Goal: Task Accomplishment & Management: Use online tool/utility

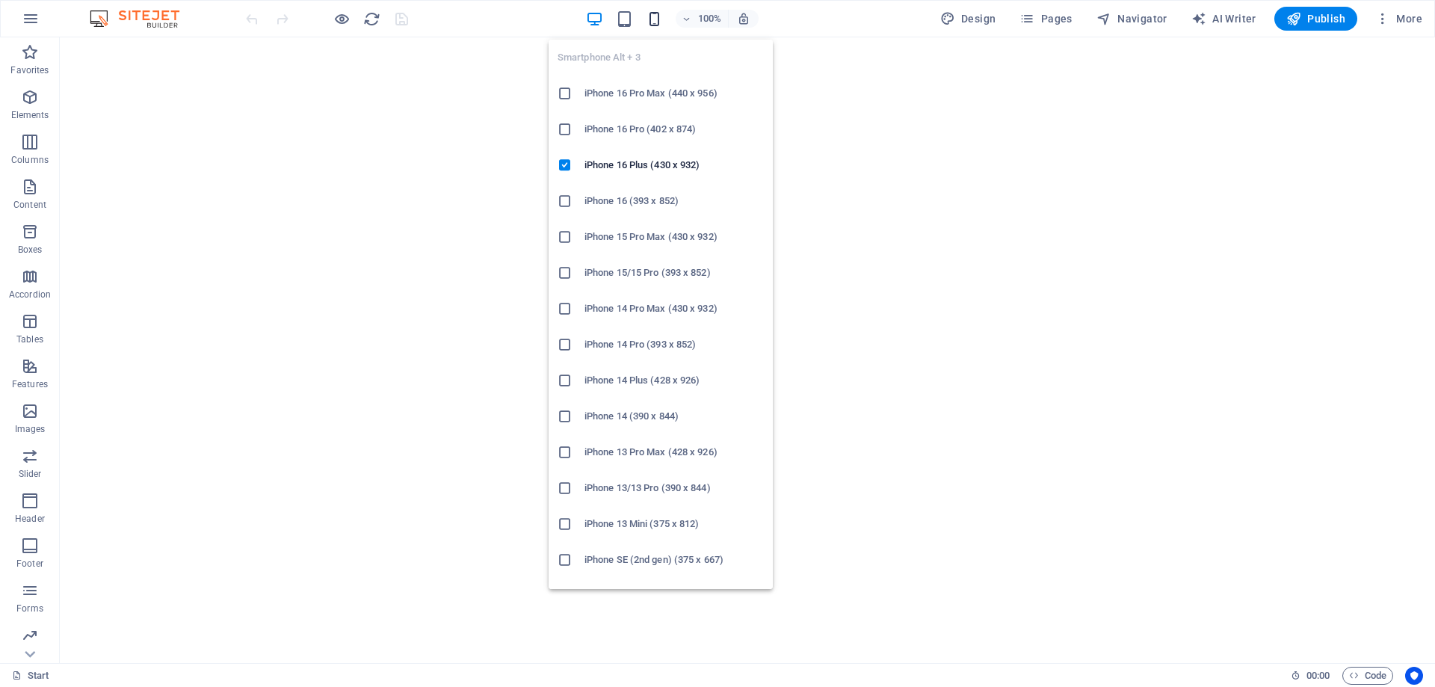
click at [653, 19] on icon "button" at bounding box center [654, 18] width 17 height 17
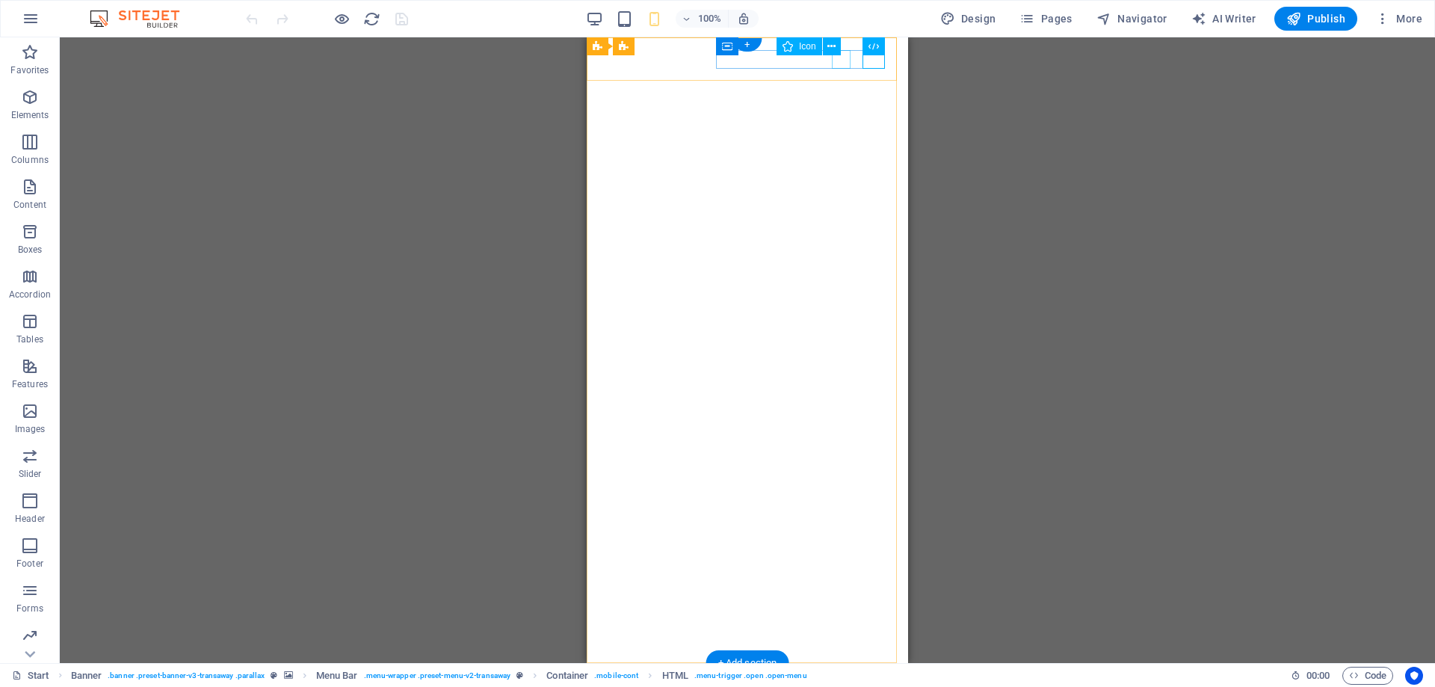
select select "xMidYMid"
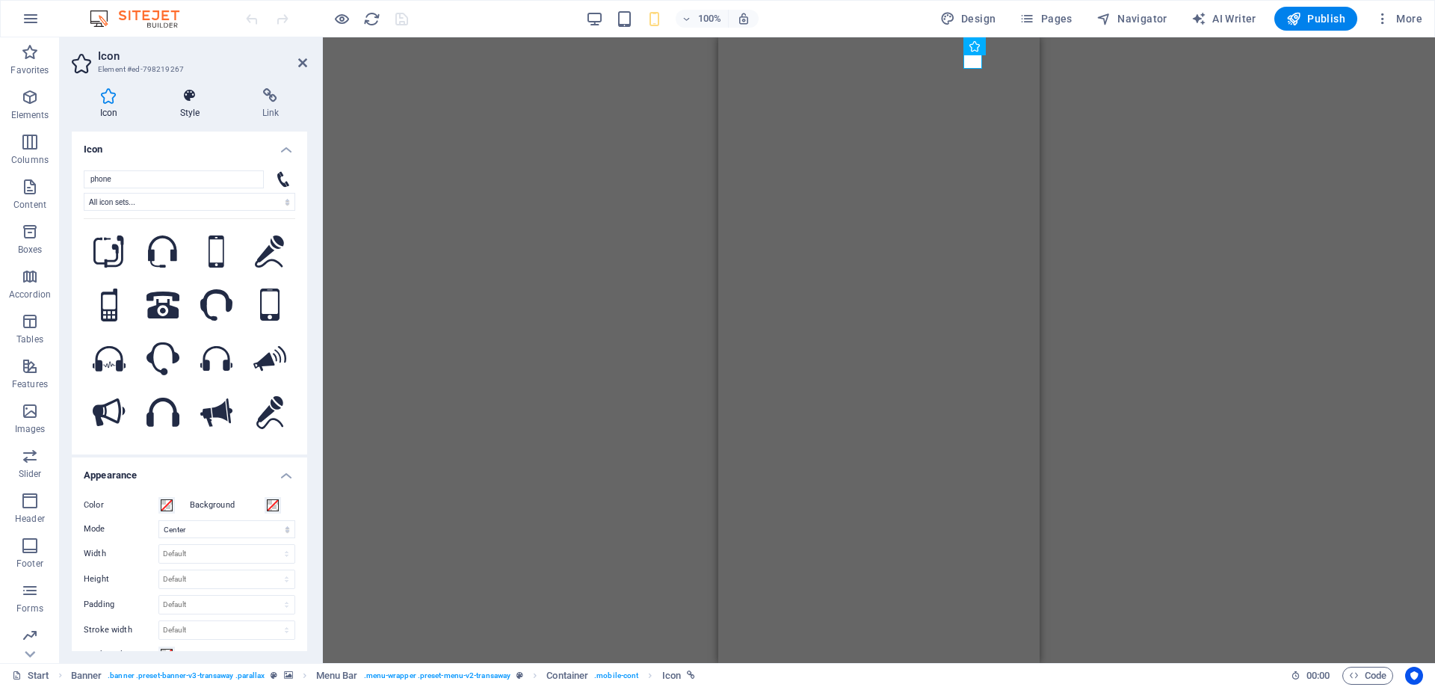
click at [189, 108] on h4 "Style" at bounding box center [193, 103] width 82 height 31
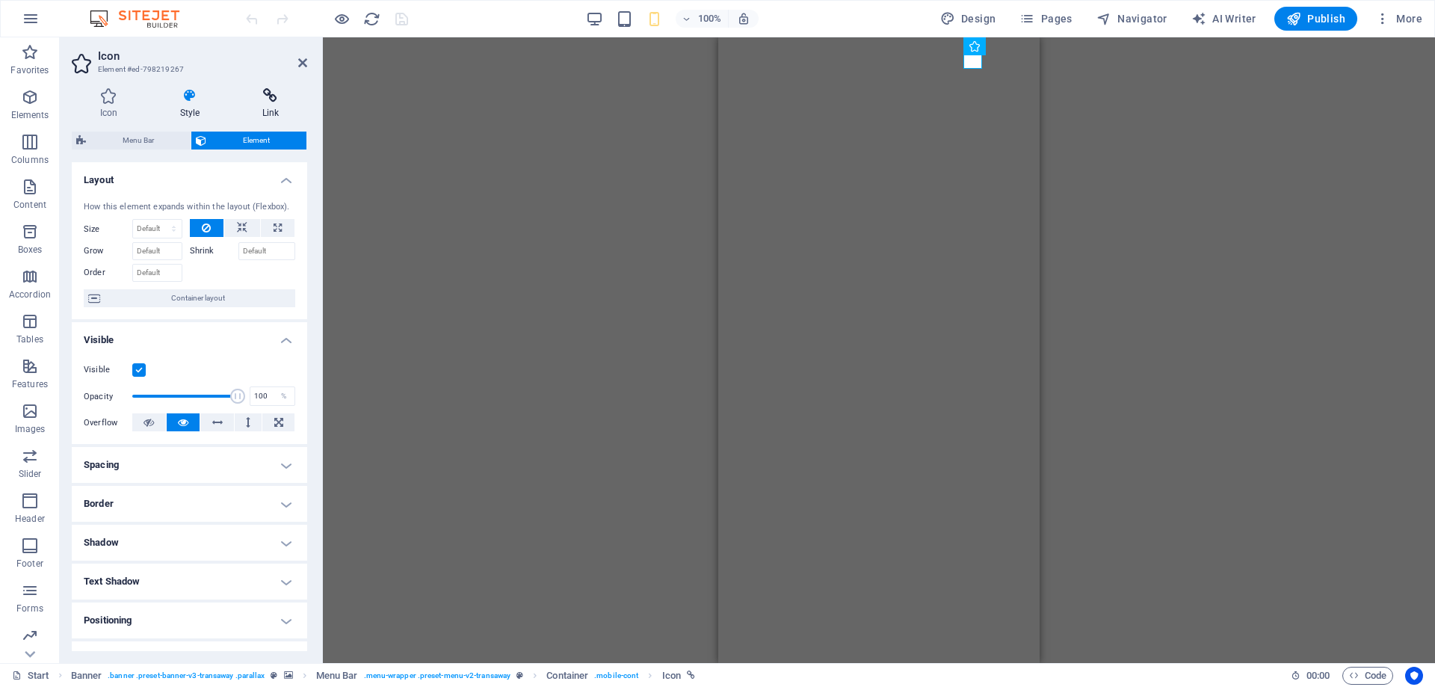
click at [275, 90] on icon at bounding box center [270, 95] width 73 height 15
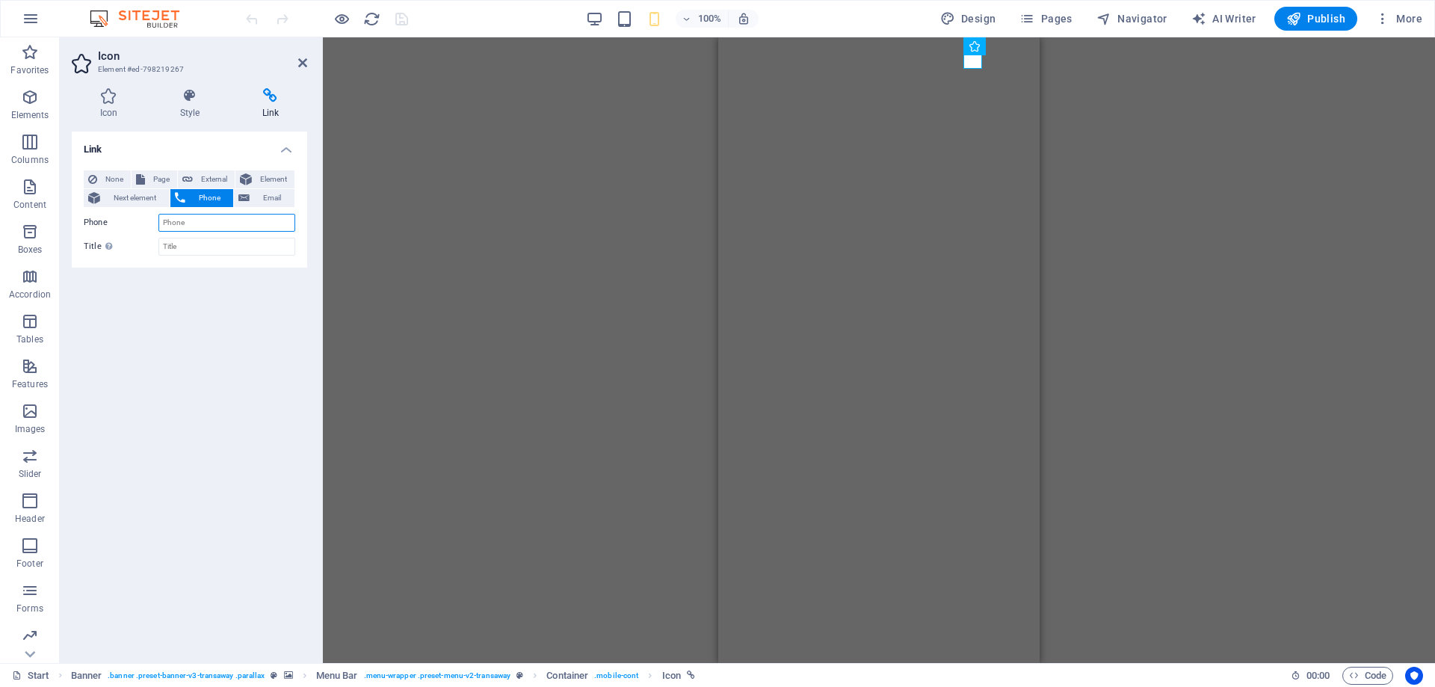
click at [203, 229] on input "Phone" at bounding box center [226, 223] width 137 height 18
type input "01711992325"
click at [218, 250] on input "Title Additional link description, should not be the same as the link text. The…" at bounding box center [226, 247] width 137 height 18
click at [253, 341] on div "Link None Page External Element Next element Phone Email Page Start Subpage Leg…" at bounding box center [190, 392] width 236 height 520
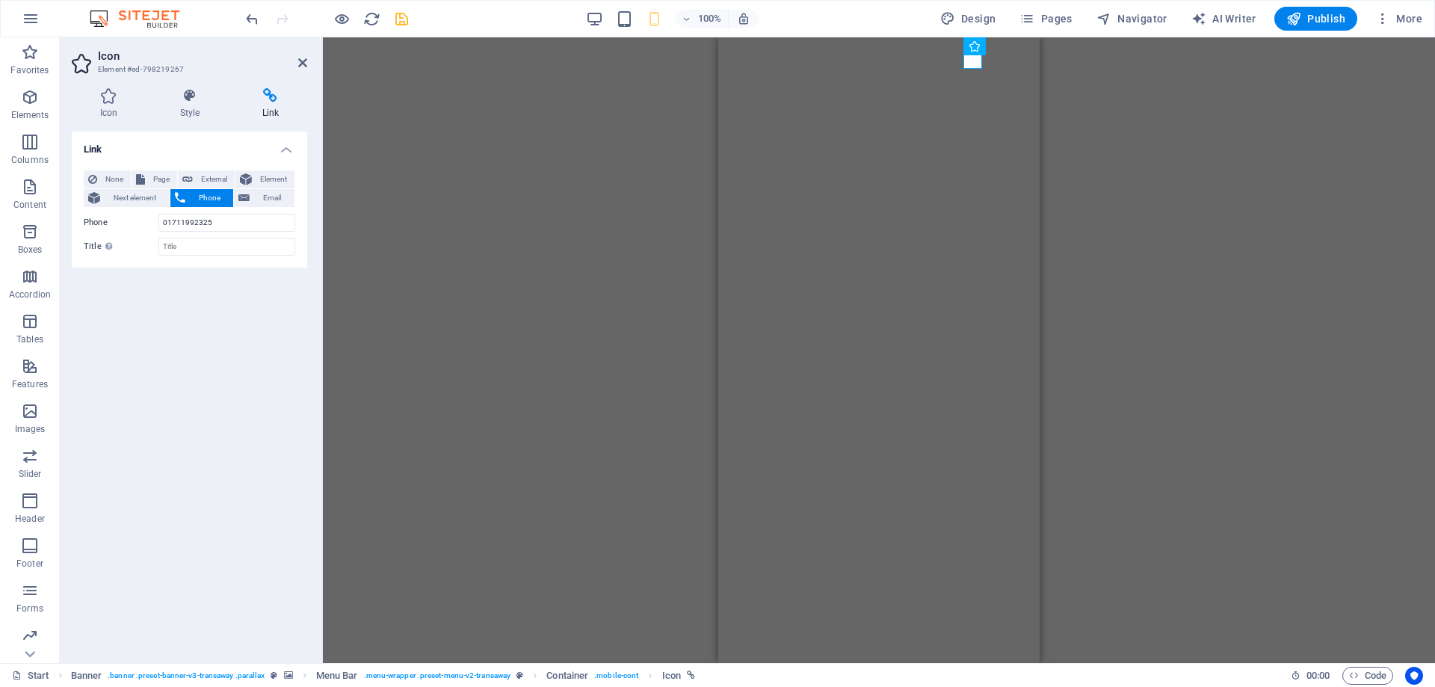
click at [404, 19] on icon "save" at bounding box center [401, 18] width 17 height 17
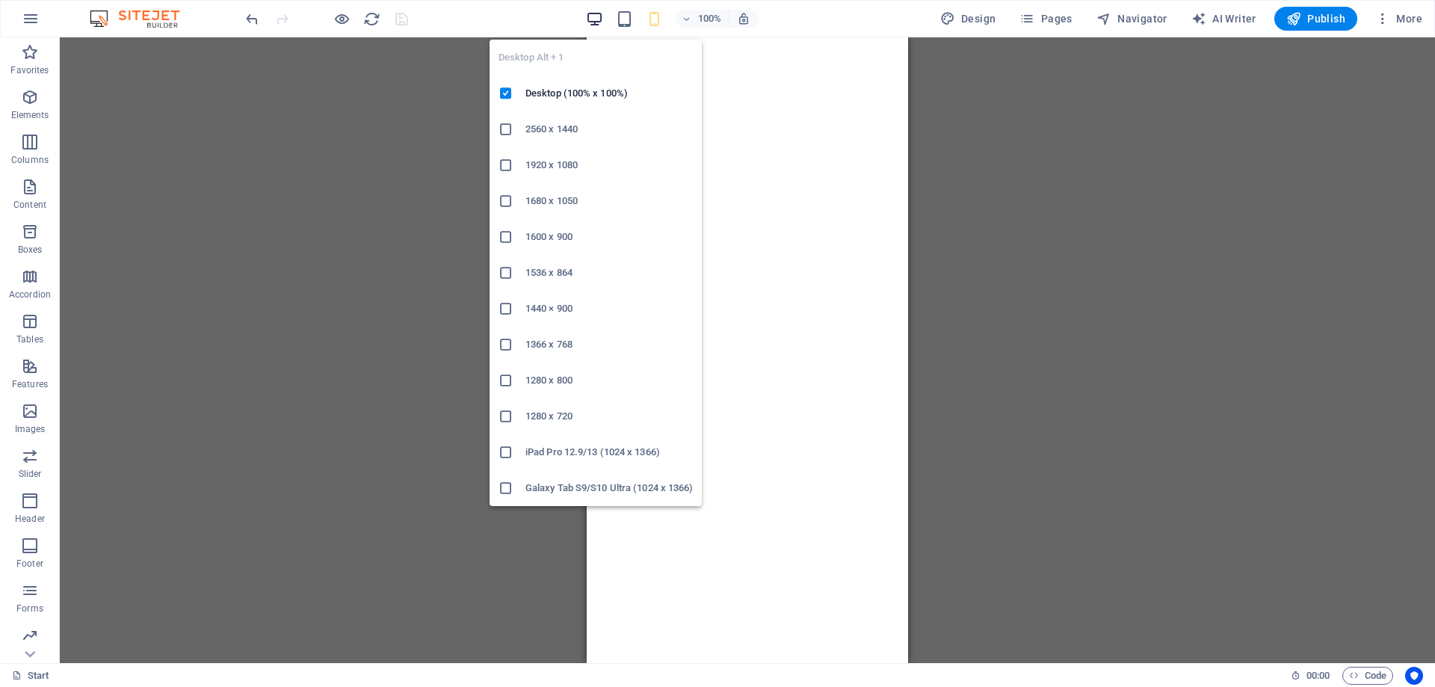
click at [592, 14] on icon "button" at bounding box center [594, 18] width 17 height 17
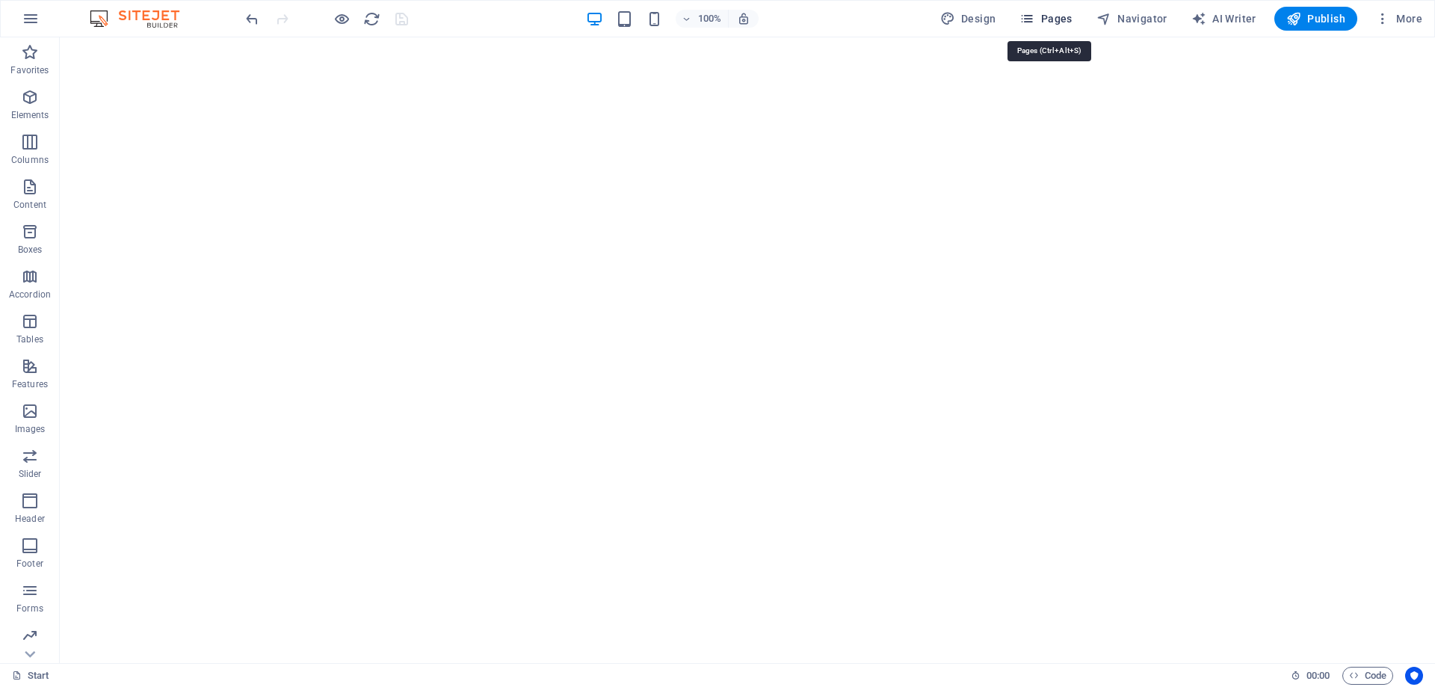
click at [1034, 13] on icon "button" at bounding box center [1027, 18] width 15 height 15
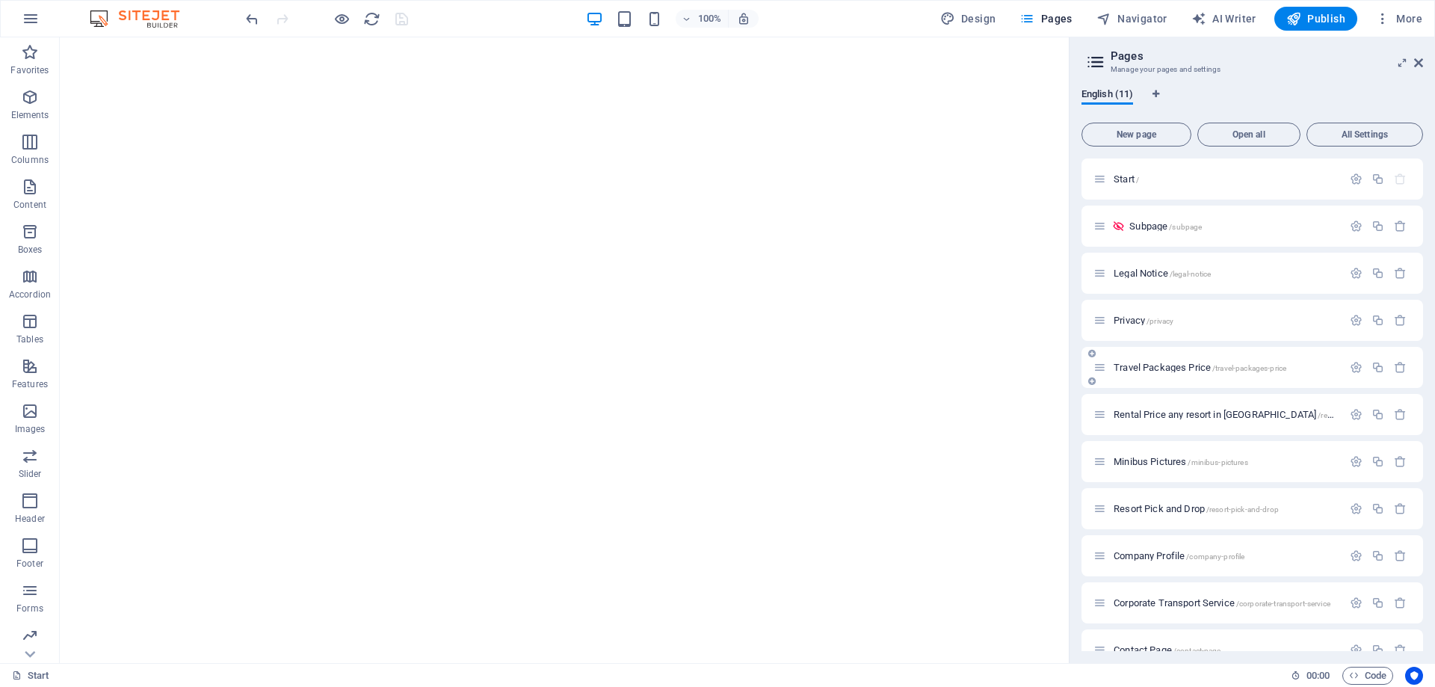
click at [1179, 364] on span "Travel Packages Price /travel-packages-price" at bounding box center [1200, 367] width 173 height 11
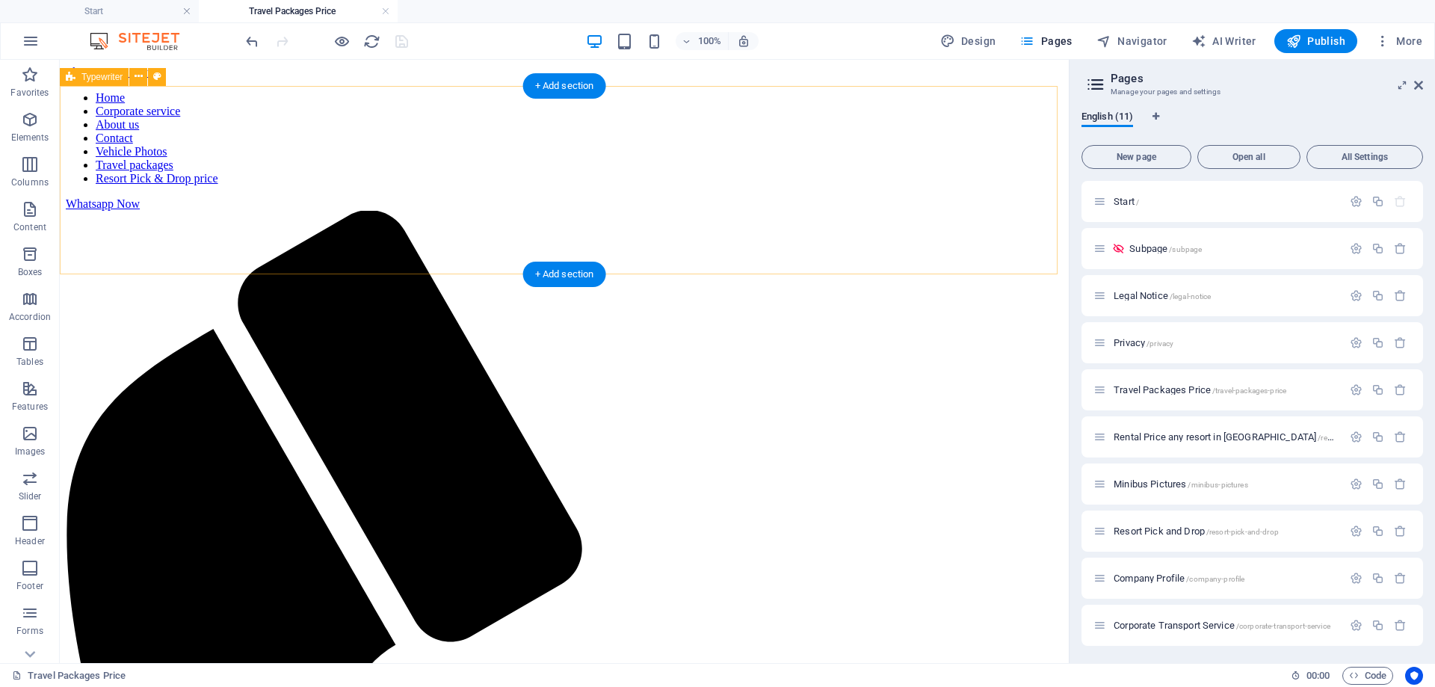
scroll to position [449, 0]
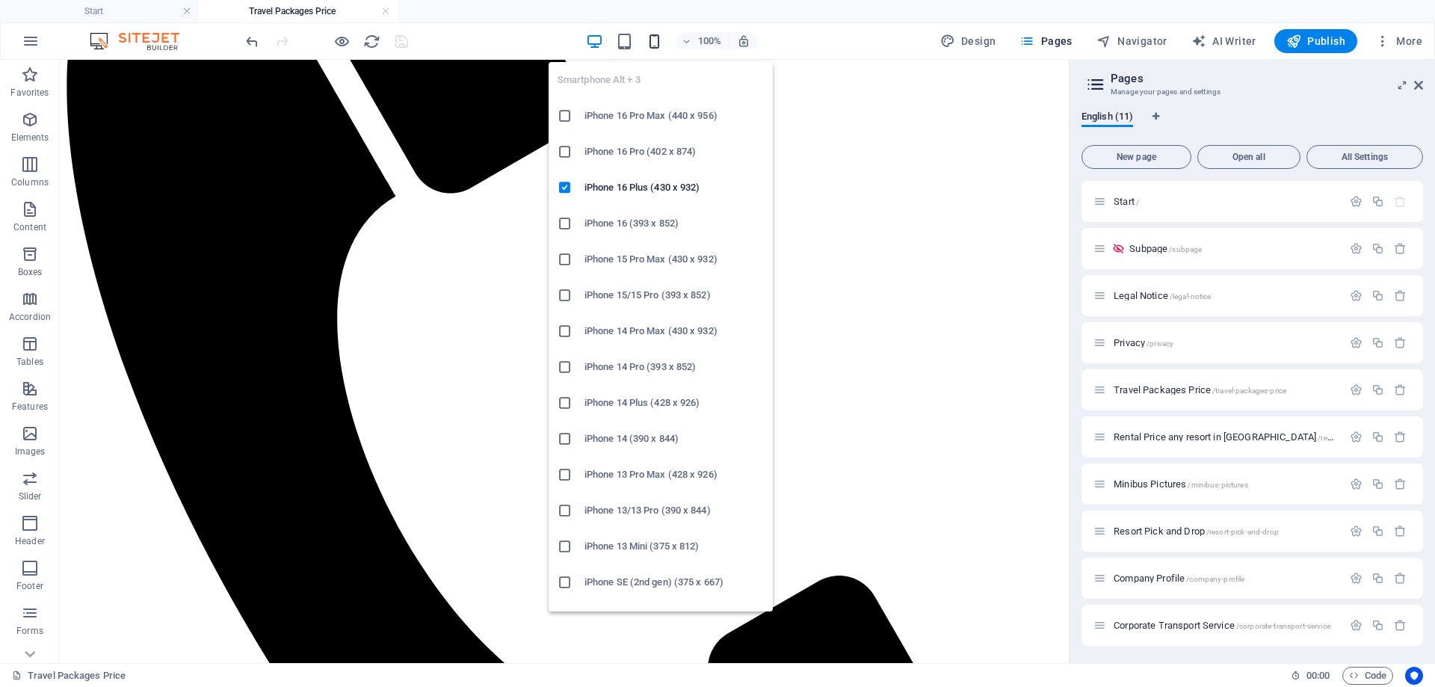
click at [659, 39] on icon "button" at bounding box center [654, 41] width 17 height 17
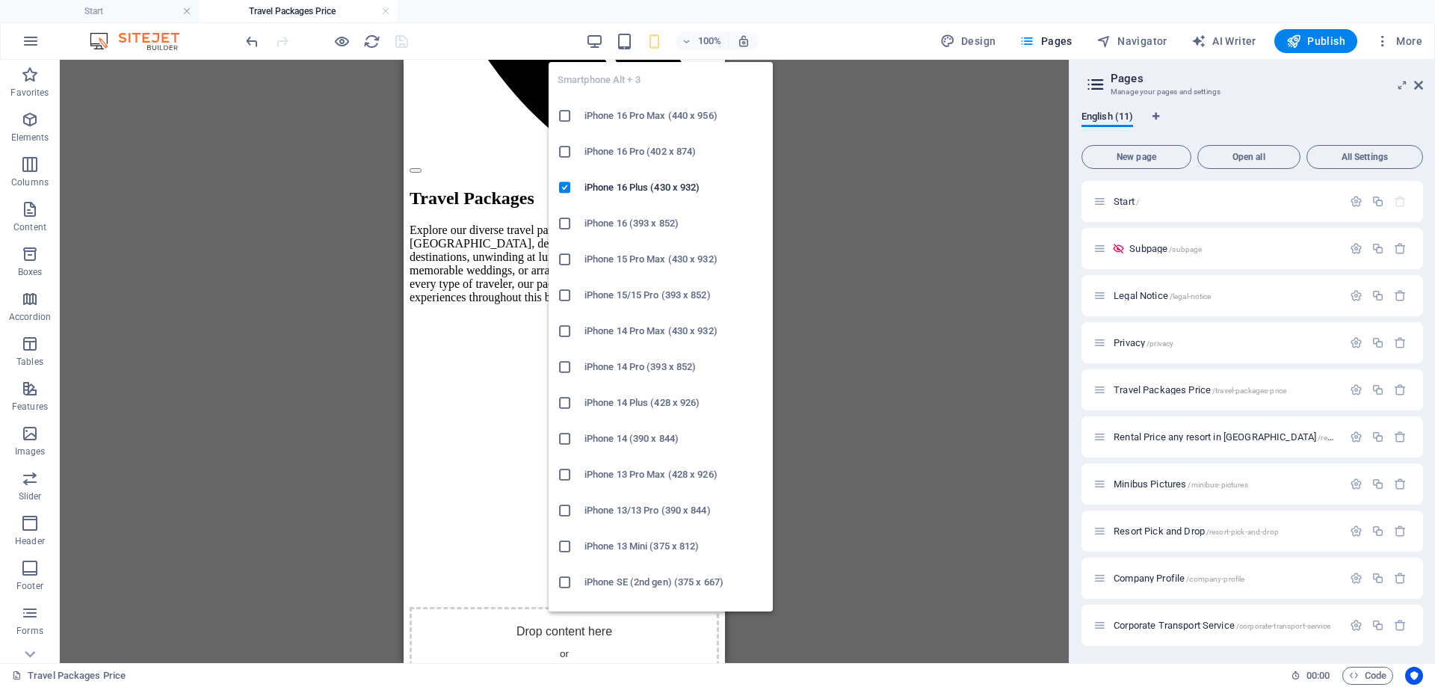
scroll to position [428, 0]
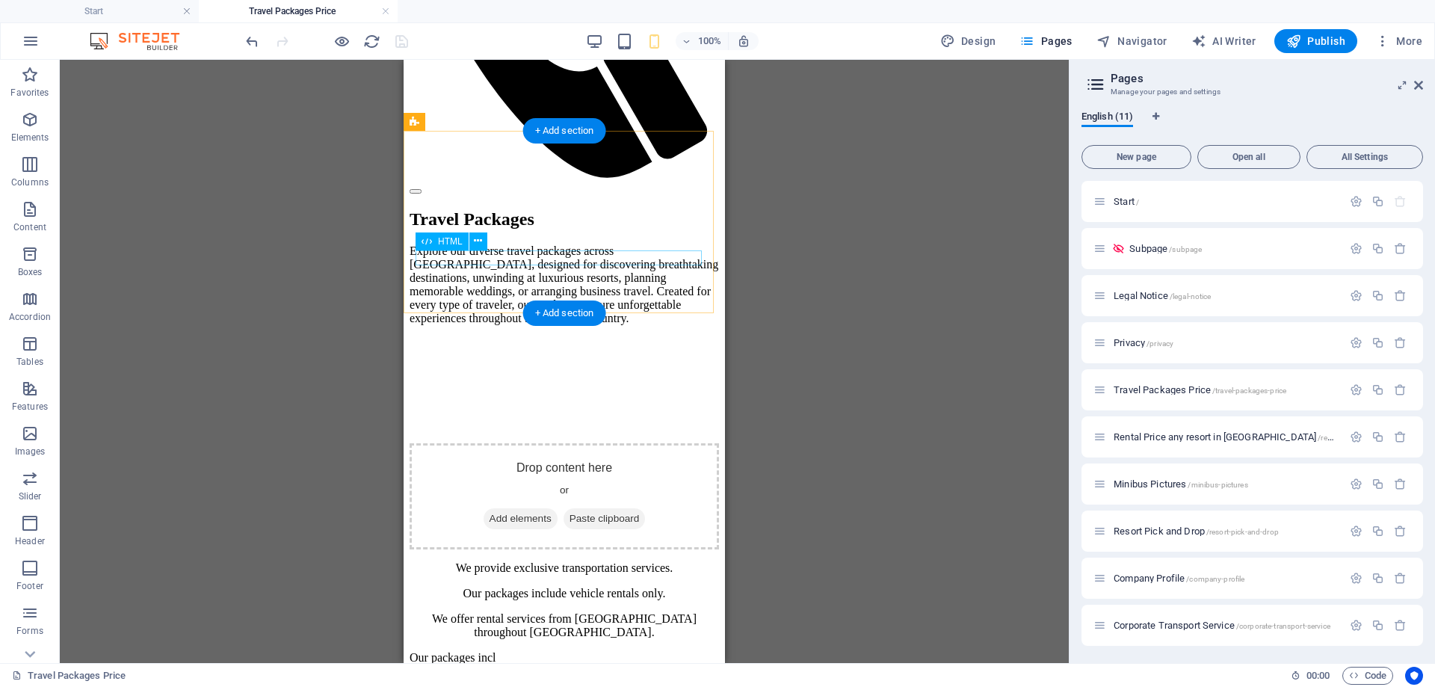
click at [647, 651] on div "Our packages incl" at bounding box center [565, 657] width 310 height 13
click at [647, 651] on div "Our packages inclu" at bounding box center [565, 657] width 310 height 13
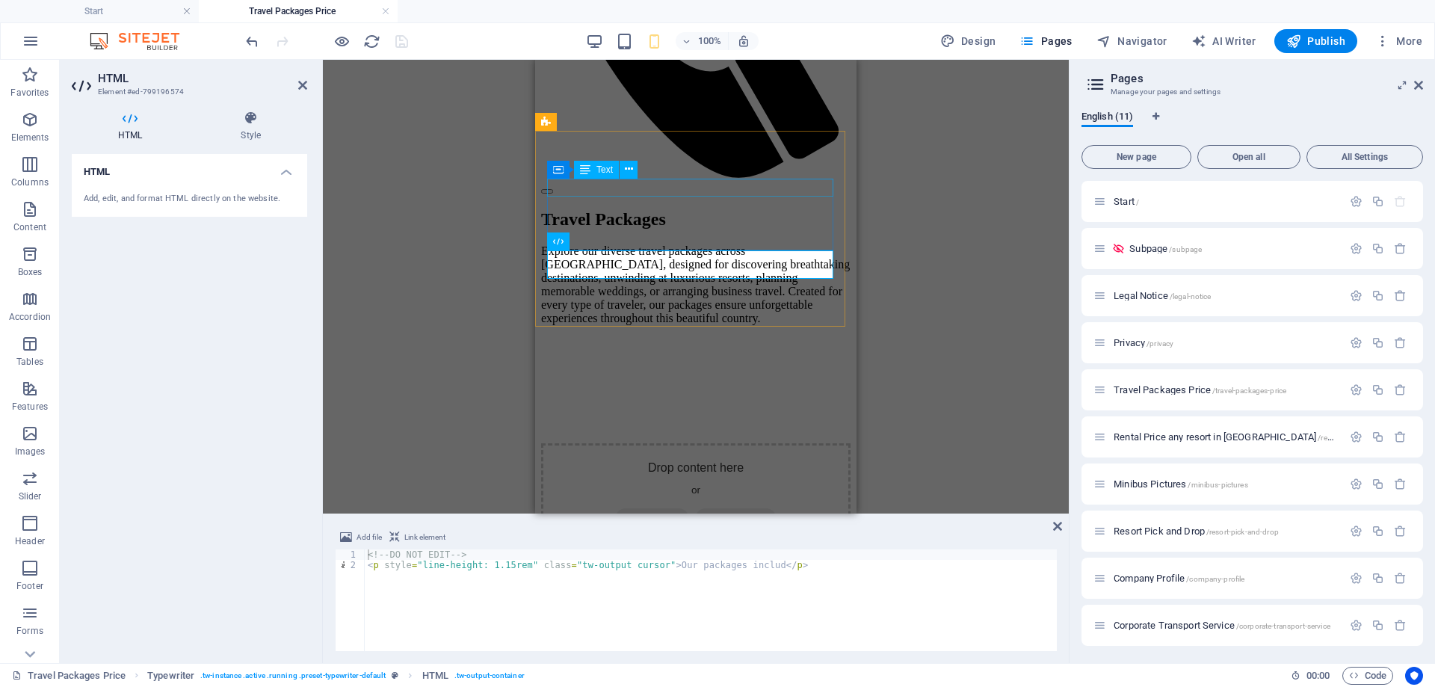
click at [719, 561] on div "We provide exclusive transportation services." at bounding box center [696, 567] width 310 height 13
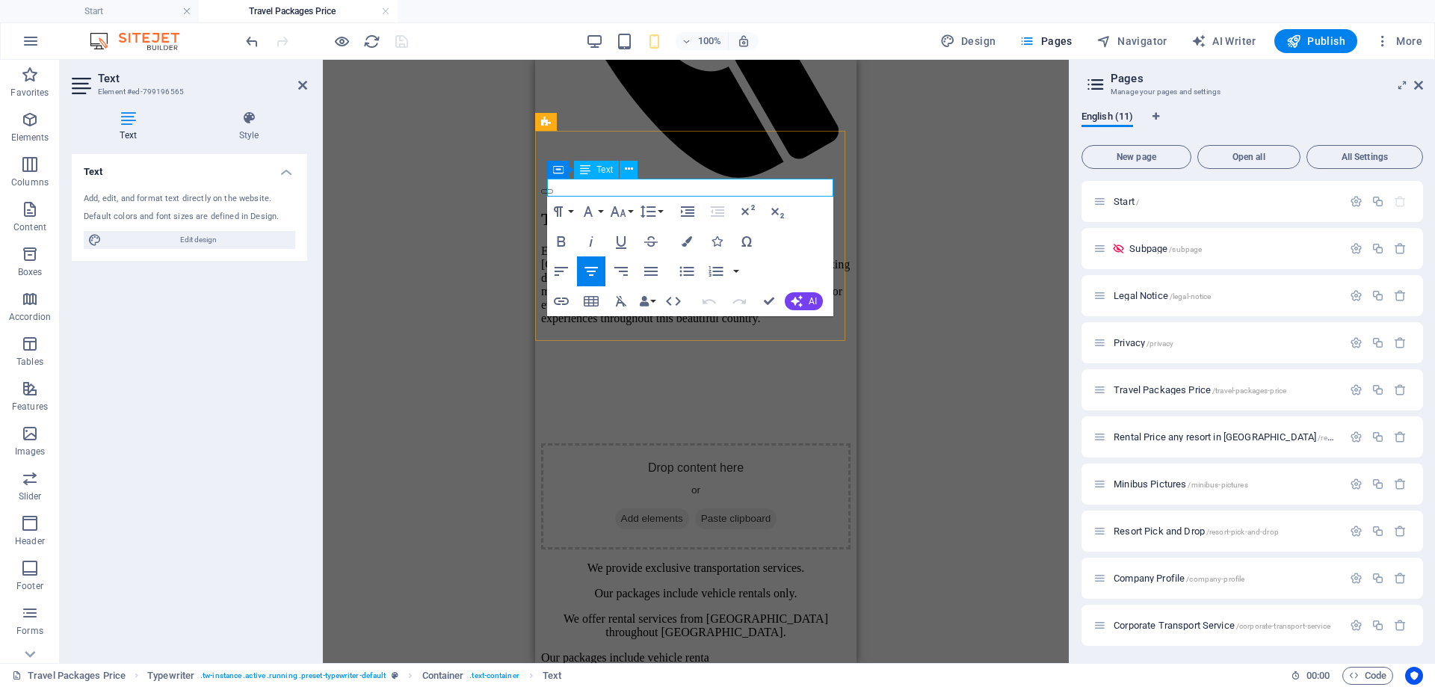
click at [721, 561] on p "We provide exclusive transportation services." at bounding box center [696, 567] width 310 height 13
click at [597, 561] on p "01912278827" at bounding box center [696, 567] width 310 height 13
click at [611, 561] on p "0191227 8827" at bounding box center [696, 567] width 310 height 13
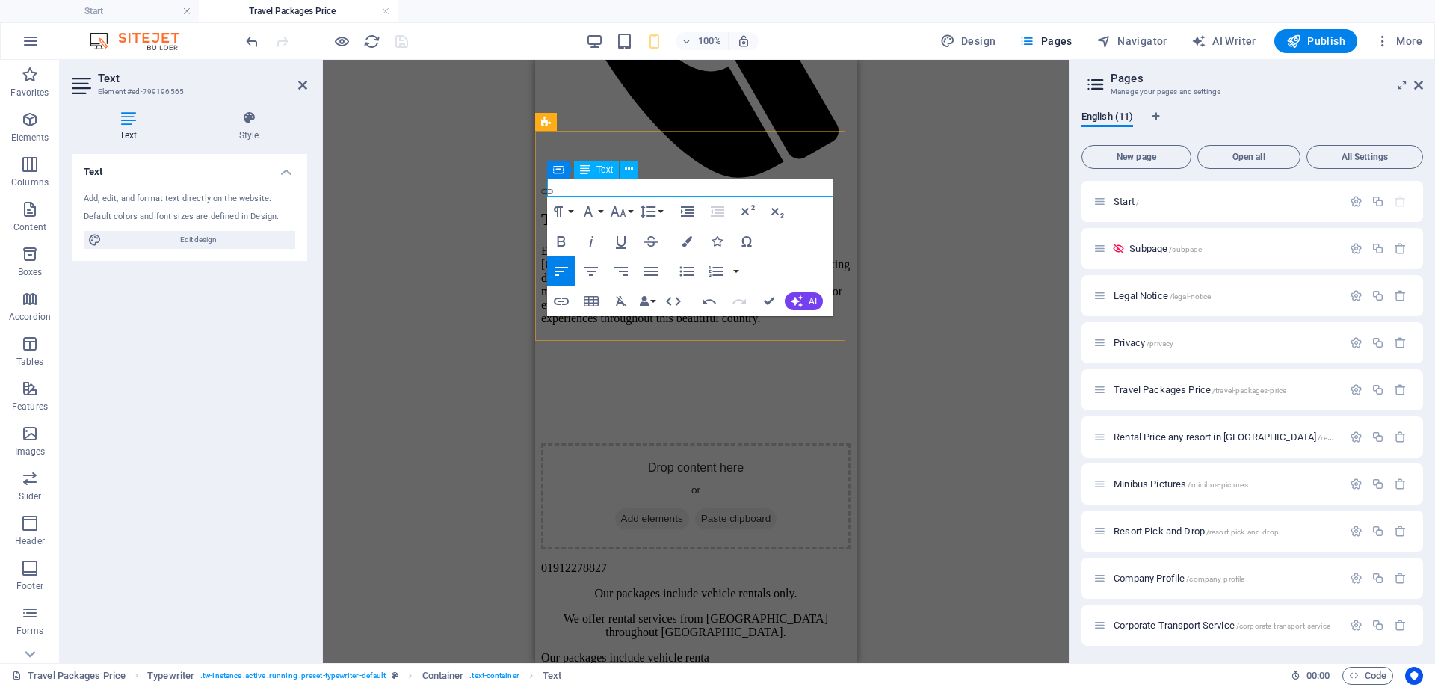
click at [582, 561] on p "0191227 88 27" at bounding box center [696, 567] width 310 height 13
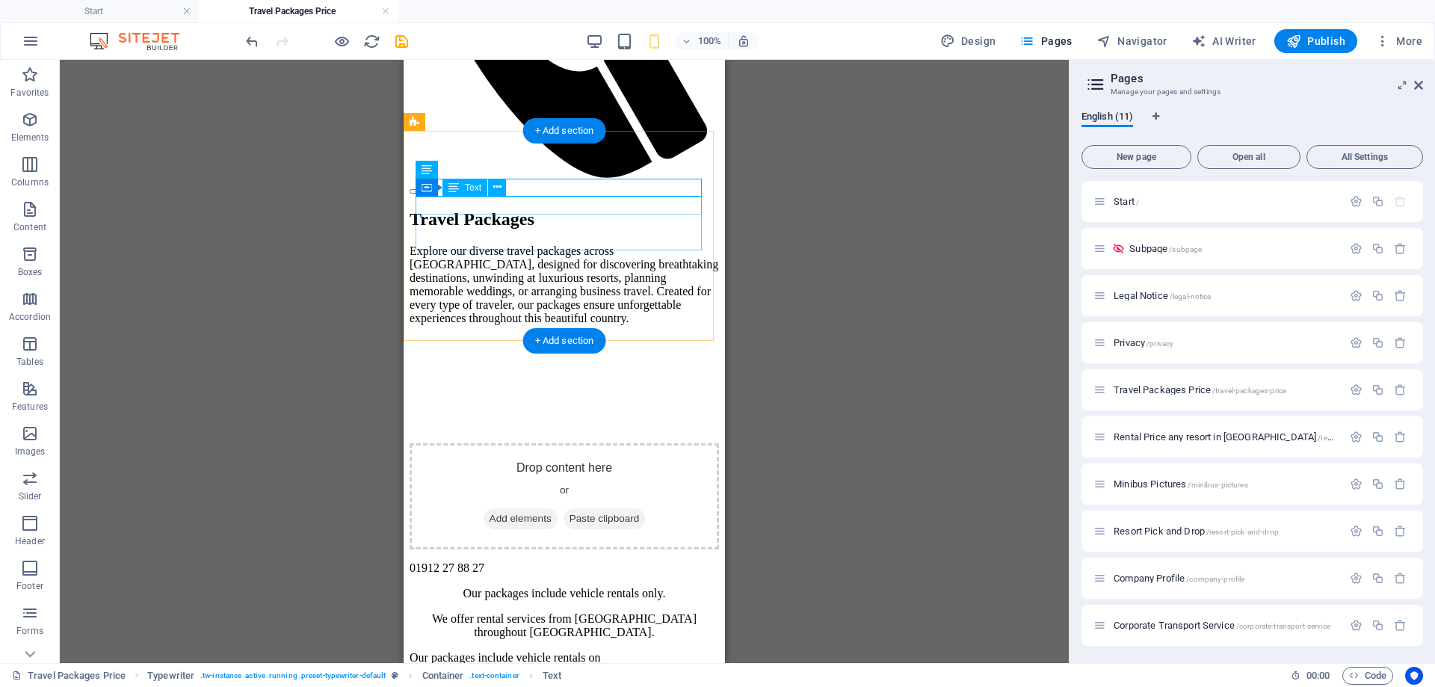
click at [587, 587] on div "Our packages include vehicle rentals only." at bounding box center [565, 593] width 310 height 13
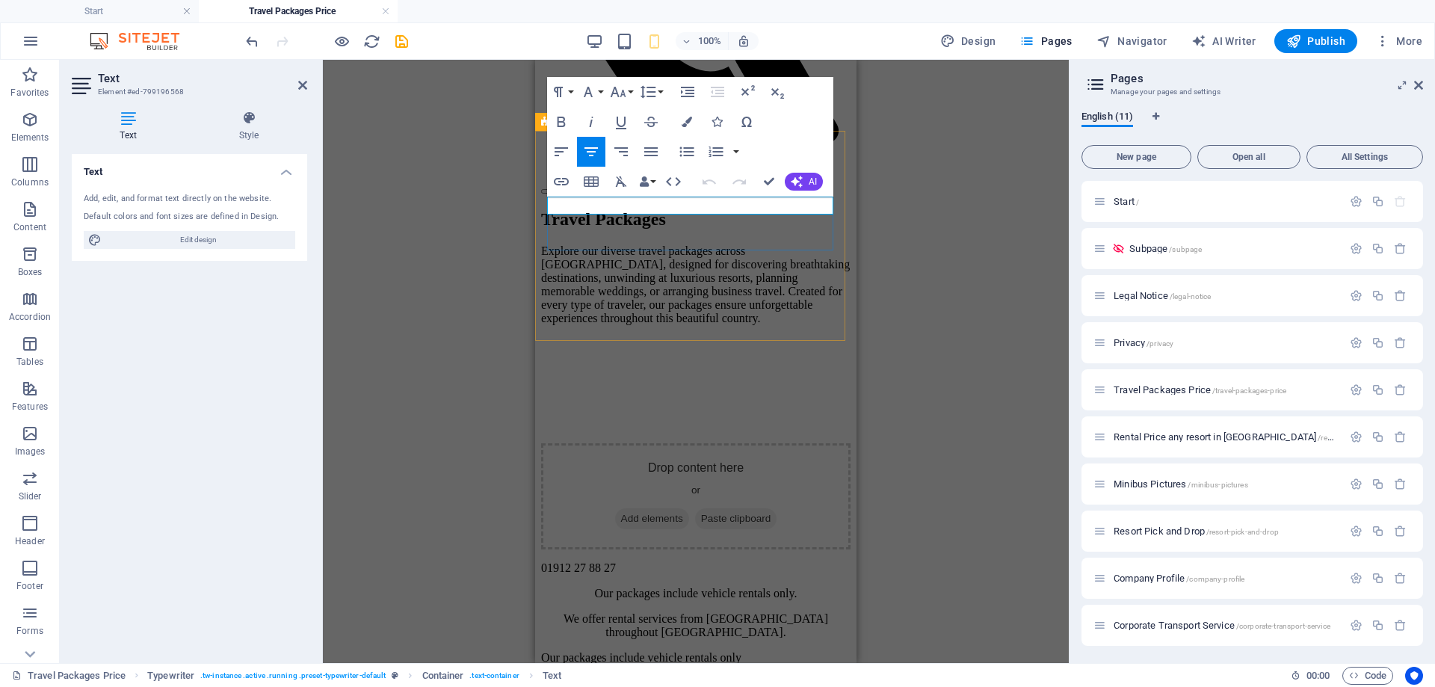
click at [612, 587] on p "Our packages include vehicle rentals only." at bounding box center [696, 593] width 310 height 13
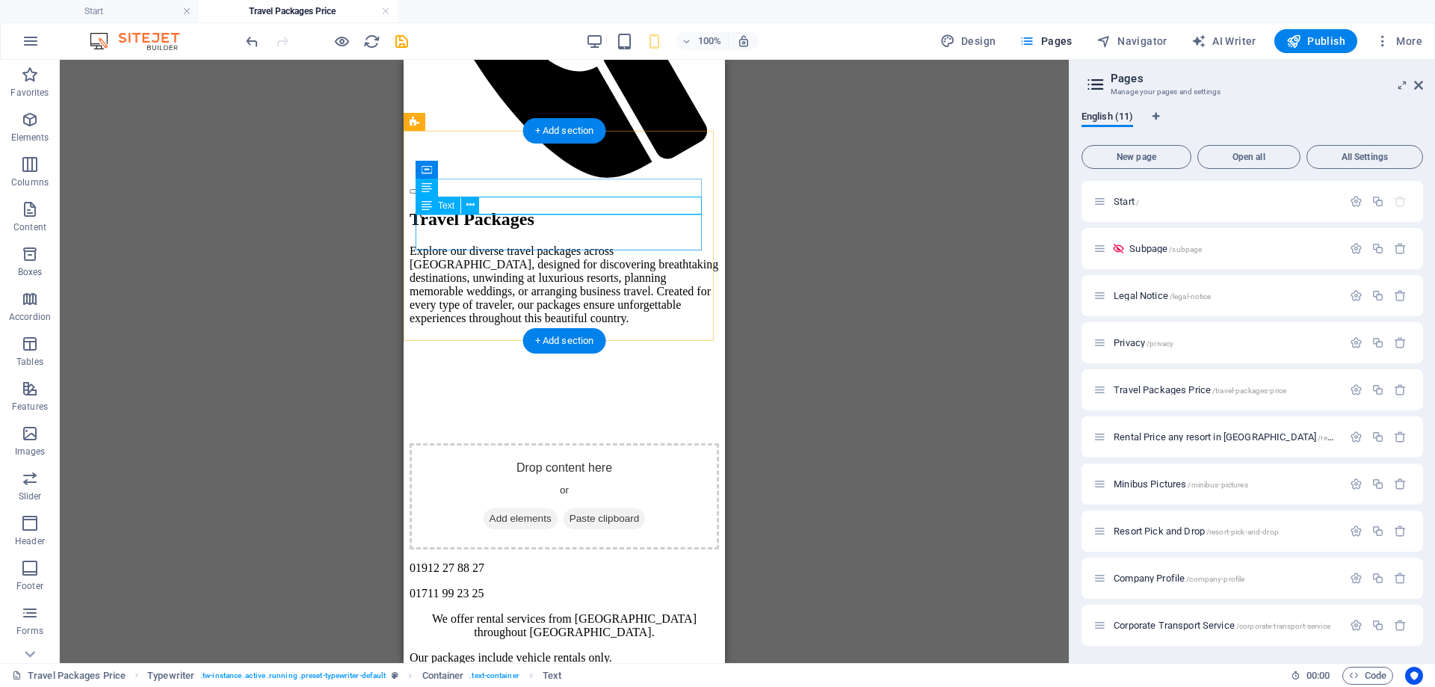
click at [575, 612] on div "We offer rental services from [GEOGRAPHIC_DATA] throughout [GEOGRAPHIC_DATA]." at bounding box center [565, 625] width 310 height 27
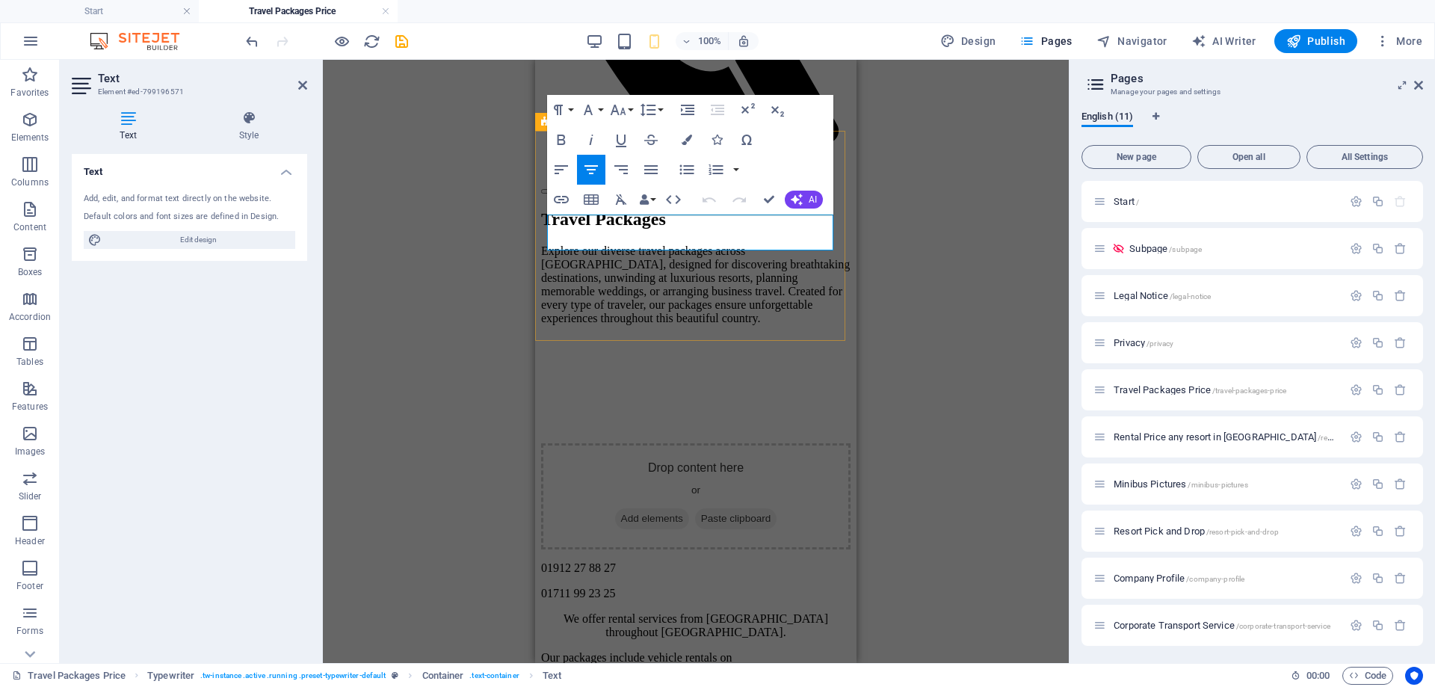
click at [637, 612] on p "We offer rental services from [GEOGRAPHIC_DATA] throughout [GEOGRAPHIC_DATA]." at bounding box center [696, 625] width 310 height 27
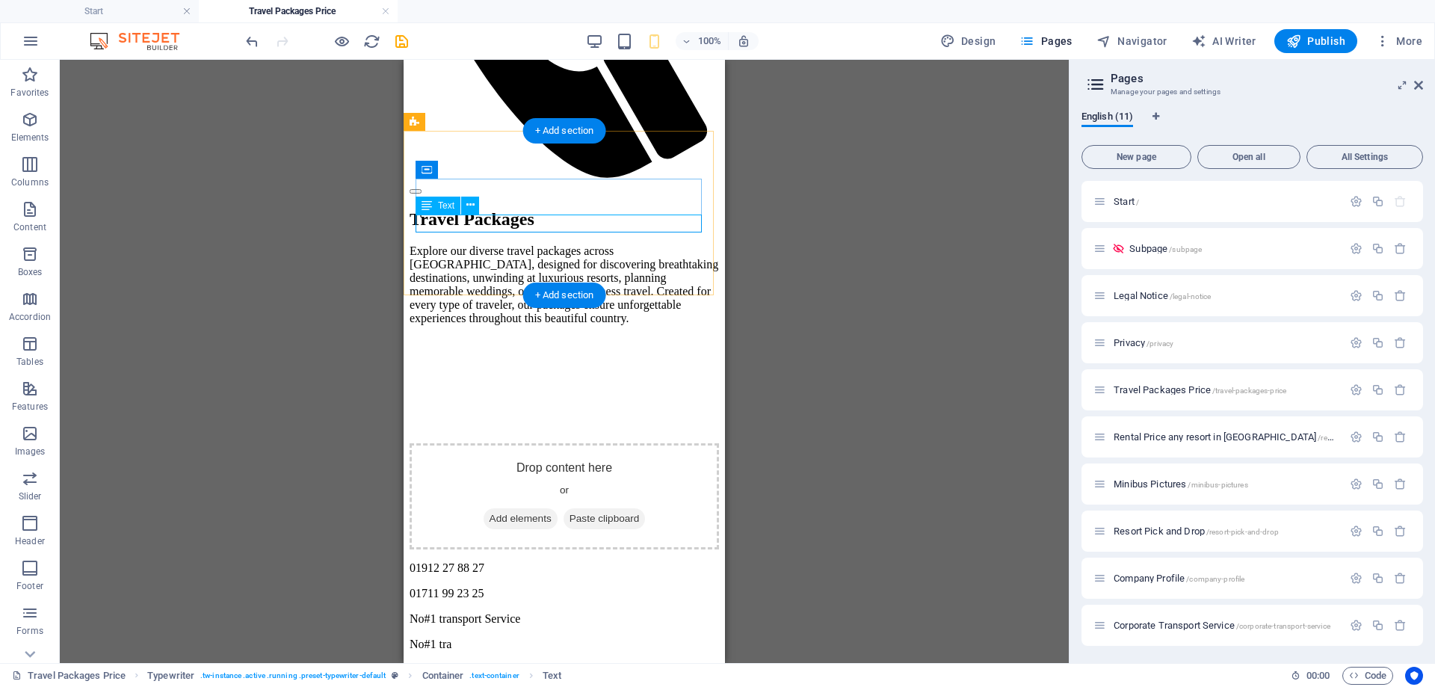
click at [506, 612] on div "No#1 transport Service" at bounding box center [565, 618] width 310 height 13
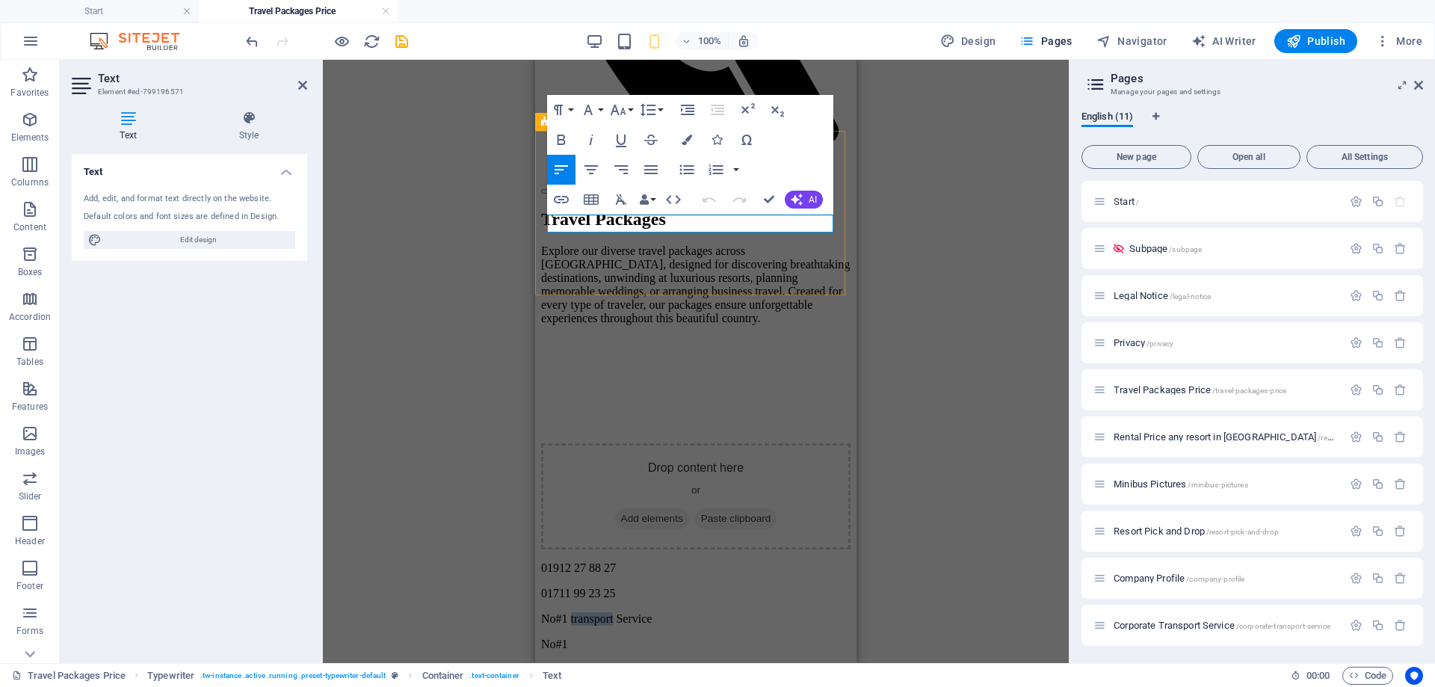
drag, startPoint x: 630, startPoint y: 221, endPoint x: 582, endPoint y: 221, distance: 48.6
click at [582, 612] on p "No#1 transport Service" at bounding box center [696, 618] width 310 height 13
click at [594, 612] on p "No#1 transport Service" at bounding box center [696, 618] width 310 height 13
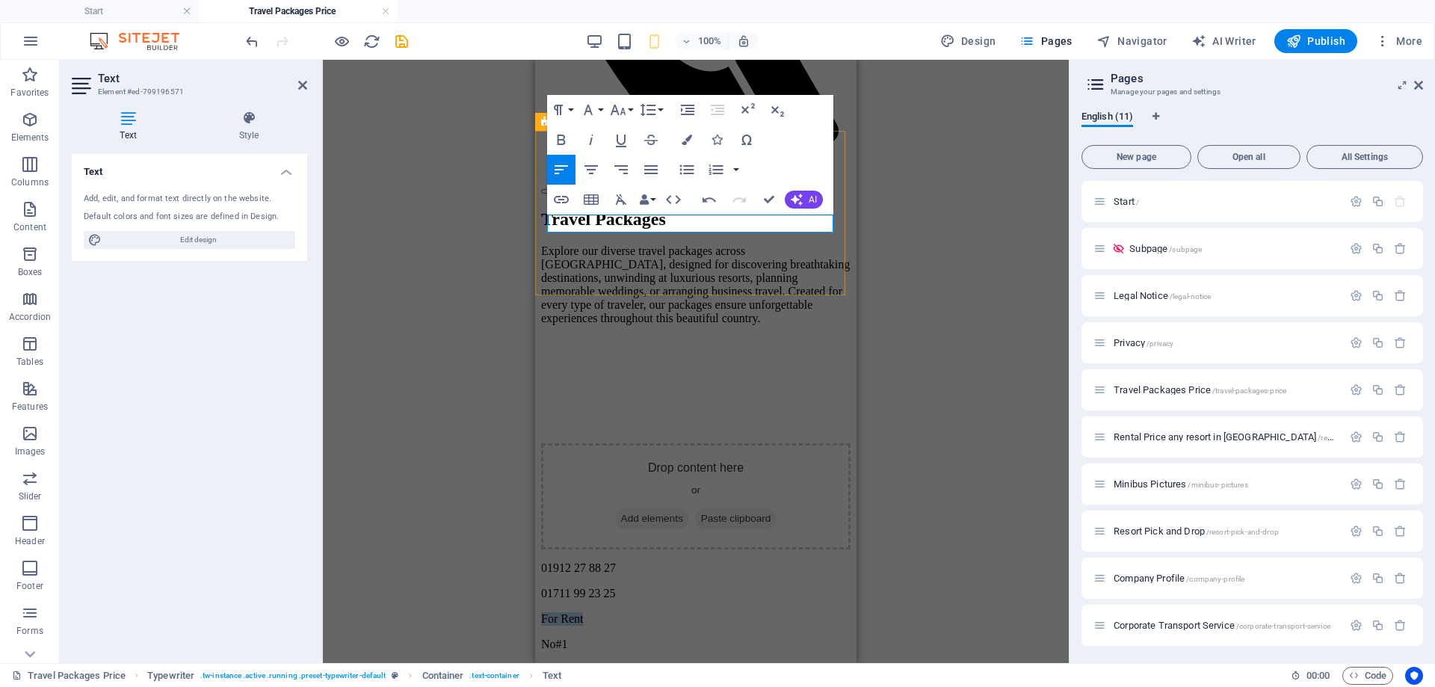
drag, startPoint x: 600, startPoint y: 225, endPoint x: 549, endPoint y: 221, distance: 51.7
click at [549, 612] on p "For Rent" at bounding box center [696, 618] width 310 height 13
click at [574, 612] on p "Call for Rent" at bounding box center [696, 618] width 310 height 13
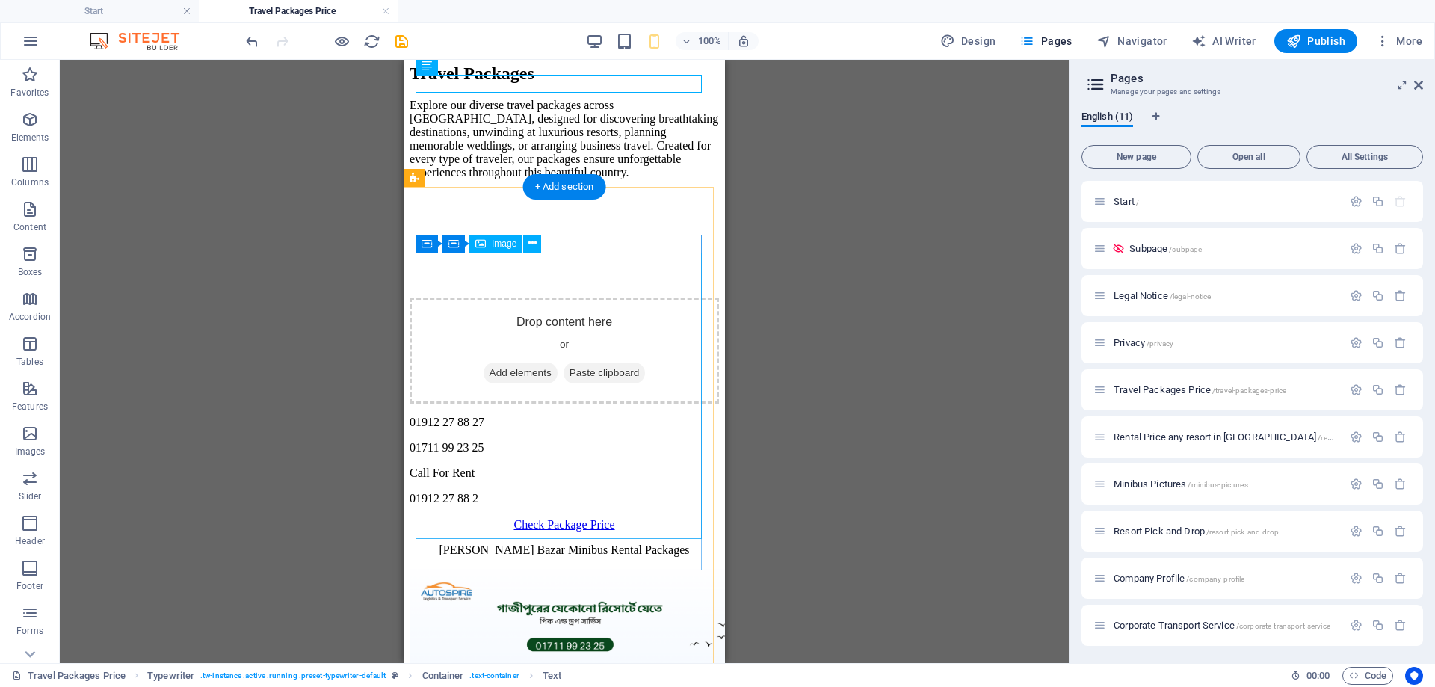
scroll to position [577, 0]
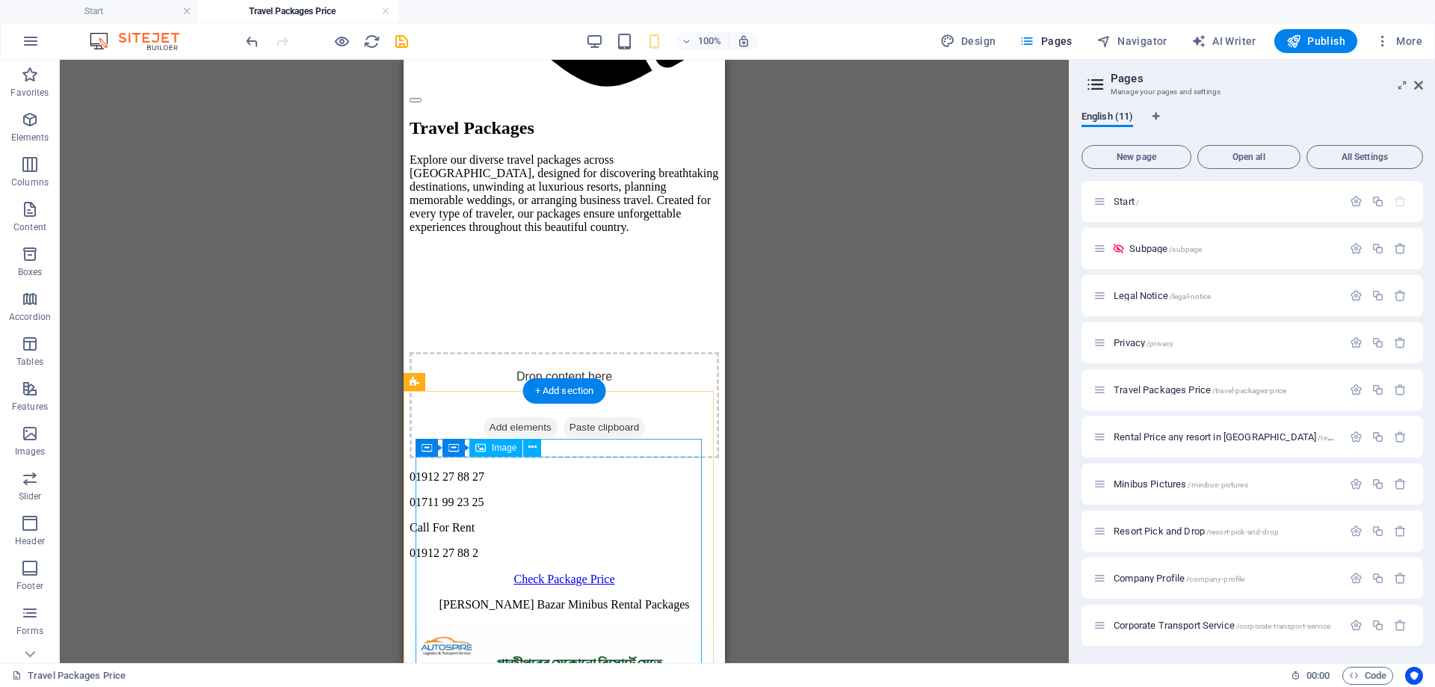
scroll to position [523, 0]
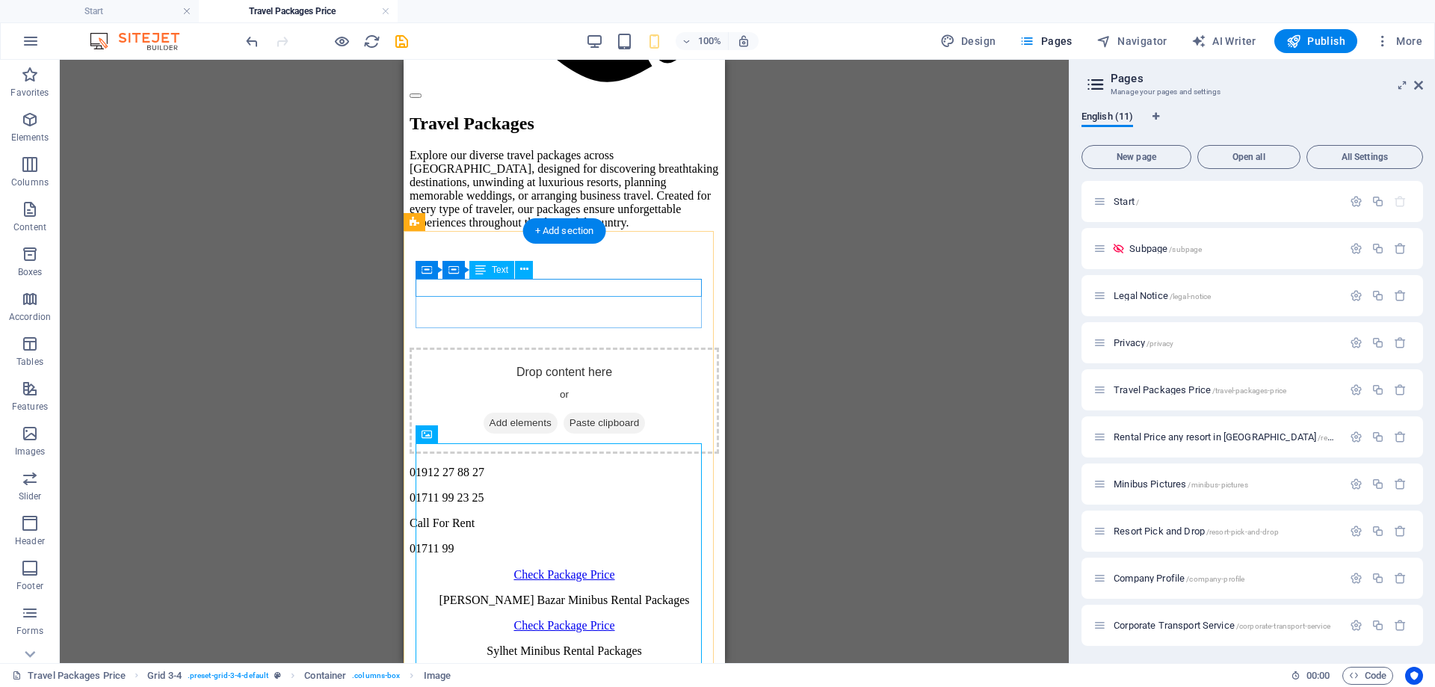
click at [614, 594] on div "[PERSON_NAME] Bazar Minibus Rental Packages" at bounding box center [565, 600] width 310 height 13
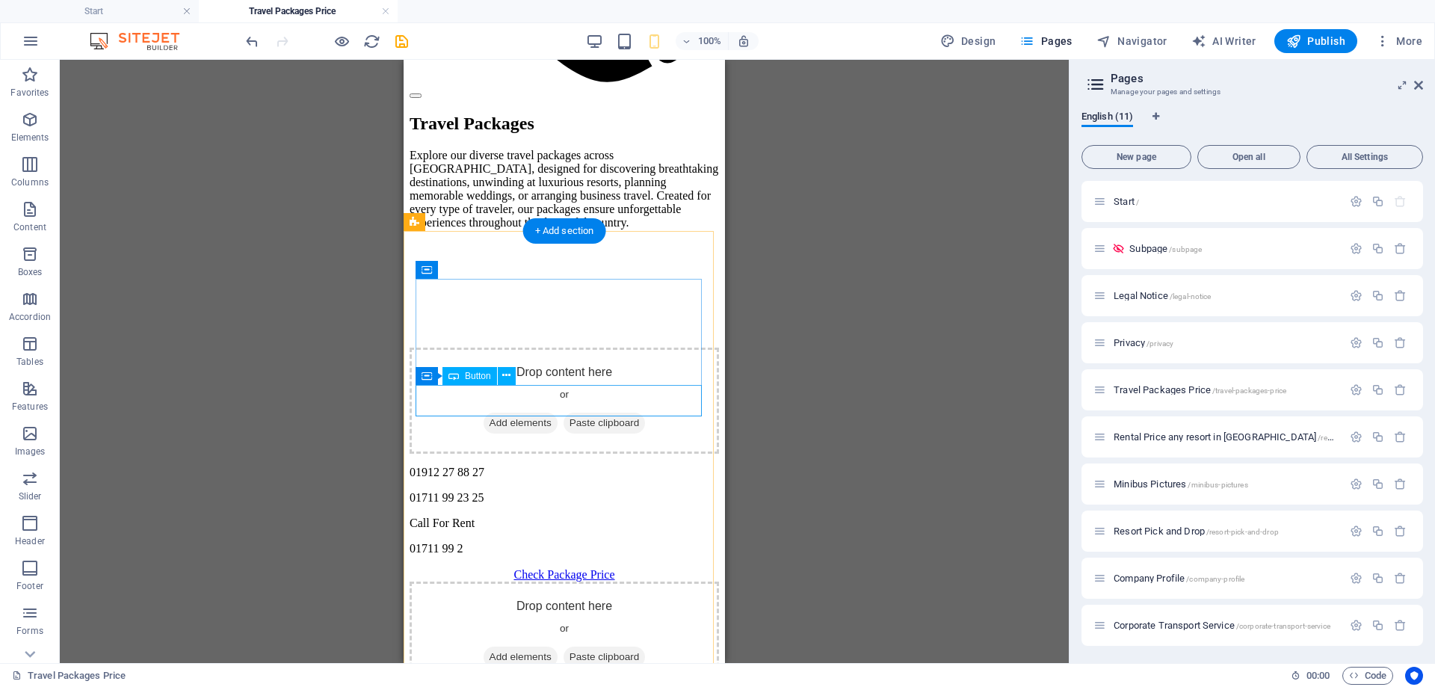
click at [604, 686] on div "Check Package Price" at bounding box center [565, 694] width 310 height 13
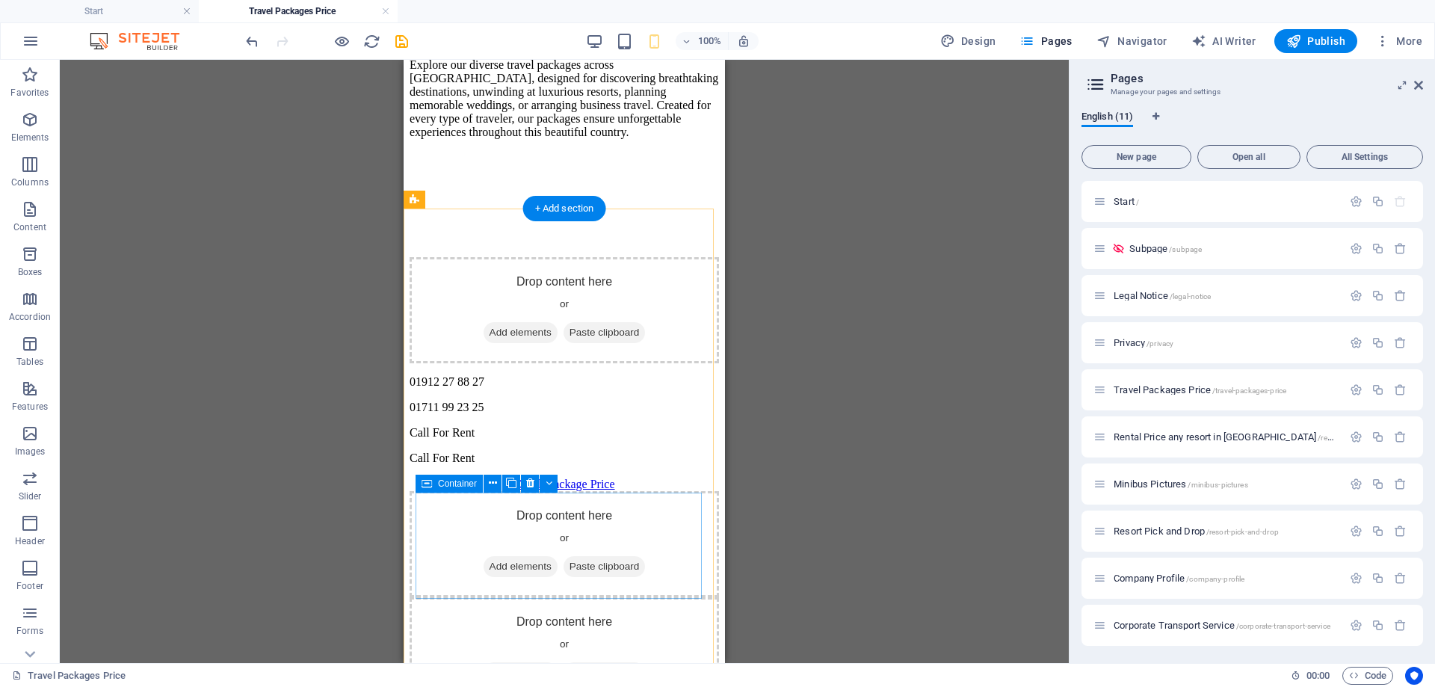
scroll to position [748, 0]
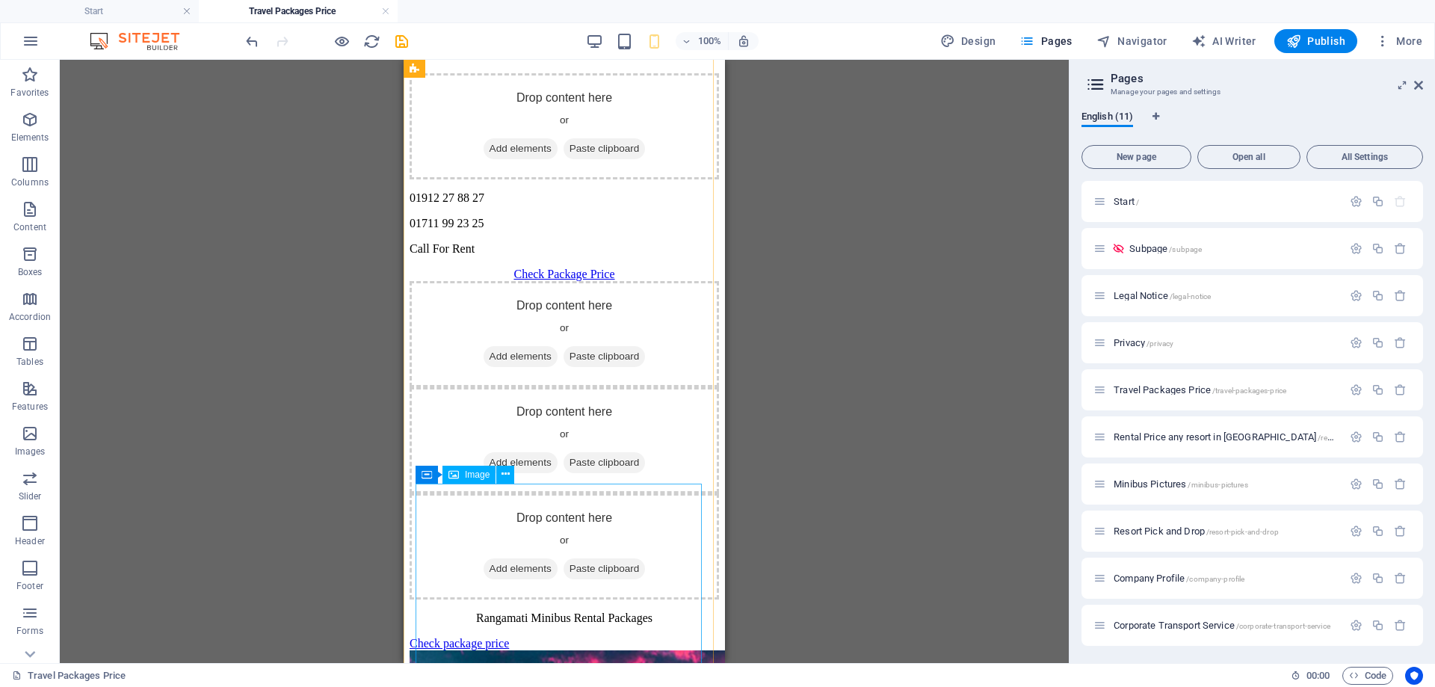
scroll to position [822, 0]
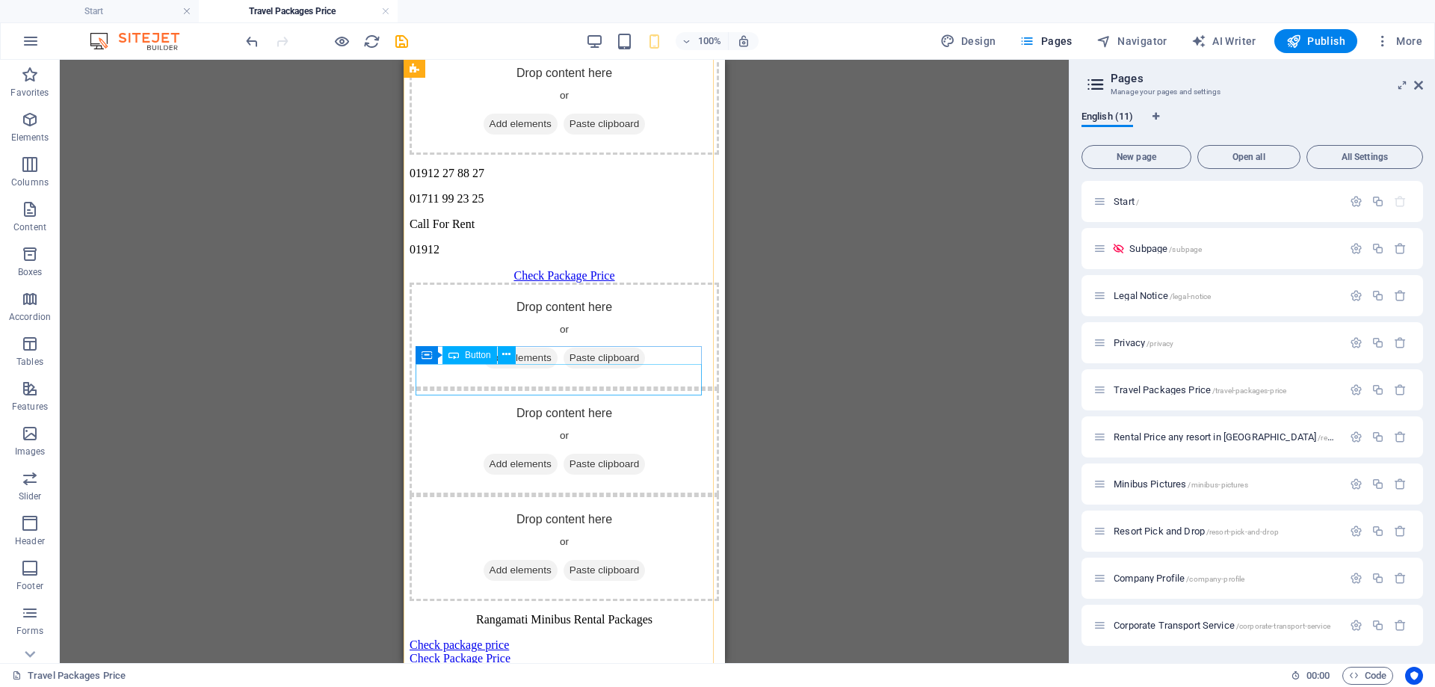
click at [556, 638] on div "Check package price" at bounding box center [565, 644] width 310 height 13
click at [606, 613] on div "Rangamati Minibus Rental Packages" at bounding box center [565, 619] width 310 height 13
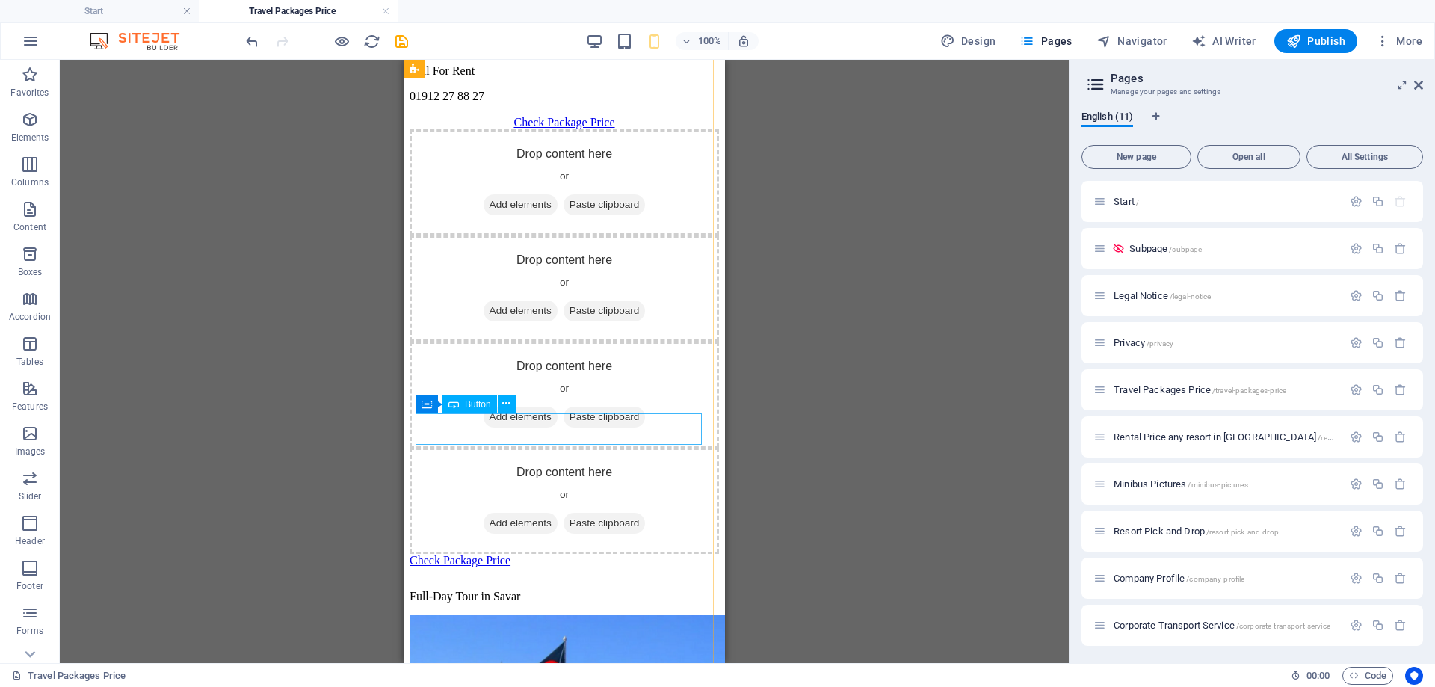
scroll to position [1047, 0]
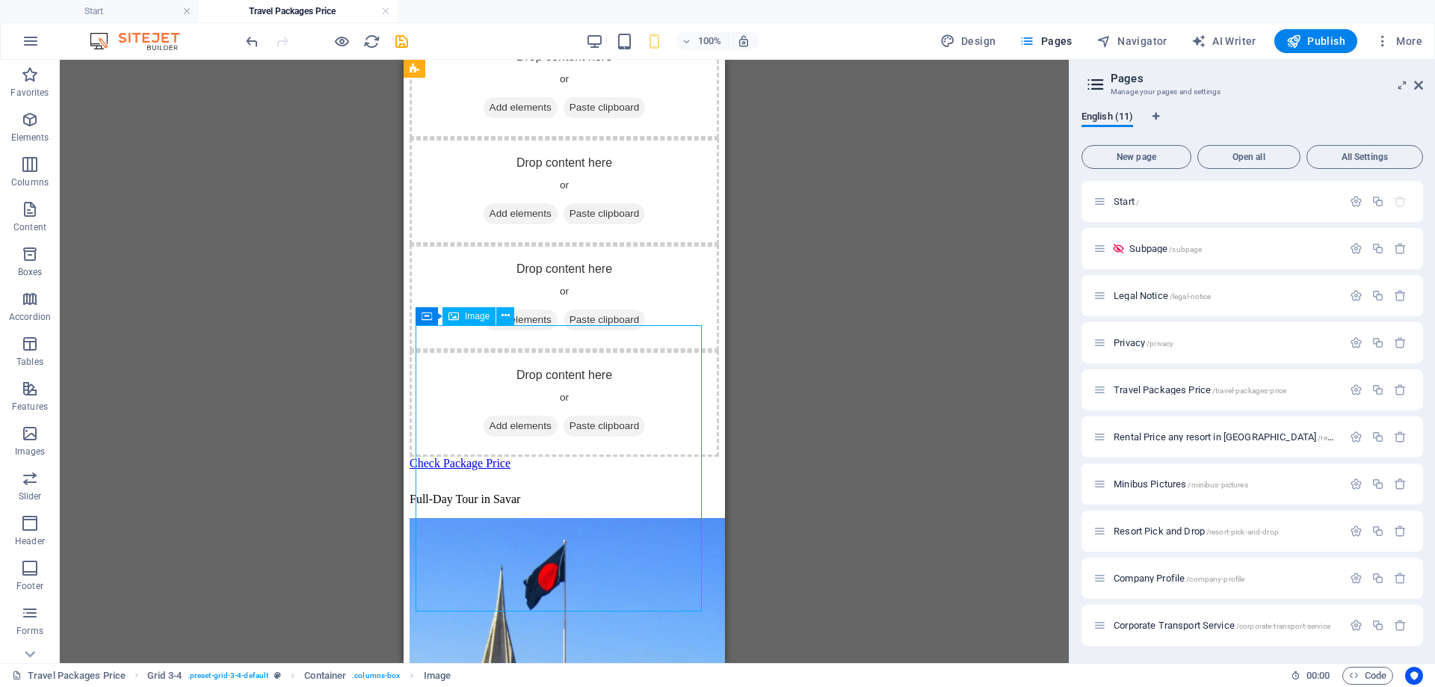
click at [558, 518] on figure at bounding box center [565, 680] width 310 height 324
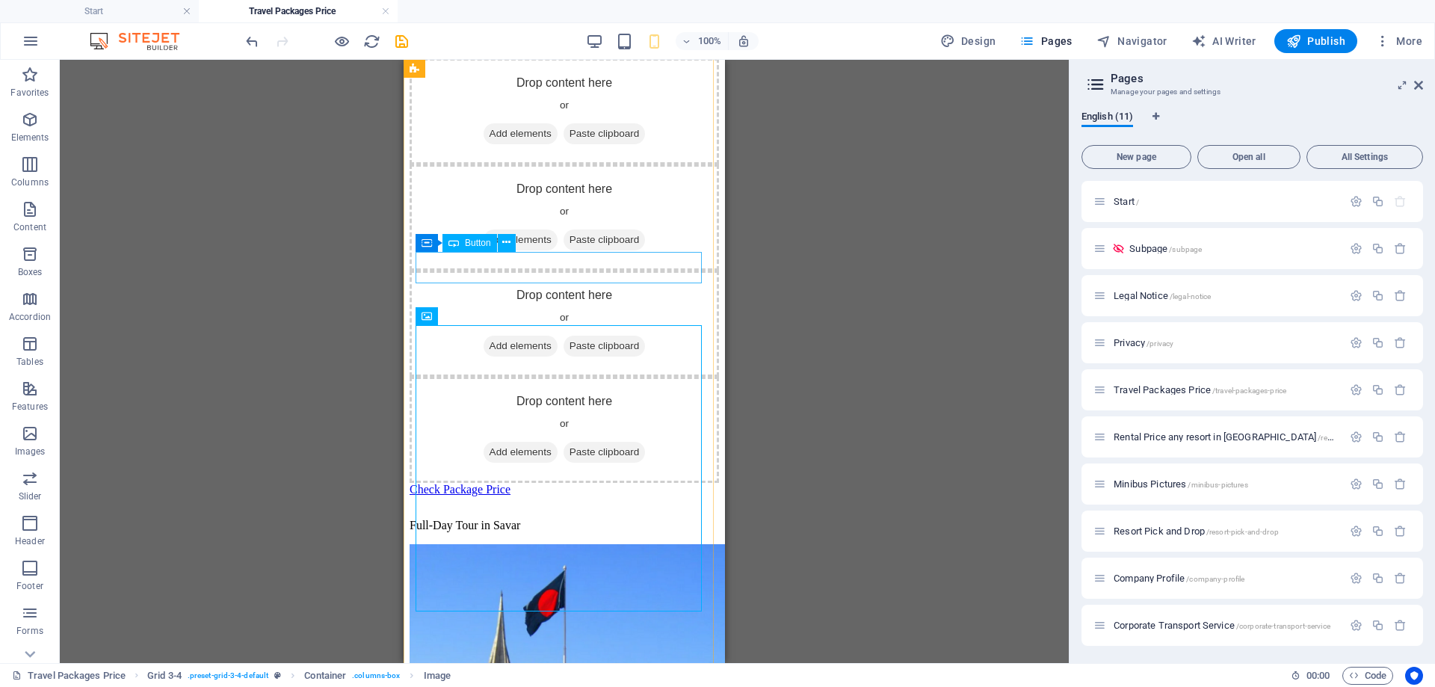
click at [639, 483] on div "Check Package Price" at bounding box center [565, 489] width 310 height 13
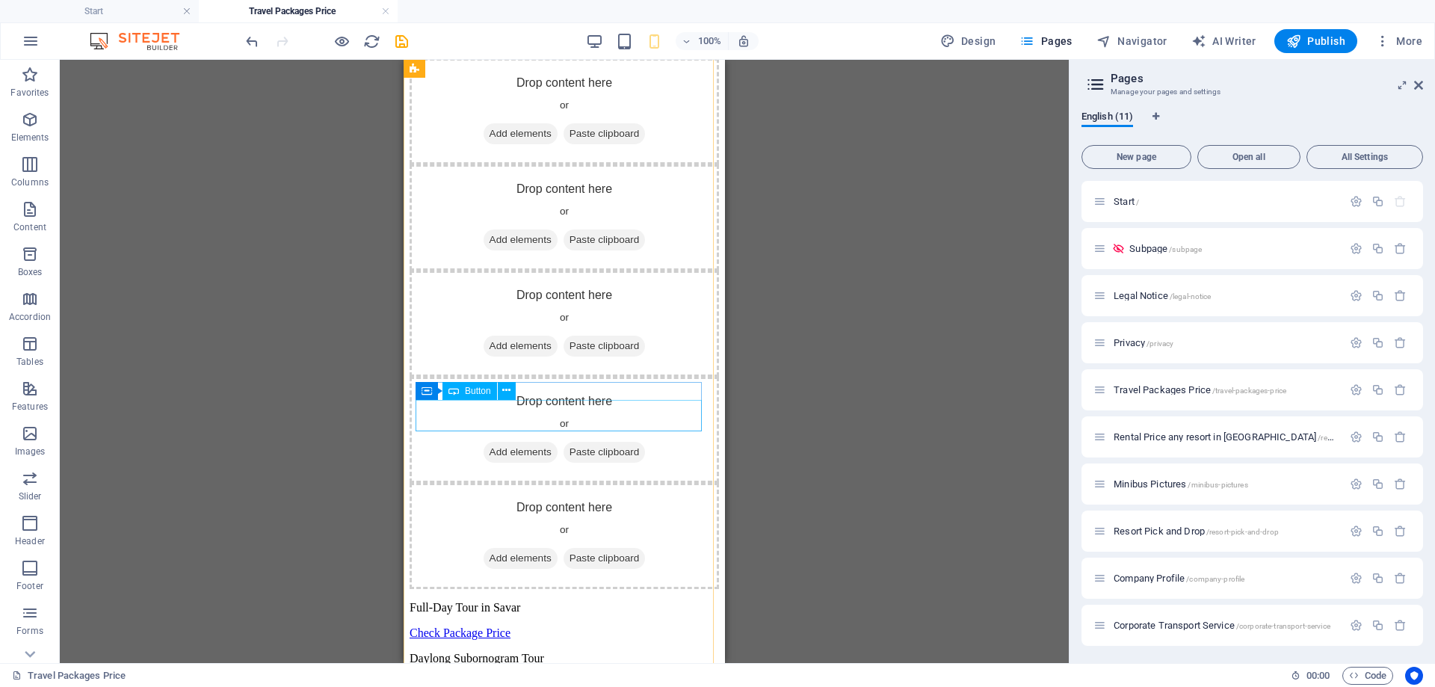
click at [558, 627] on div "Check Package Price" at bounding box center [565, 633] width 310 height 13
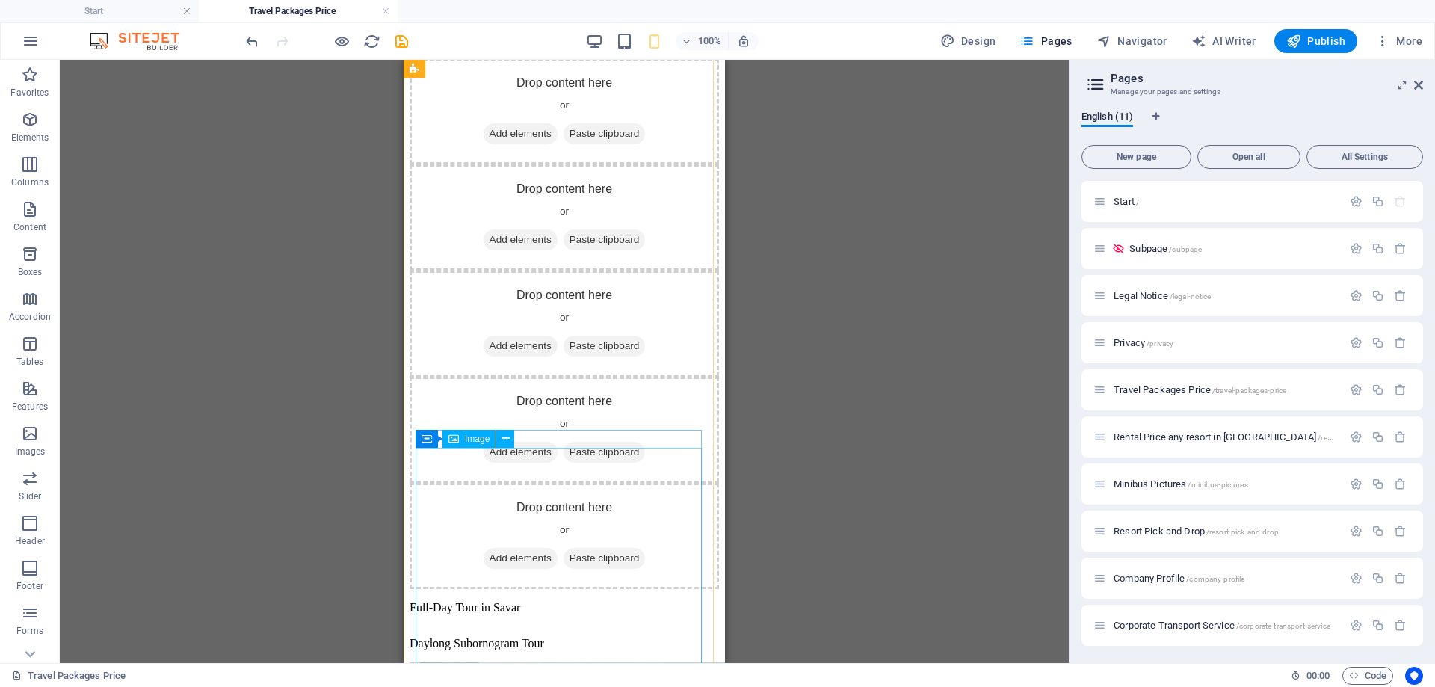
click at [551, 637] on div "Daylong Subornogram Tour" at bounding box center [565, 643] width 310 height 13
click at [557, 625] on div "Check Package Price" at bounding box center [565, 631] width 310 height 13
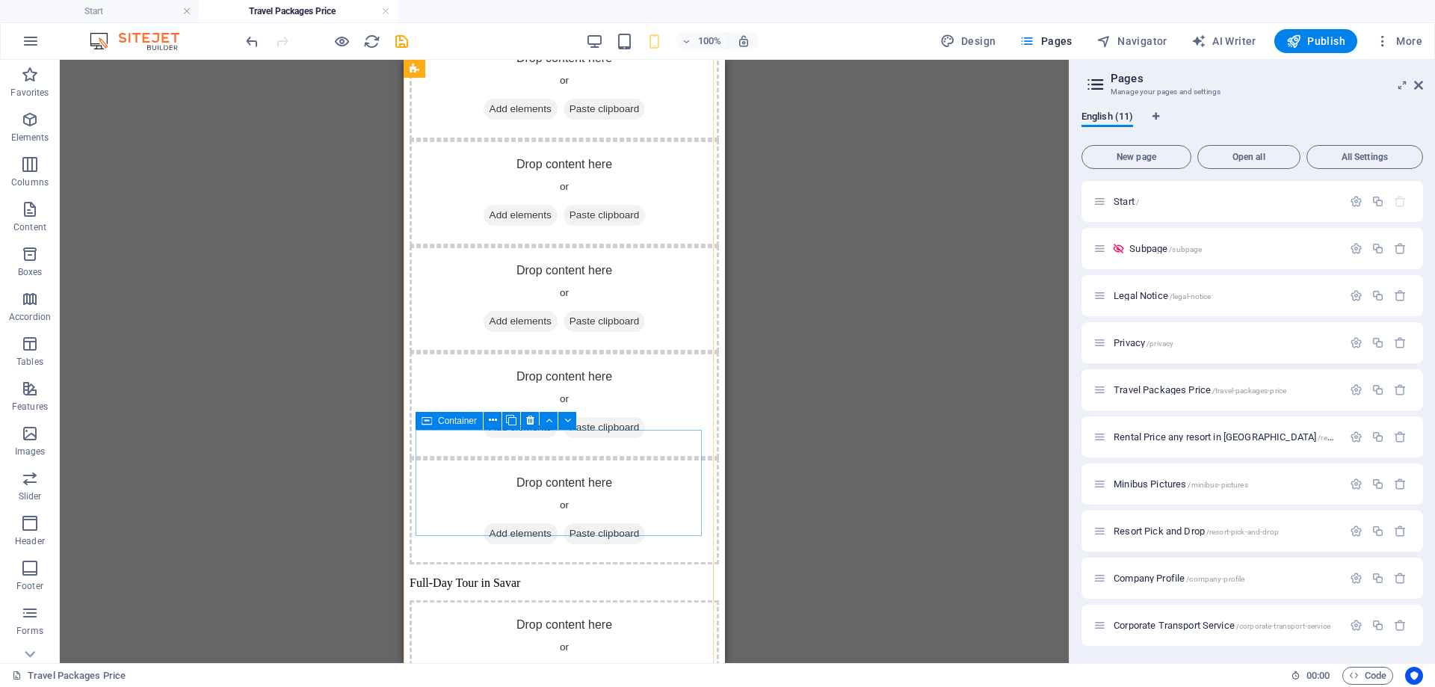
scroll to position [1271, 0]
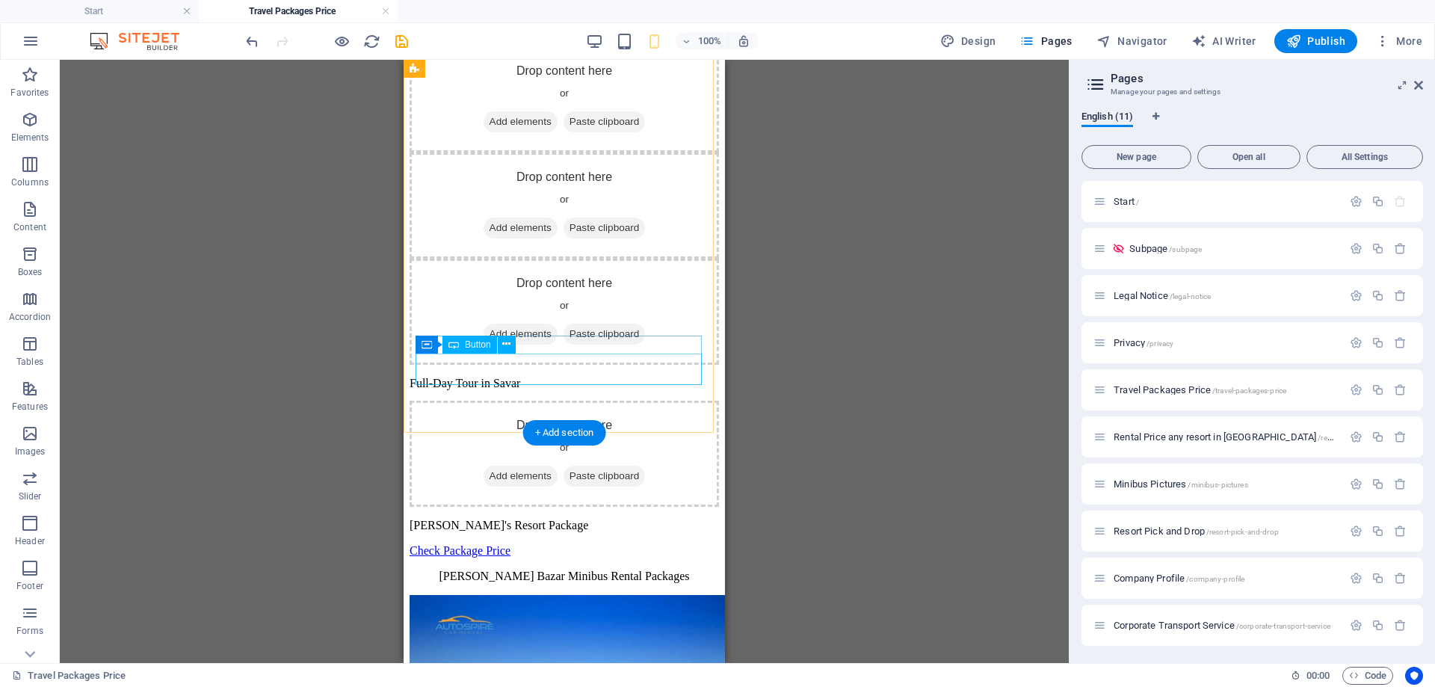
click at [566, 544] on div "Check Package Price" at bounding box center [565, 550] width 310 height 13
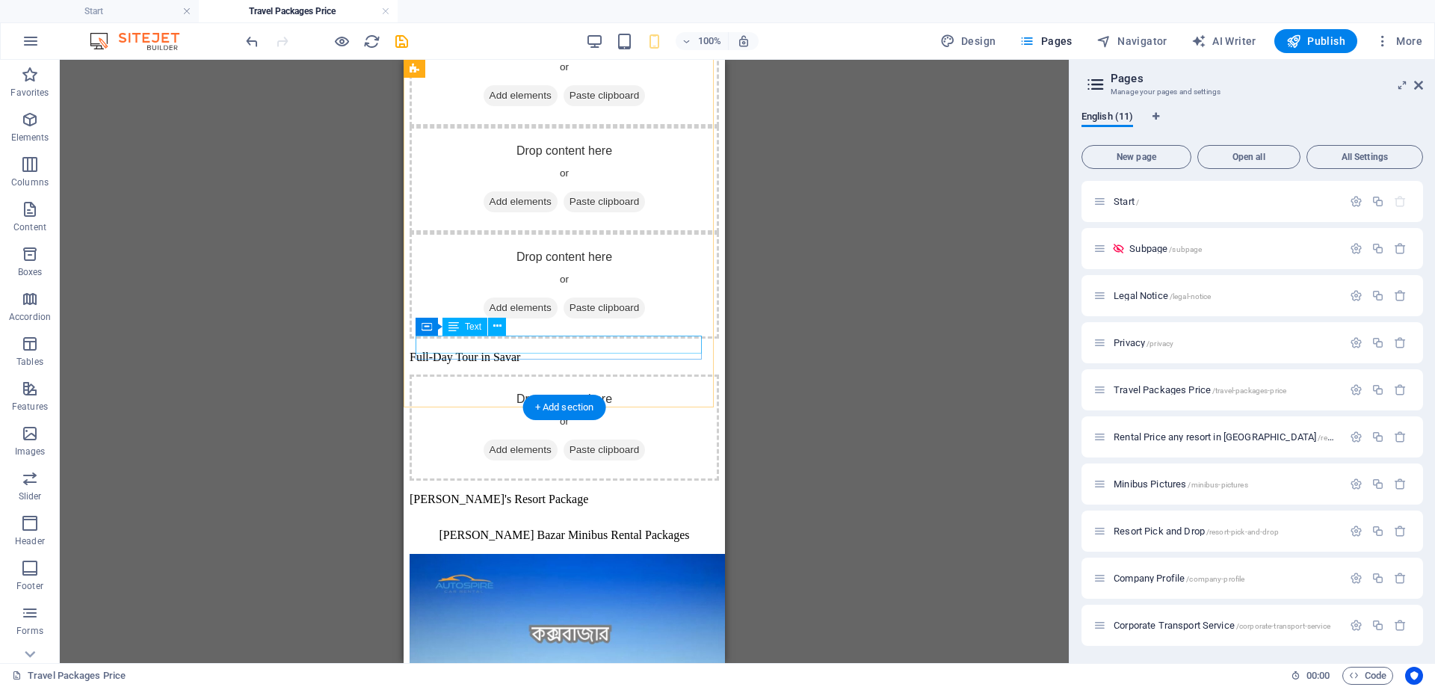
click at [593, 493] on div "[PERSON_NAME]'s Resort Package" at bounding box center [565, 499] width 310 height 13
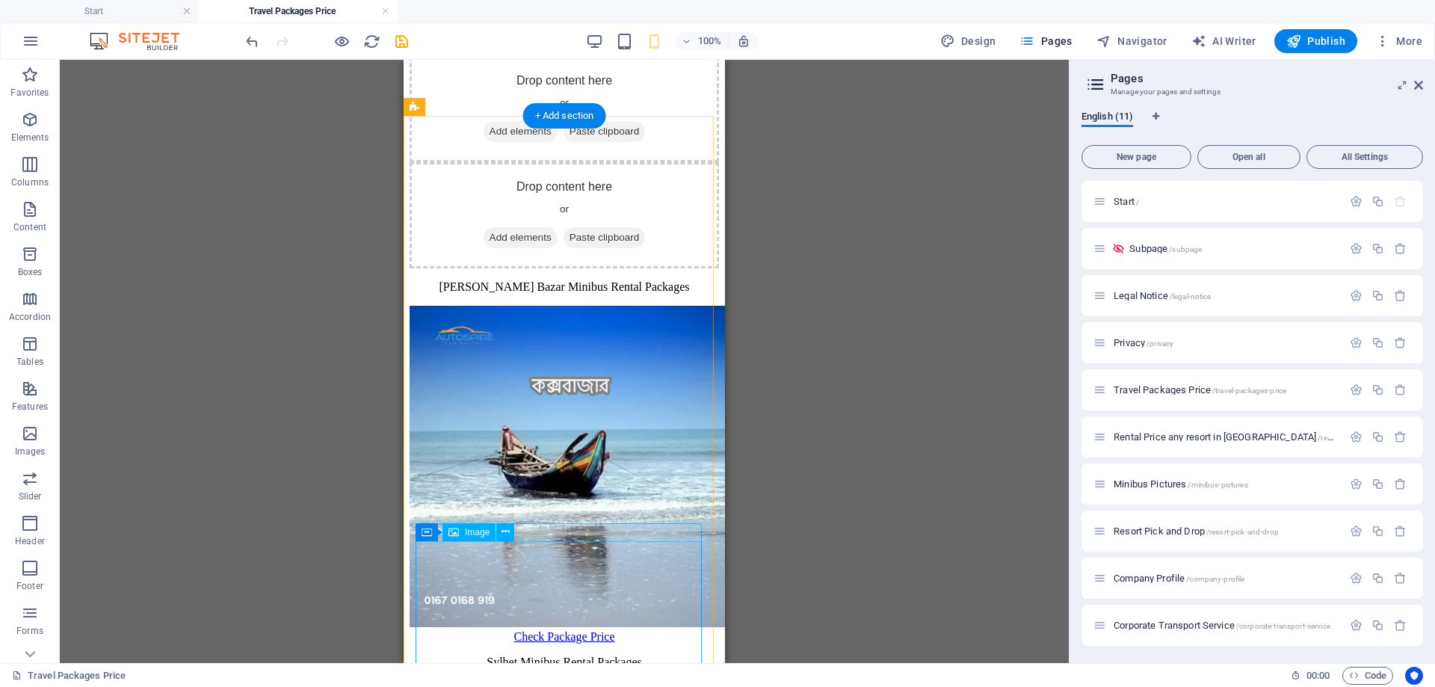
scroll to position [1645, 0]
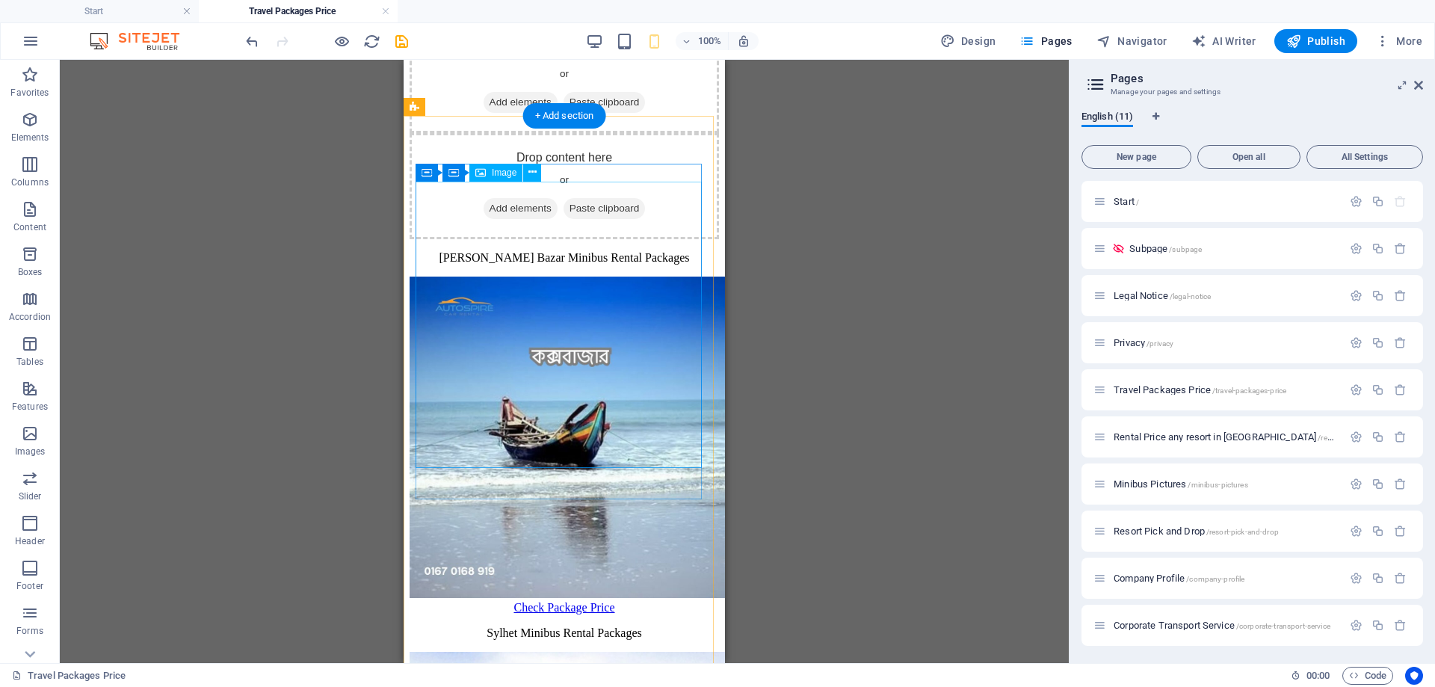
click at [621, 404] on figure at bounding box center [565, 439] width 310 height 324
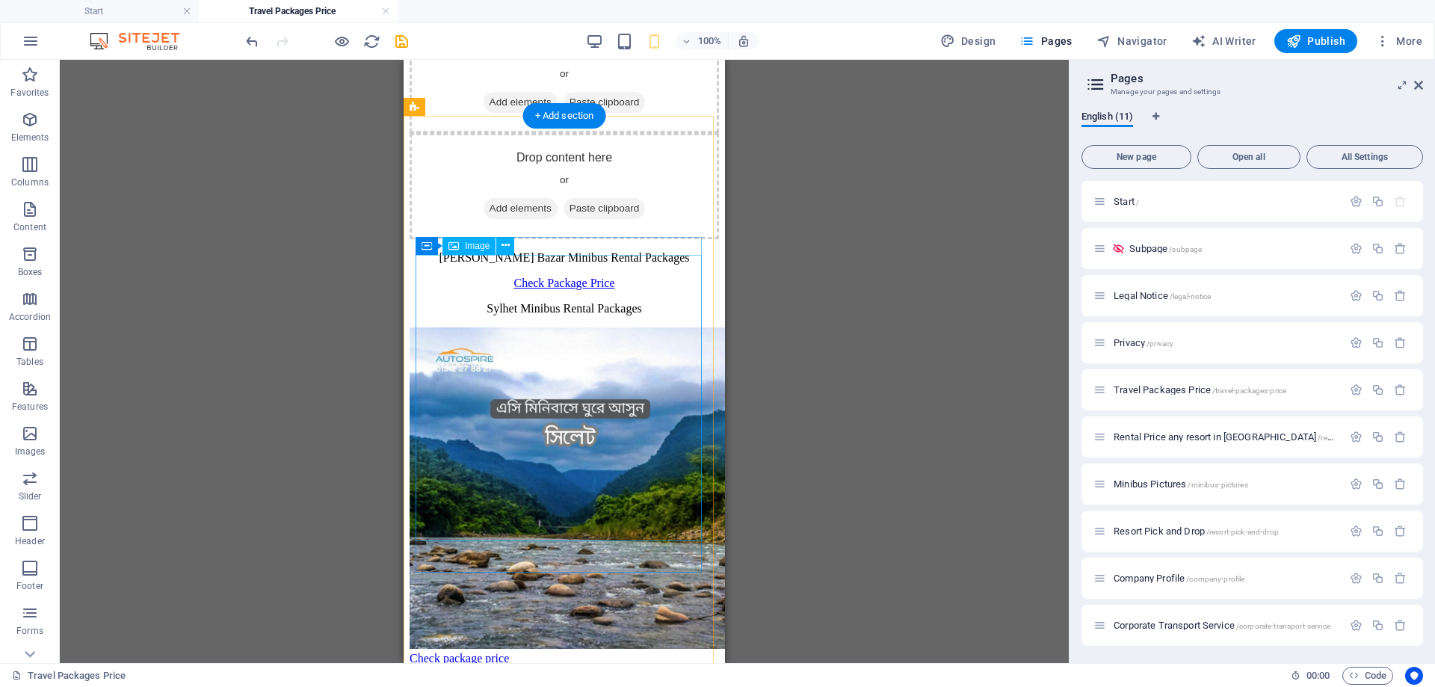
click at [621, 404] on figure at bounding box center [565, 489] width 310 height 324
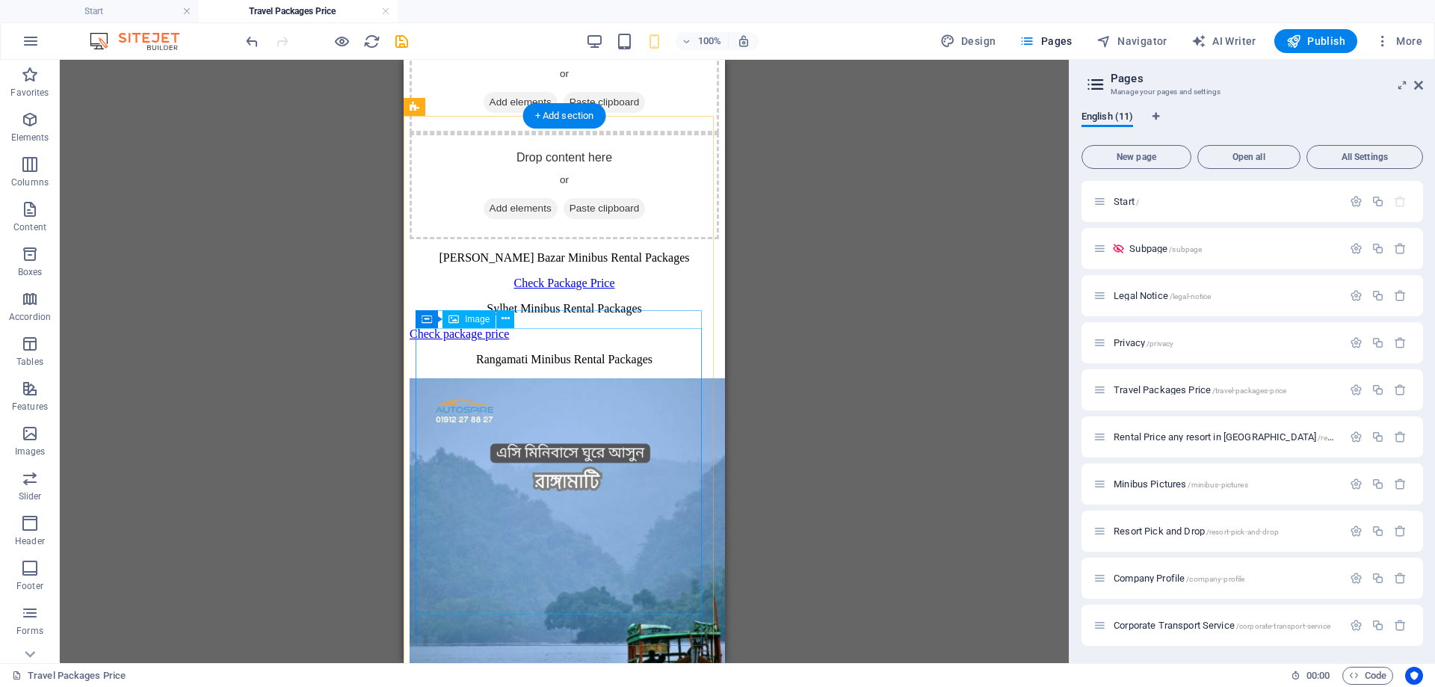
click at [621, 404] on figure at bounding box center [565, 540] width 310 height 324
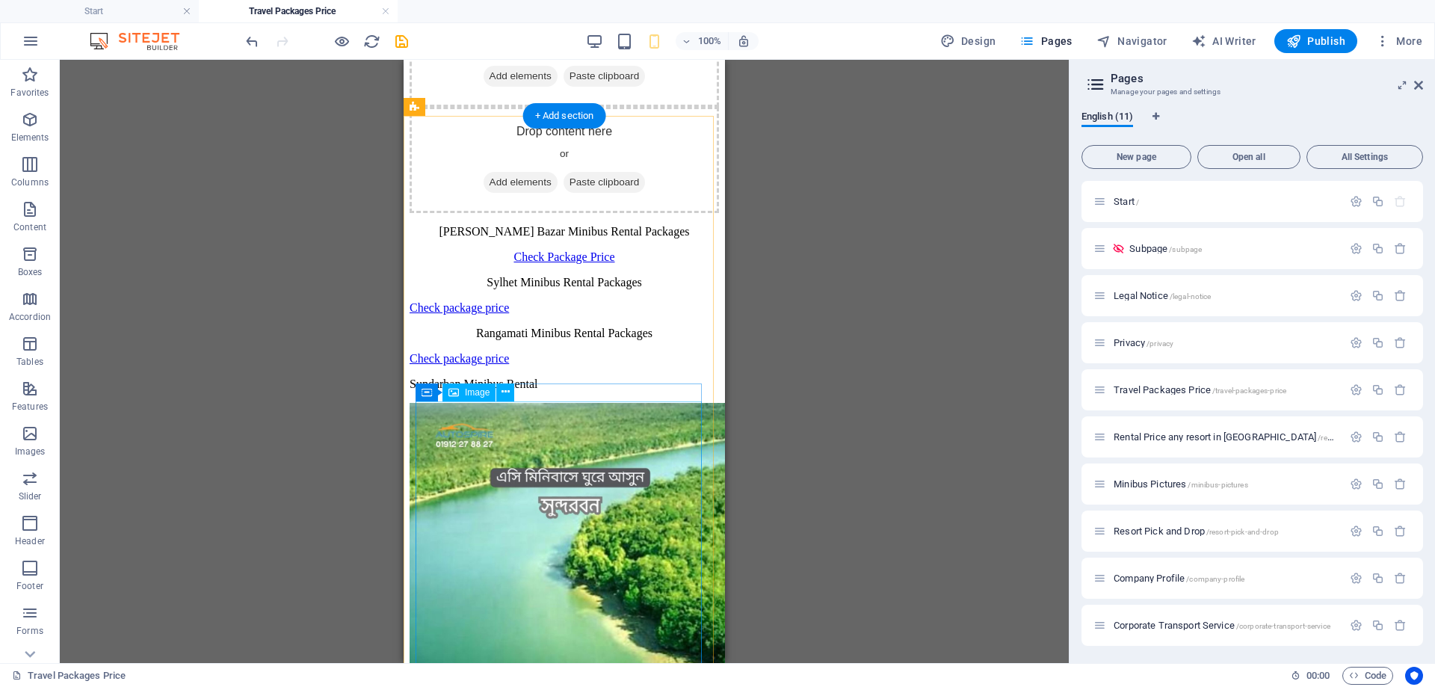
click at [616, 443] on figure at bounding box center [565, 565] width 310 height 324
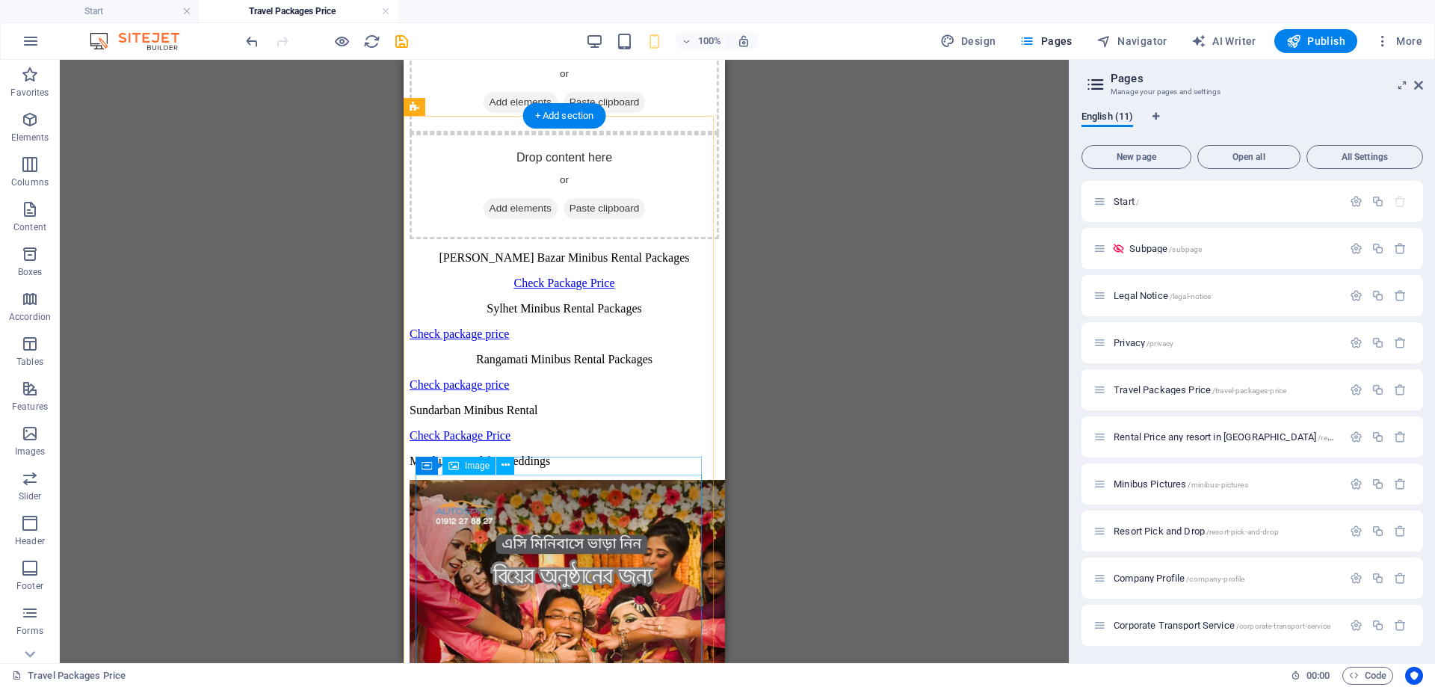
click at [599, 536] on figure at bounding box center [565, 642] width 310 height 324
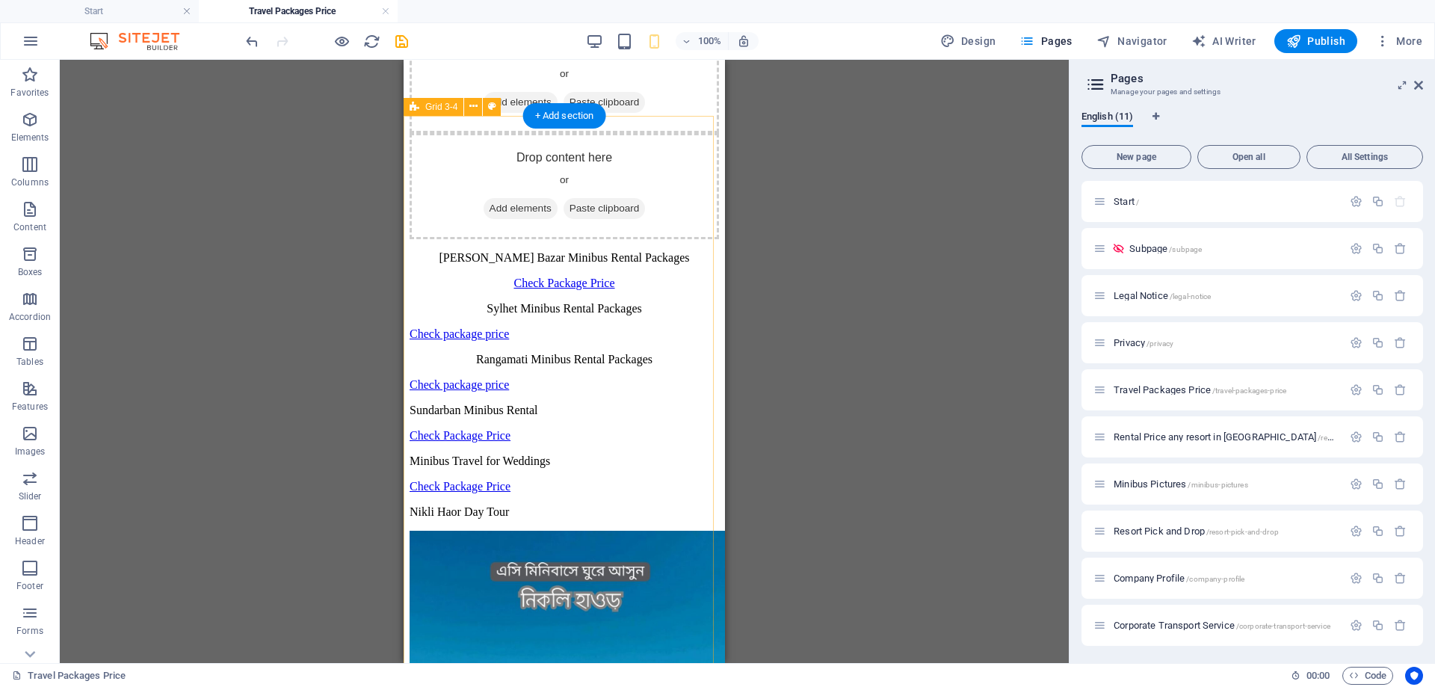
scroll to position [1869, 0]
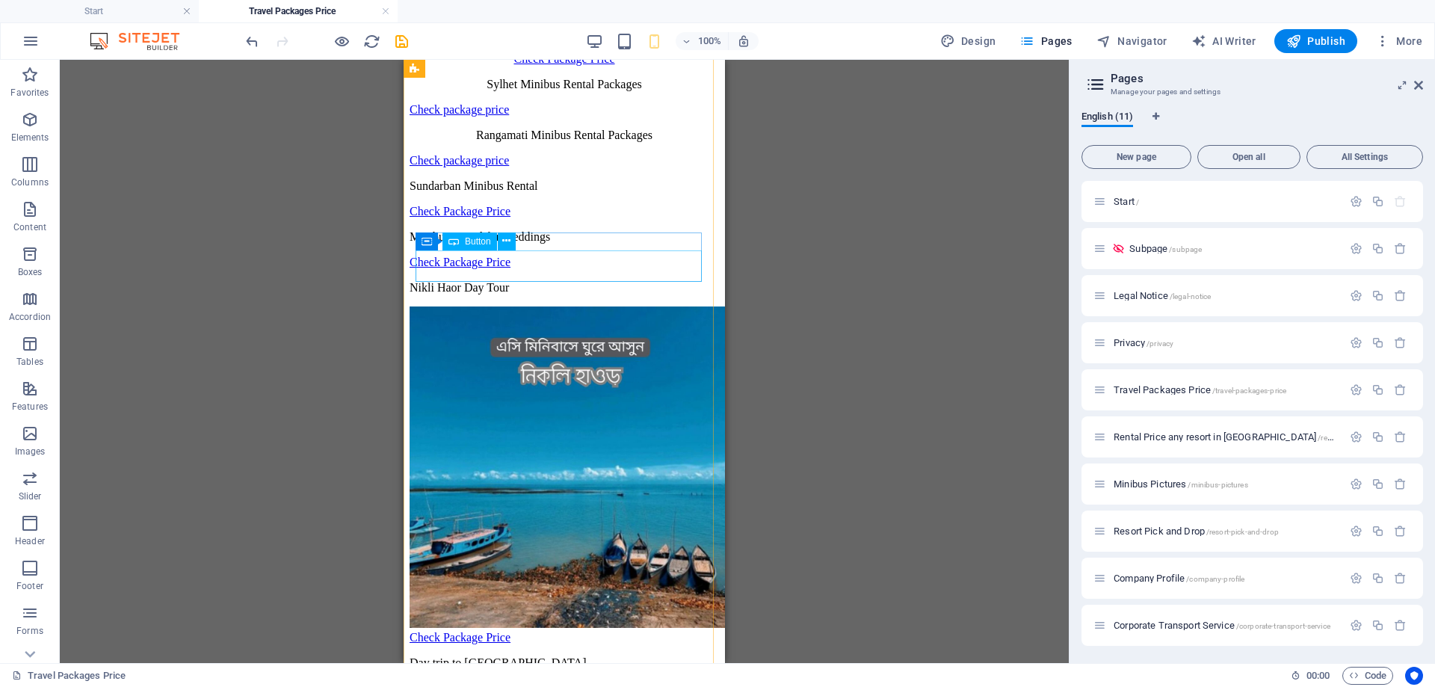
click at [544, 266] on div "Check Package Price" at bounding box center [565, 262] width 310 height 13
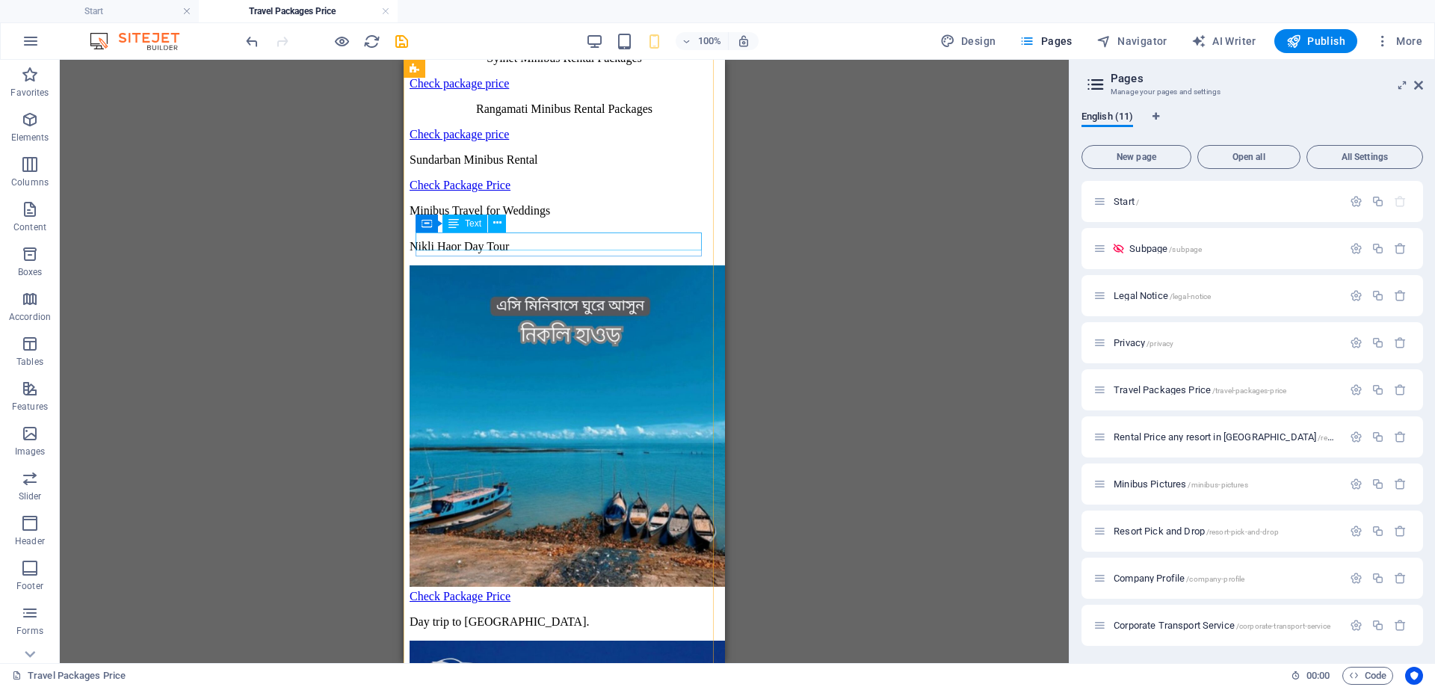
click at [566, 218] on div "Minibus Travel for Weddings" at bounding box center [565, 210] width 310 height 13
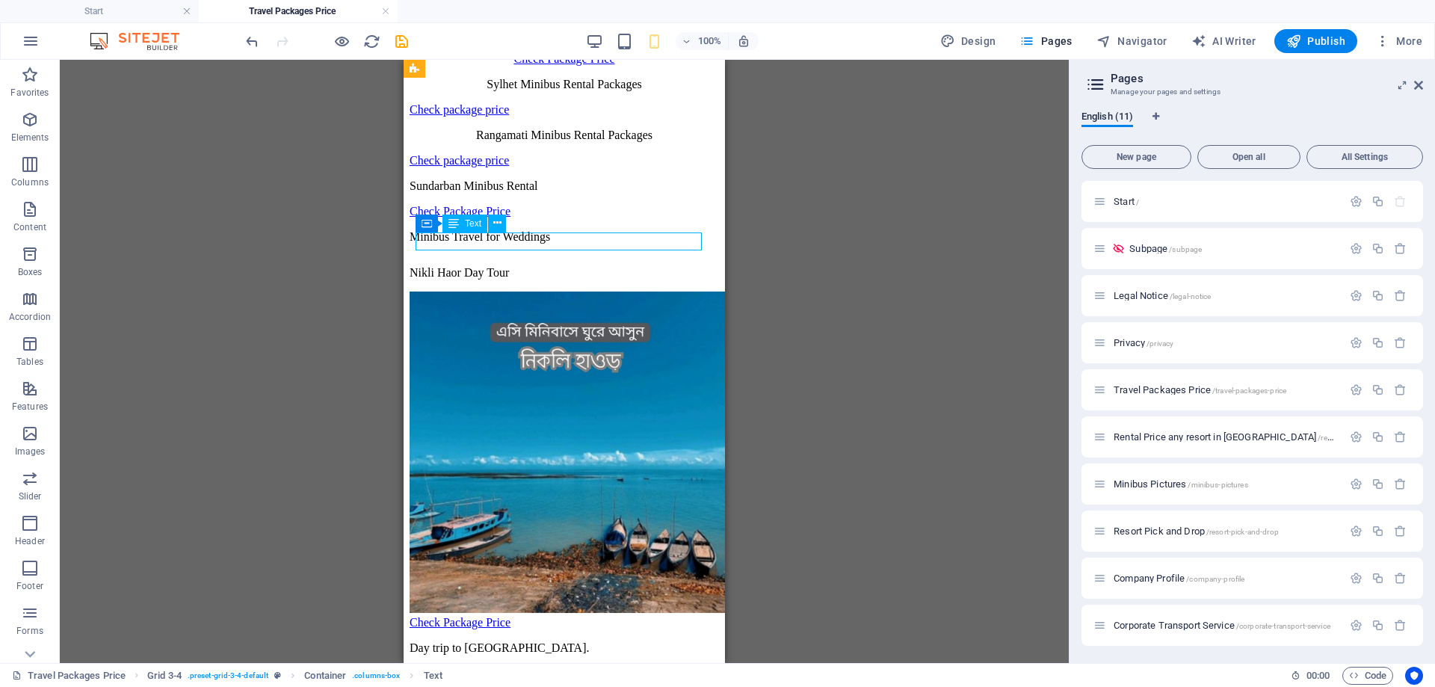
click at [566, 238] on div "Minibus Travel for Weddings" at bounding box center [565, 236] width 310 height 13
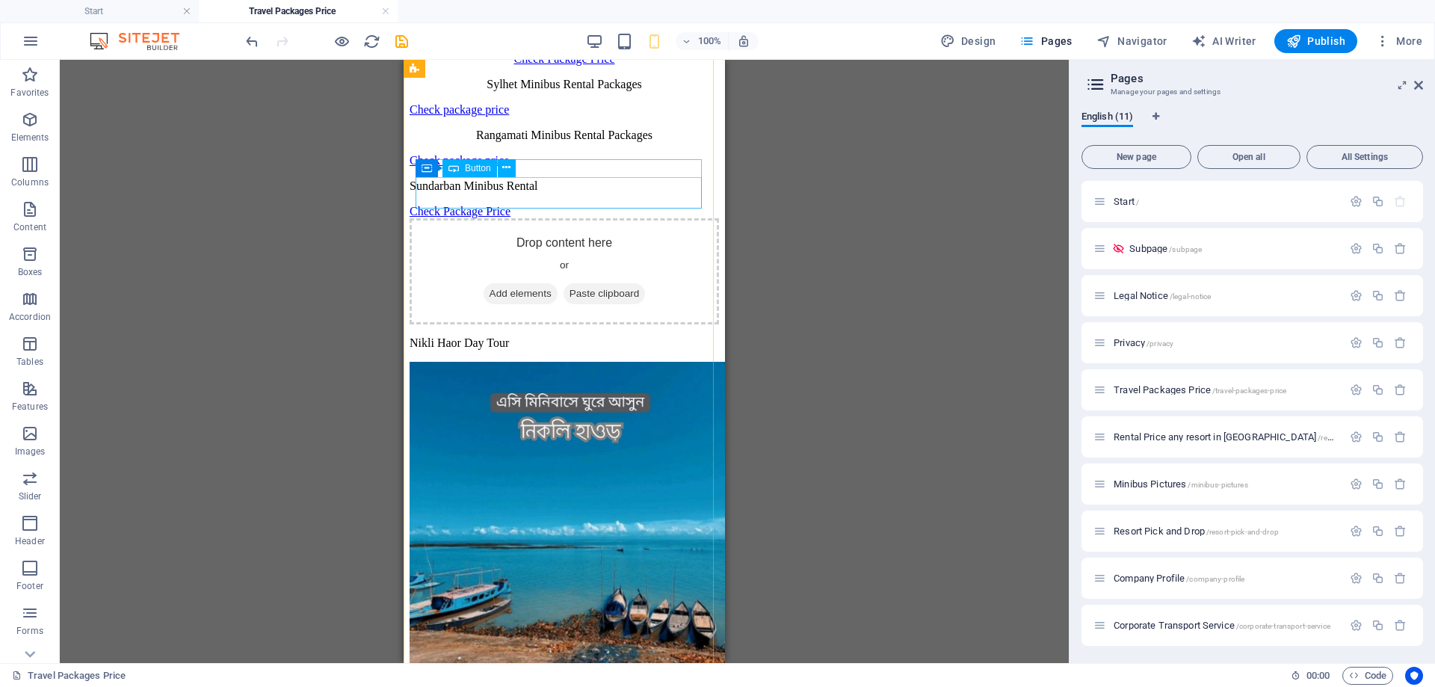
click at [553, 205] on div "Check Package Price" at bounding box center [565, 211] width 310 height 13
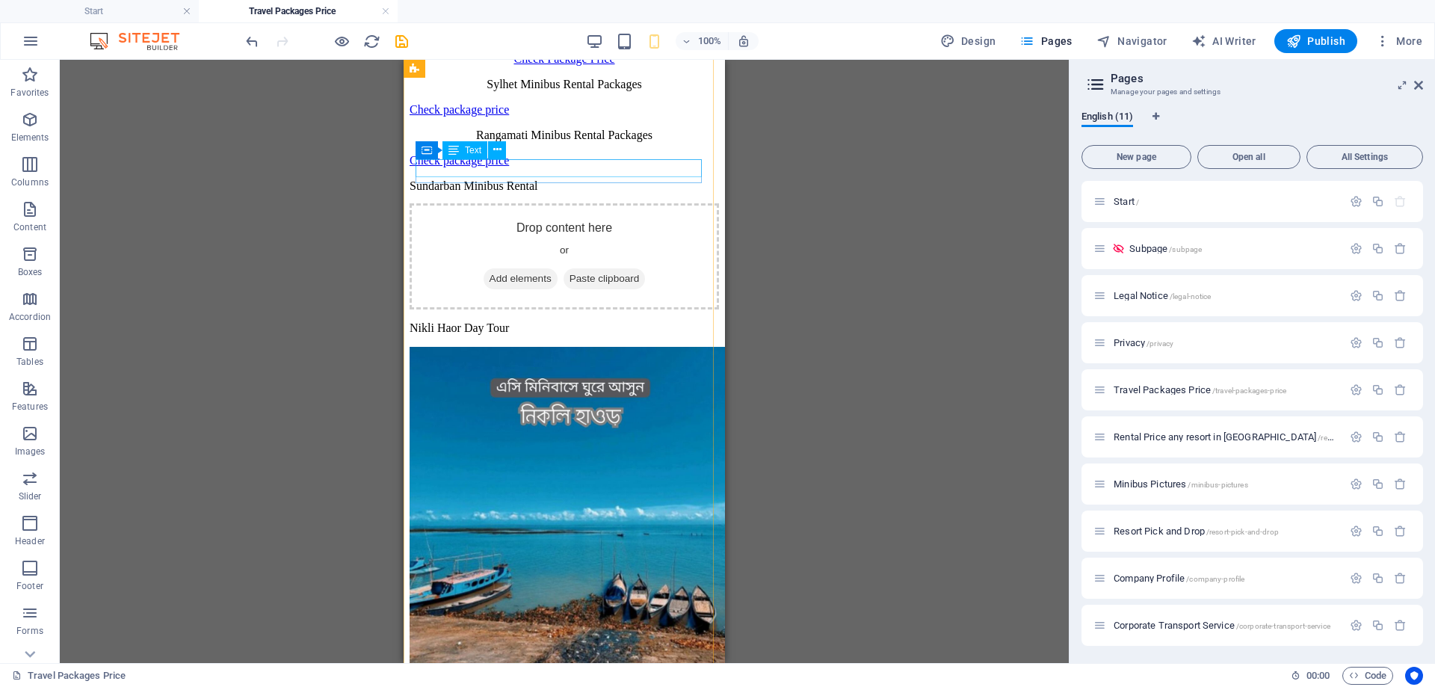
click at [557, 179] on div "Sundarban Minibus Rental" at bounding box center [565, 185] width 310 height 13
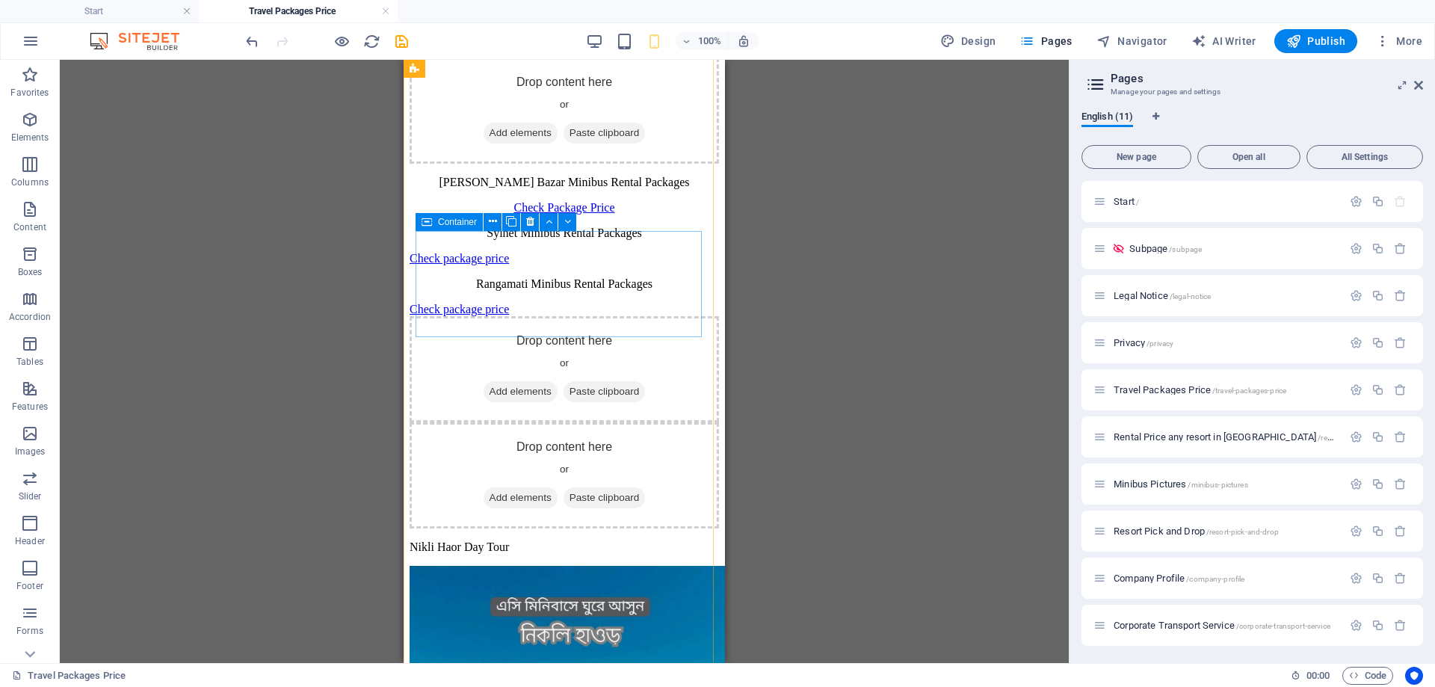
scroll to position [1720, 0]
click at [545, 304] on div "Check package price" at bounding box center [565, 310] width 310 height 13
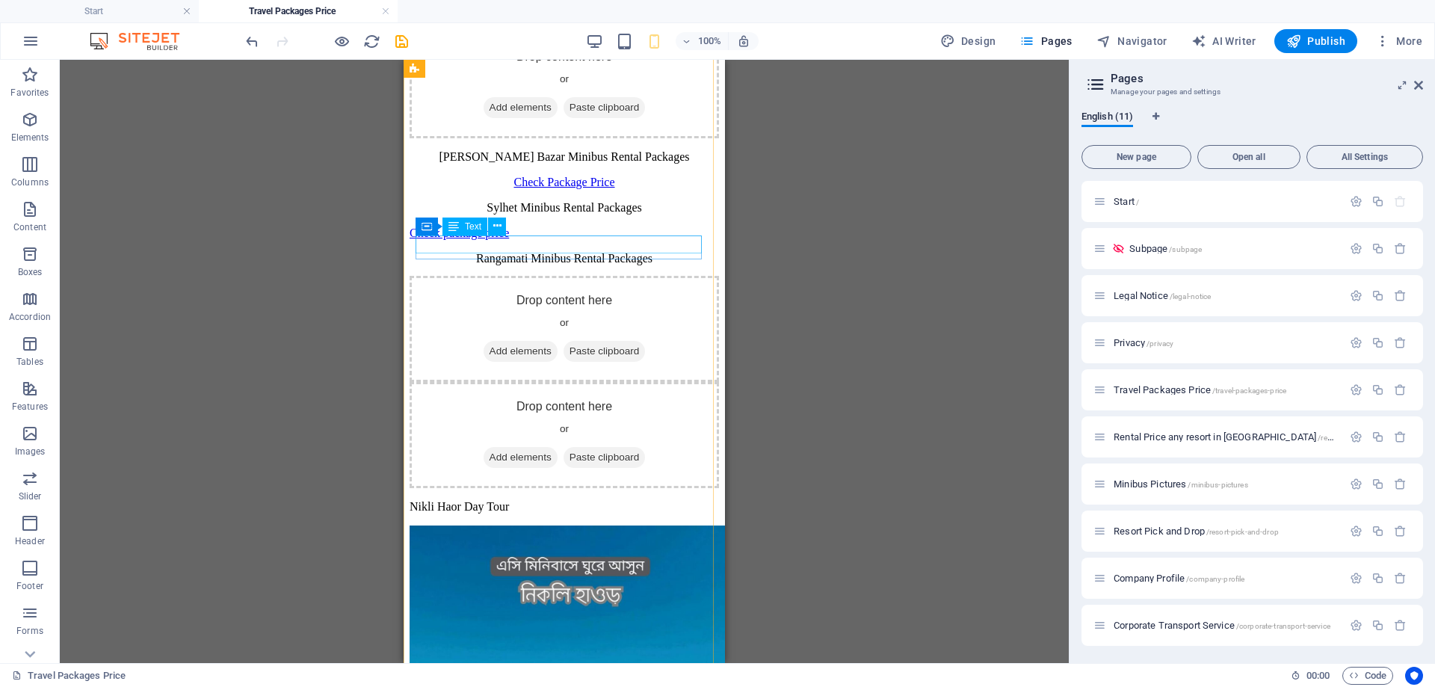
click at [564, 252] on div "Rangamati Minibus Rental Packages" at bounding box center [565, 258] width 310 height 13
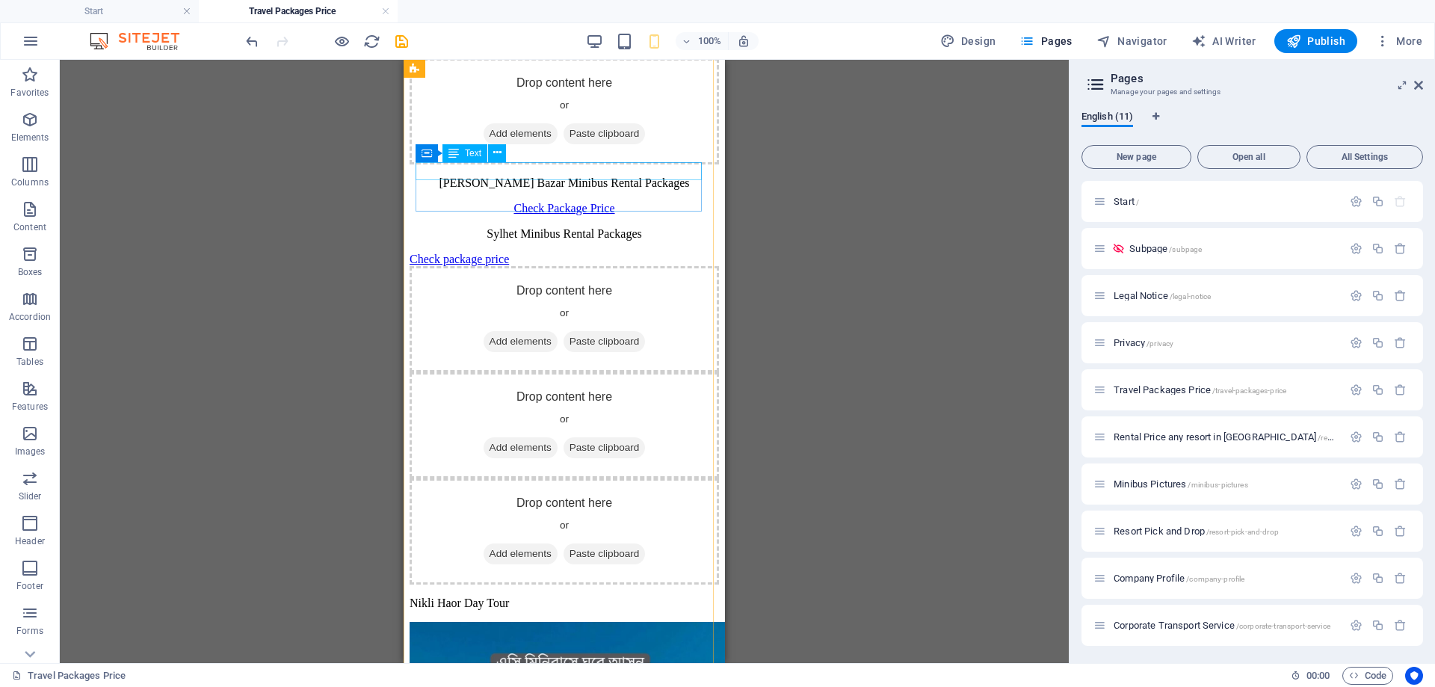
click at [588, 227] on div "Sylhet Minibus Rental Packages" at bounding box center [565, 233] width 310 height 13
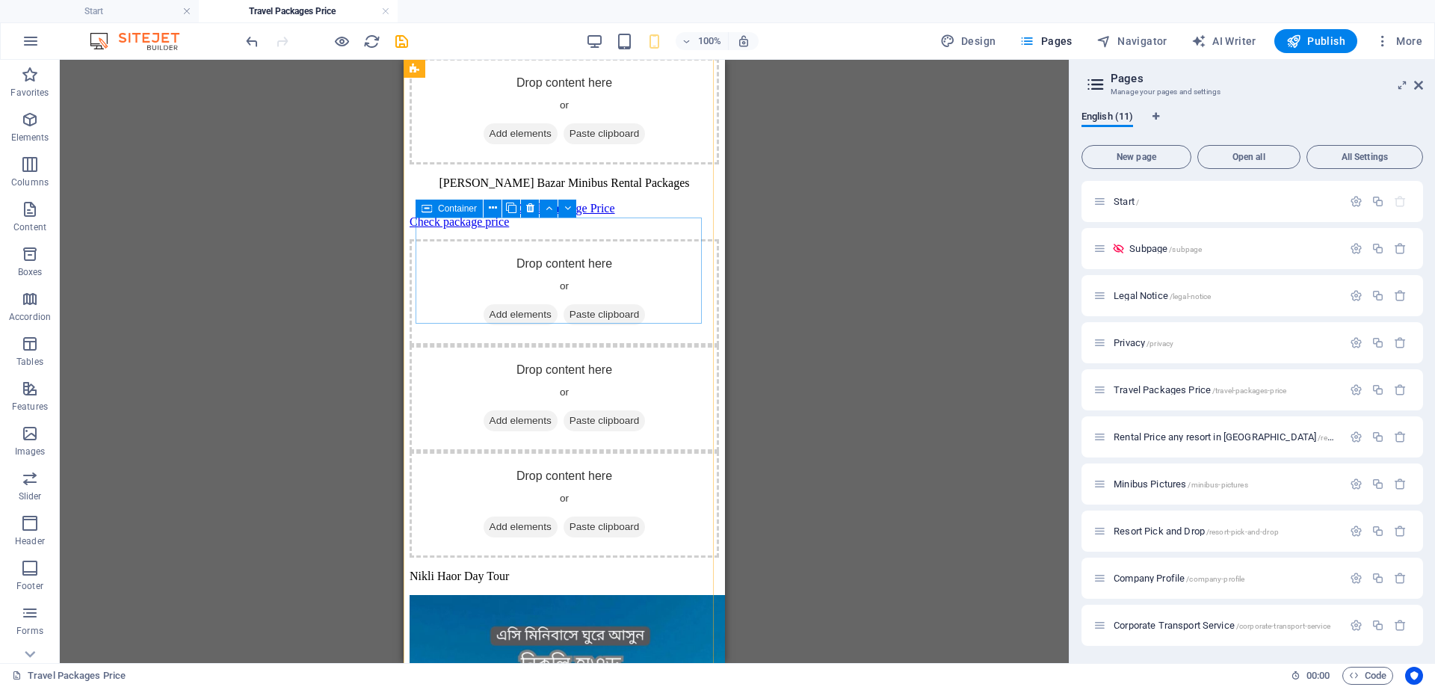
scroll to position [1570, 0]
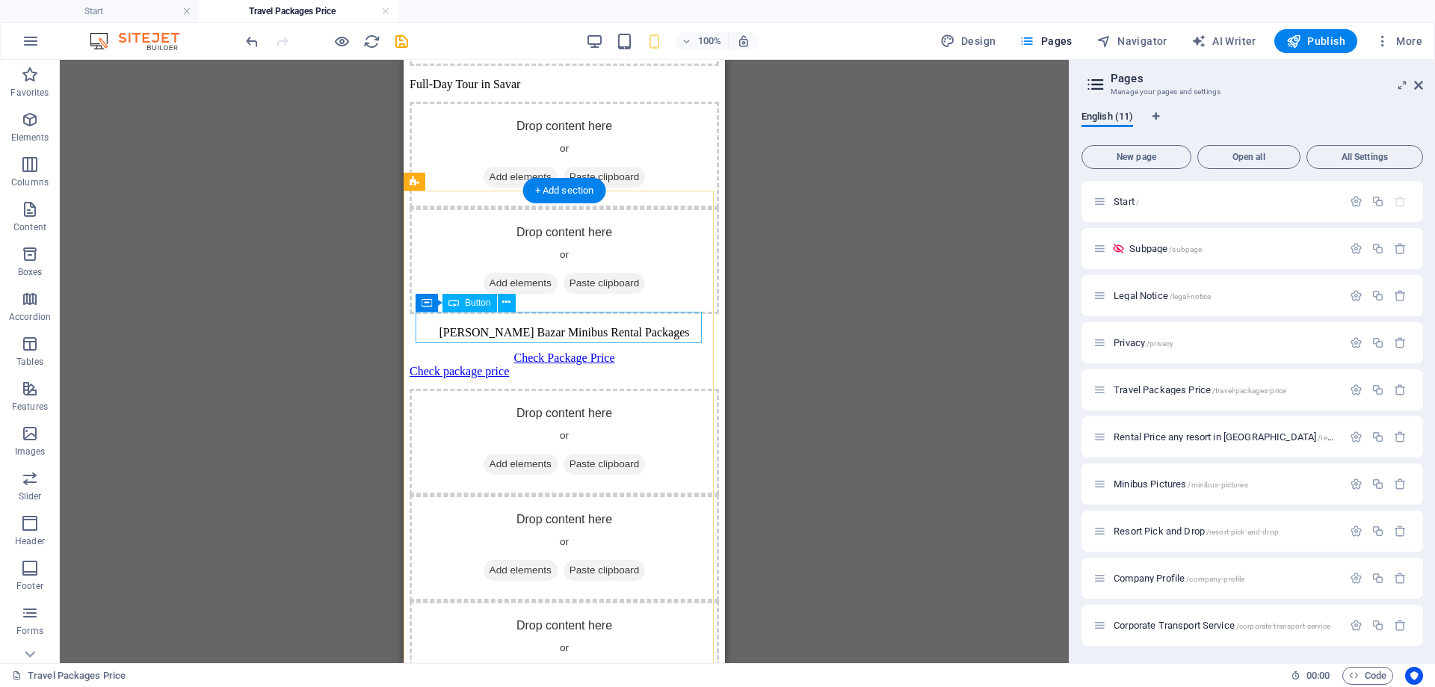
click at [552, 365] on div "Check package price" at bounding box center [565, 371] width 310 height 13
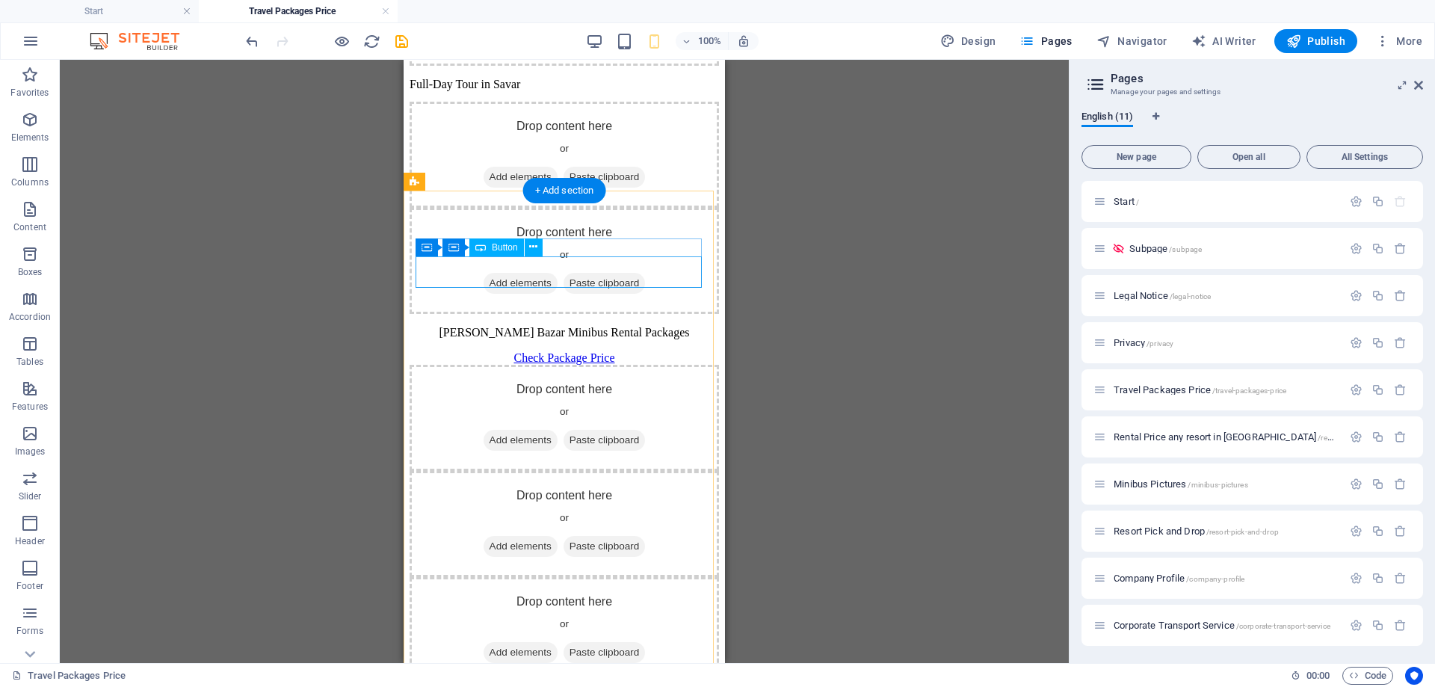
click at [579, 351] on div "Check Package Price" at bounding box center [565, 357] width 310 height 13
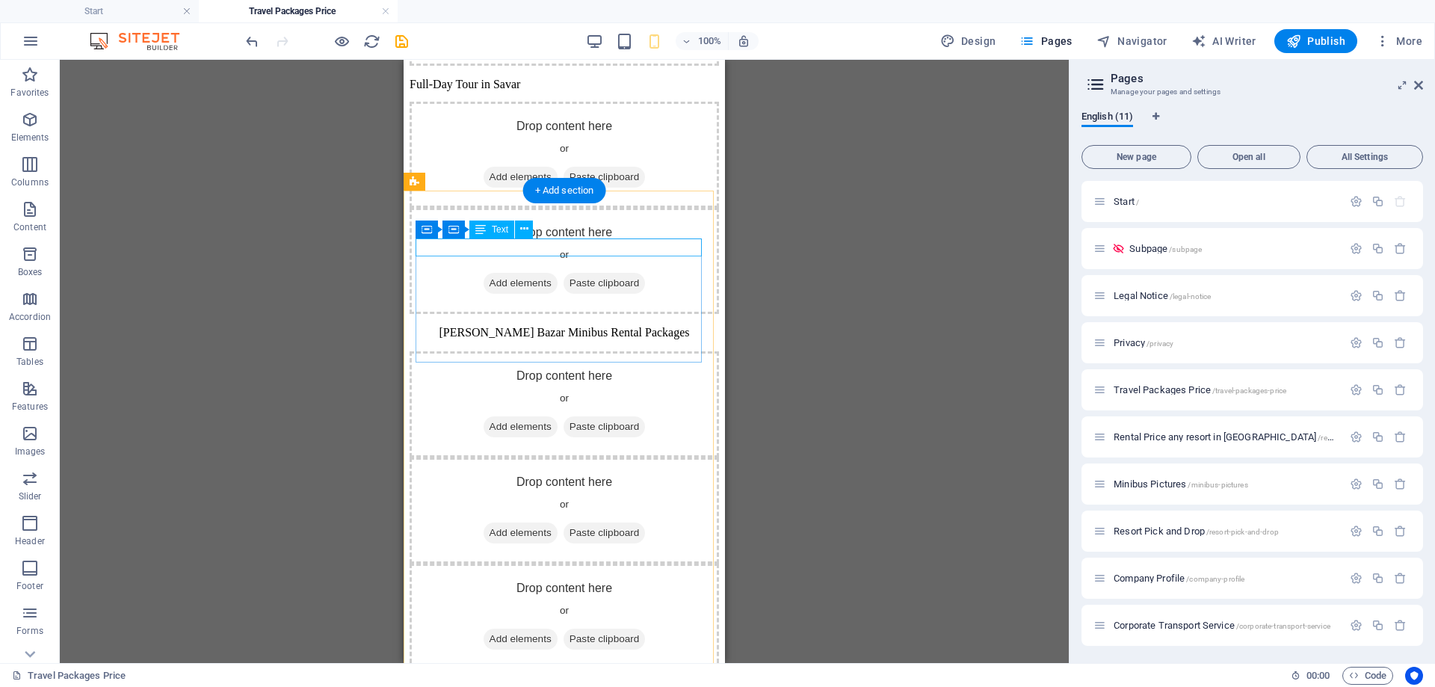
click at [588, 326] on div "[PERSON_NAME] Bazar Minibus Rental Packages" at bounding box center [565, 332] width 310 height 13
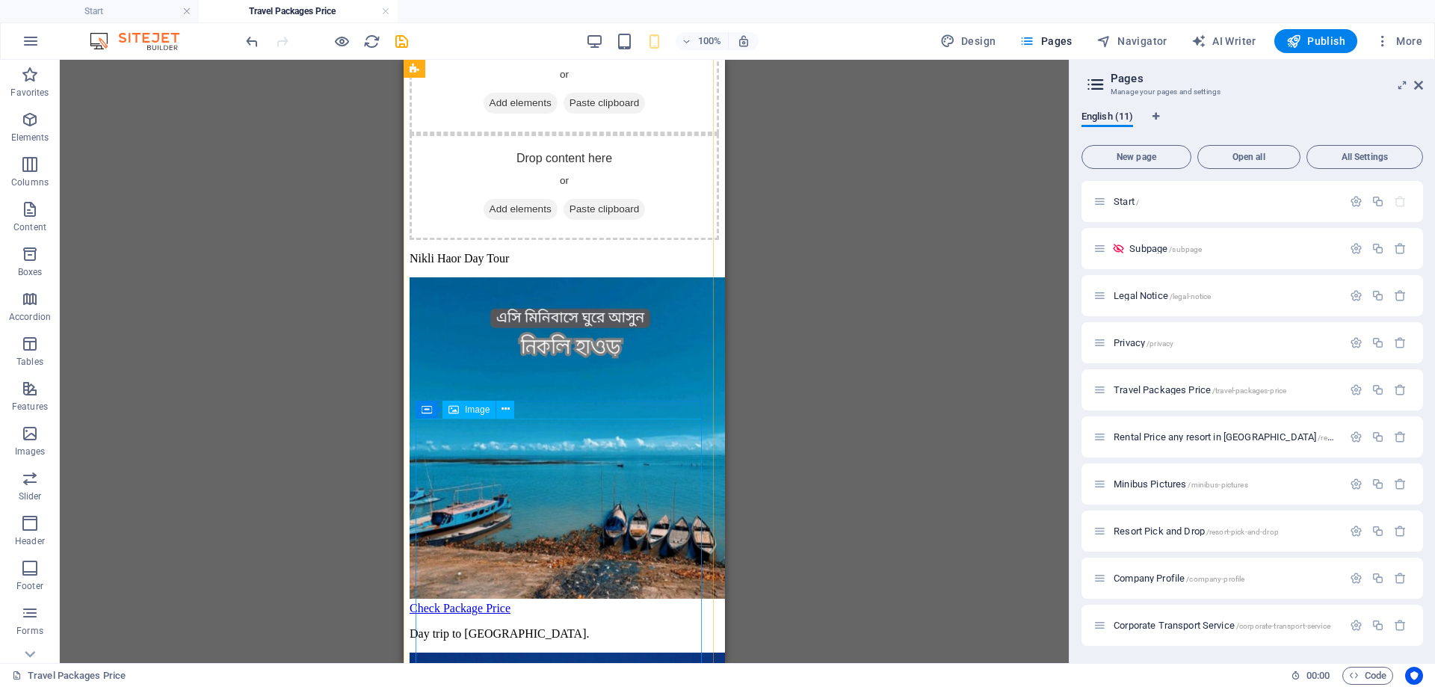
scroll to position [2318, 0]
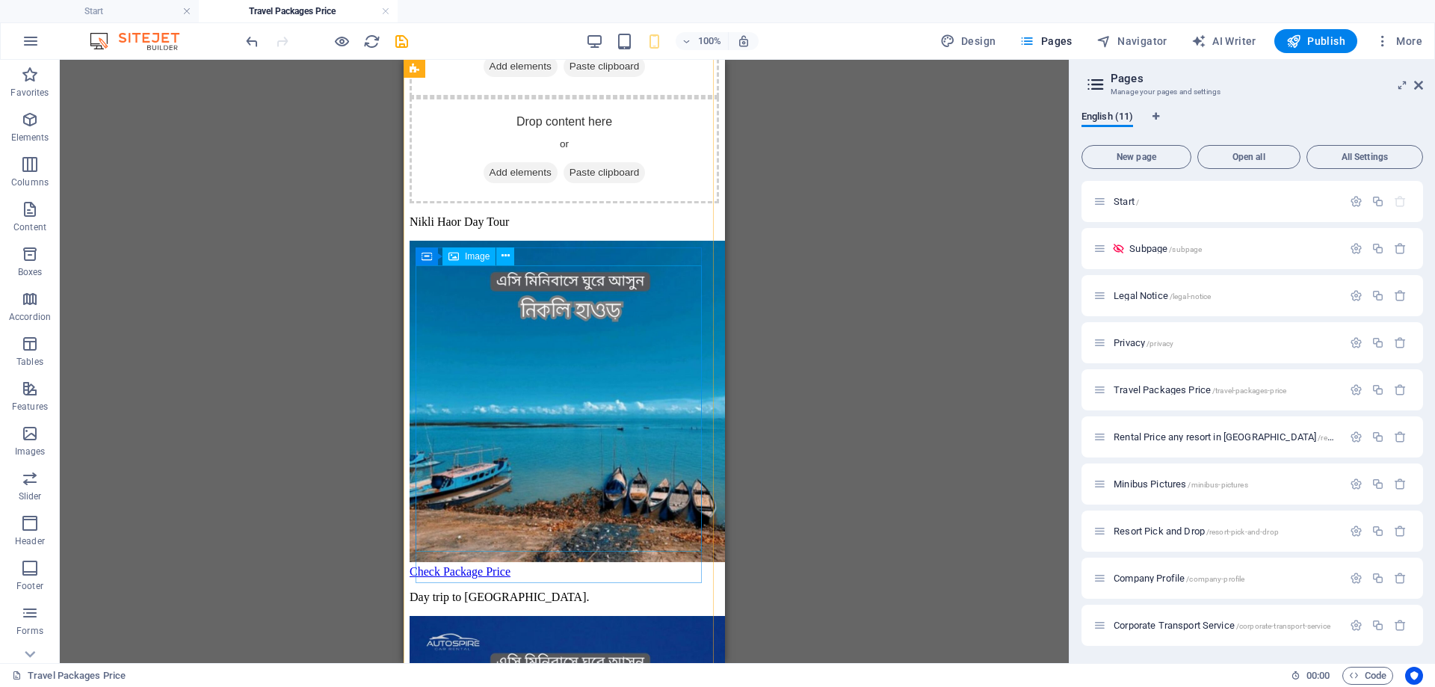
click at [611, 366] on figure at bounding box center [565, 403] width 310 height 324
click at [650, 404] on figure at bounding box center [565, 403] width 310 height 324
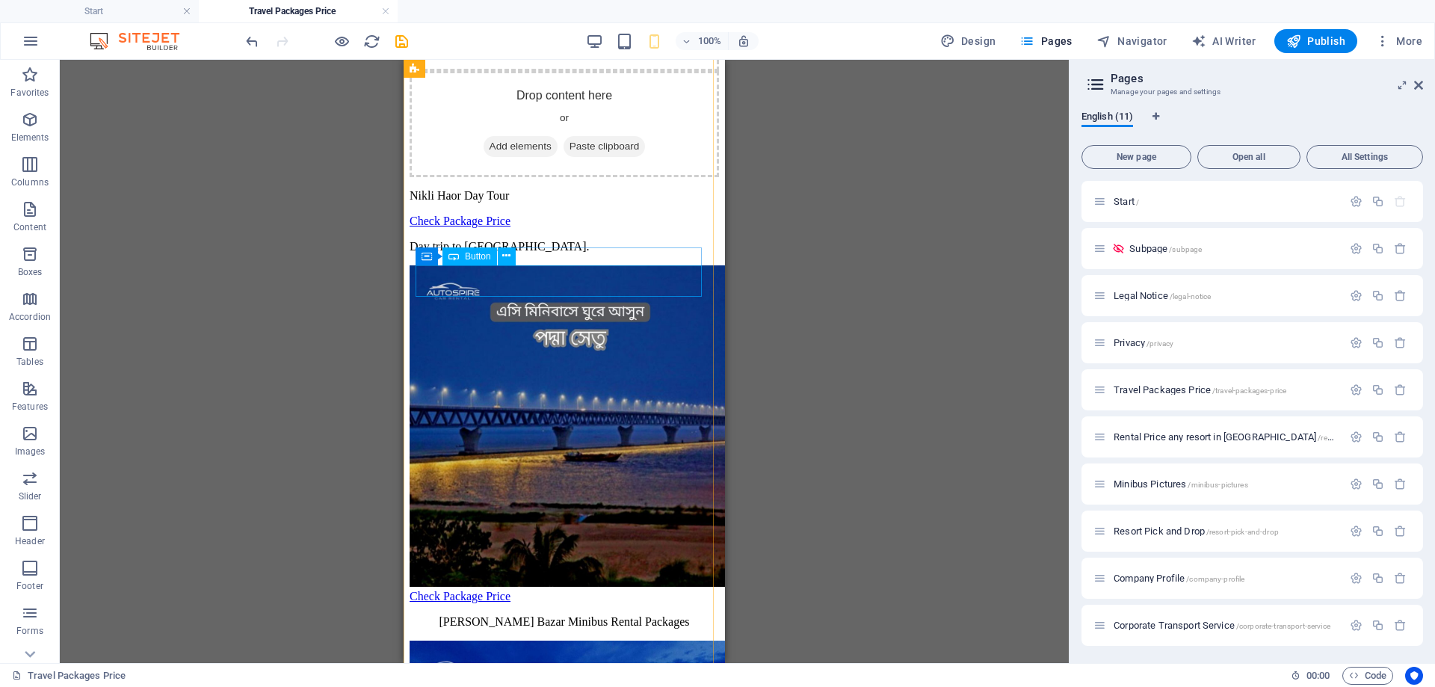
click at [585, 228] on div "Check Package Price" at bounding box center [565, 221] width 310 height 13
click at [591, 228] on div "Check Package Price" at bounding box center [565, 221] width 310 height 13
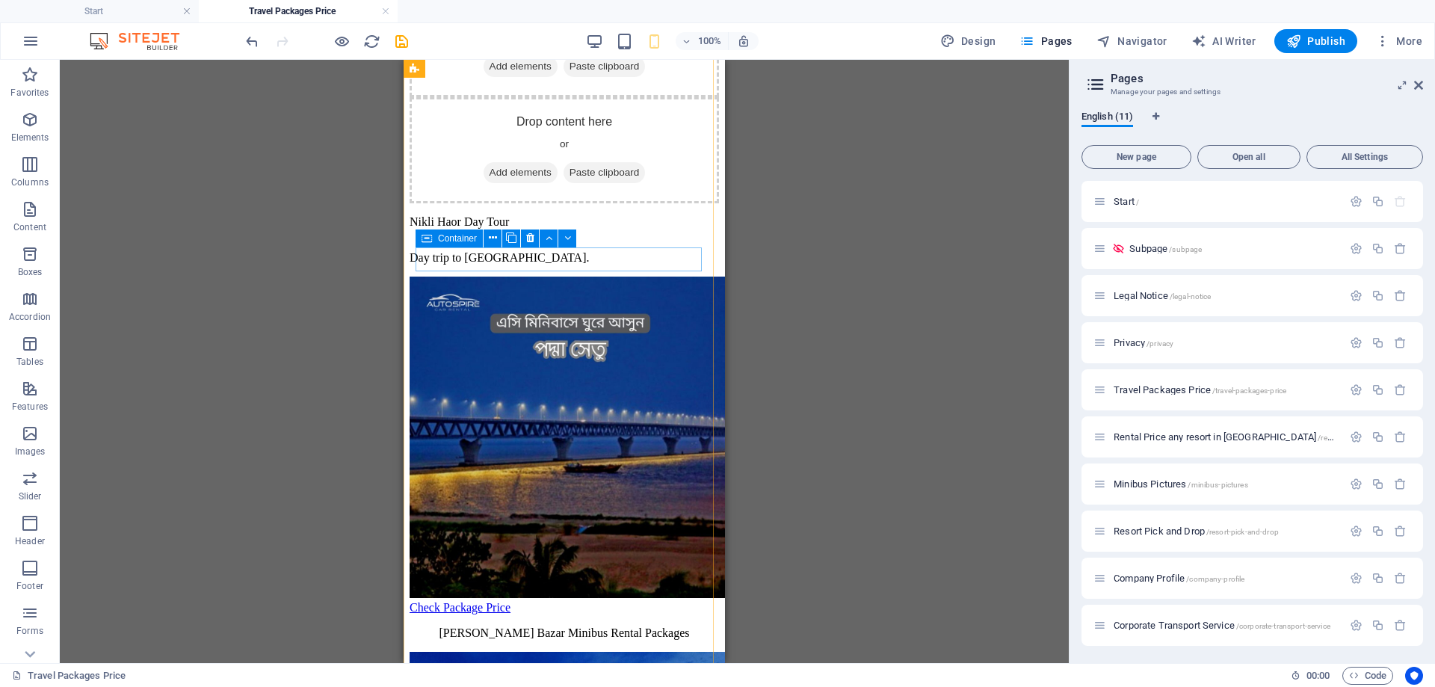
click at [591, 239] on div "Nikli Haor Day Tour" at bounding box center [565, 227] width 310 height 24
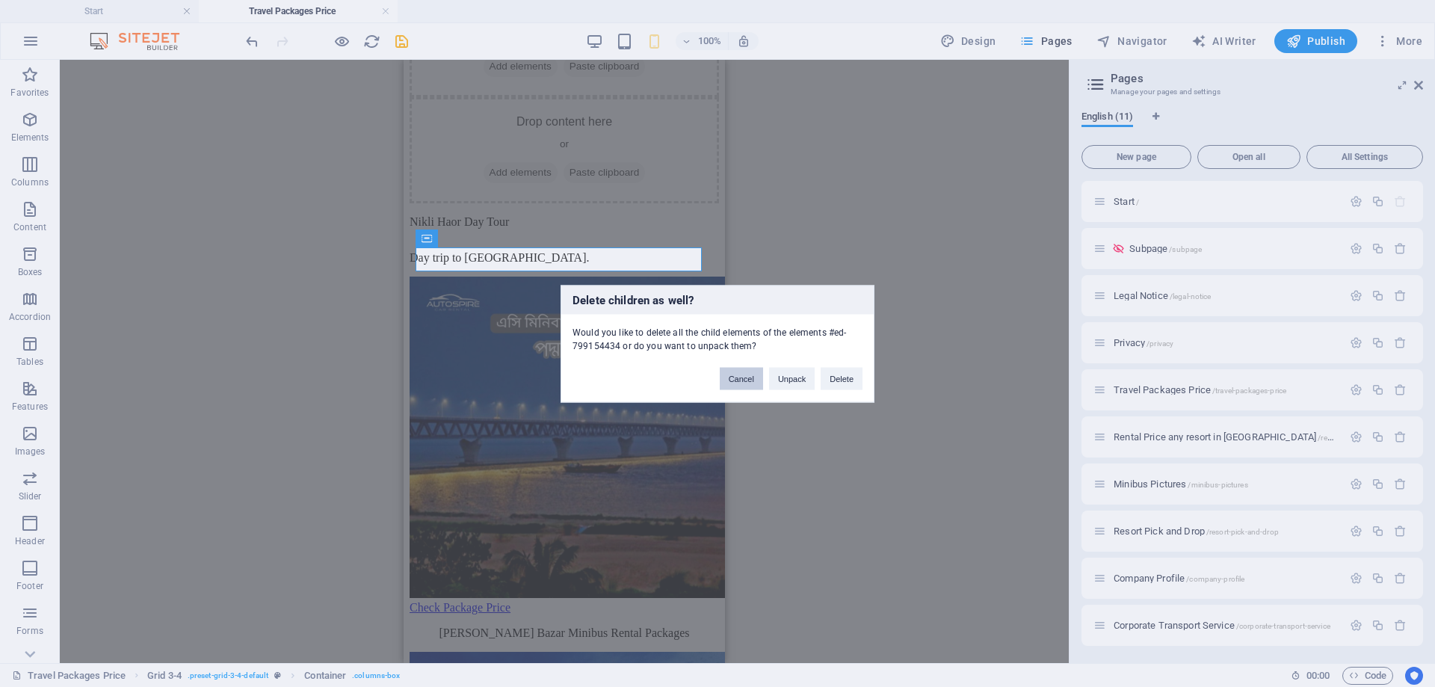
click at [736, 378] on button "Cancel" at bounding box center [741, 378] width 43 height 22
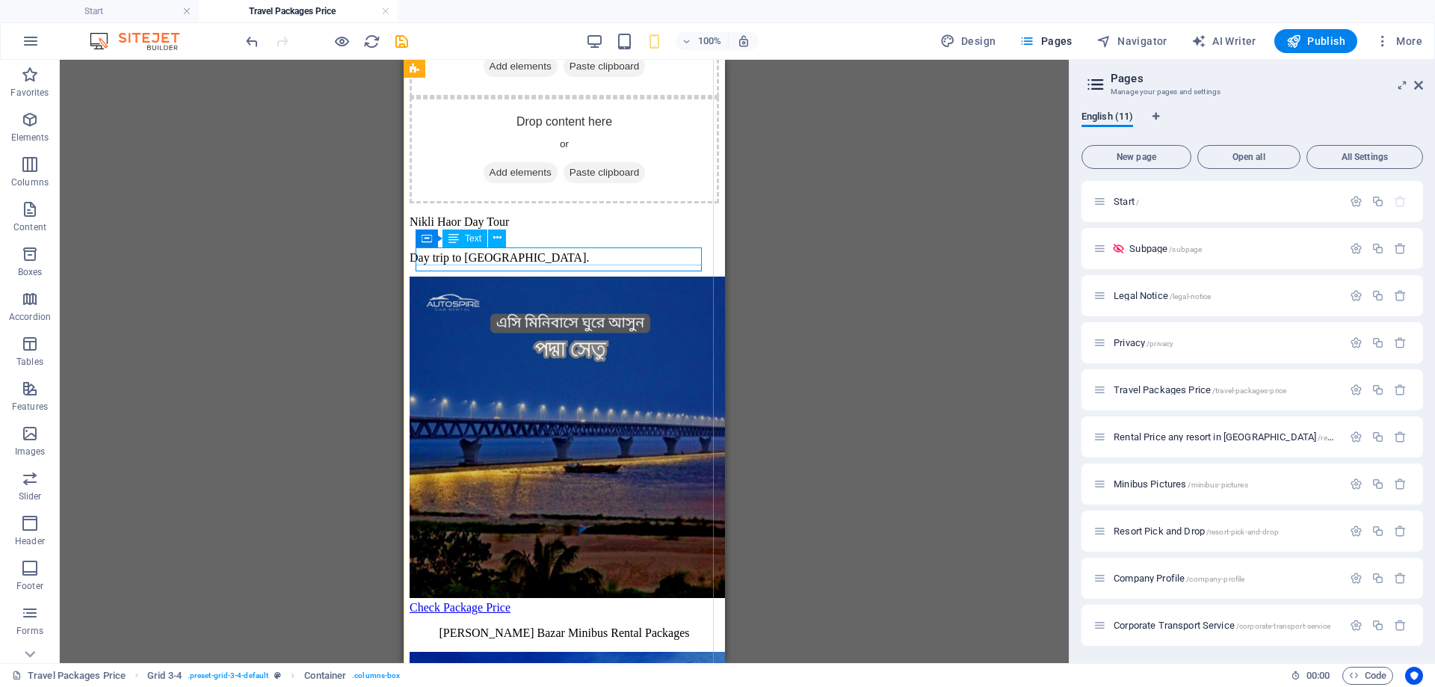
click at [560, 229] on div "Nikli Haor Day Tour" at bounding box center [565, 221] width 310 height 13
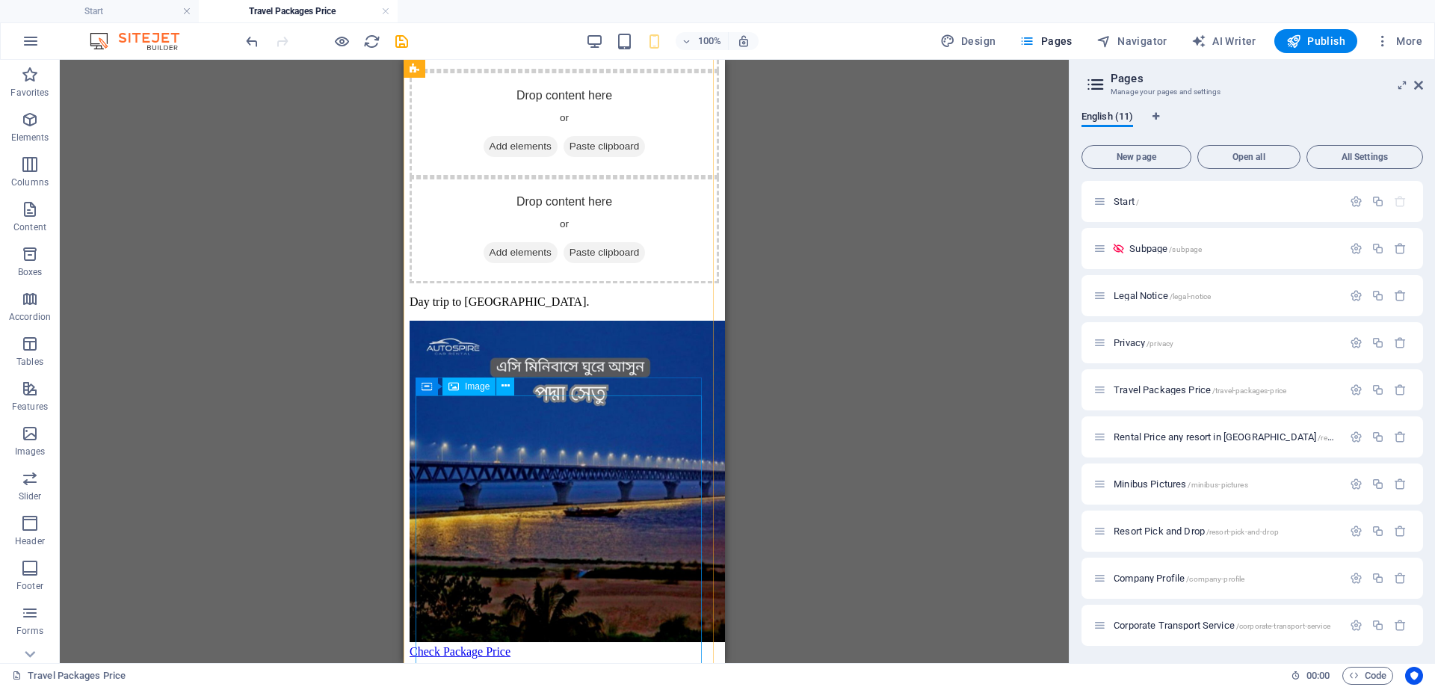
click at [575, 455] on figure at bounding box center [565, 483] width 310 height 324
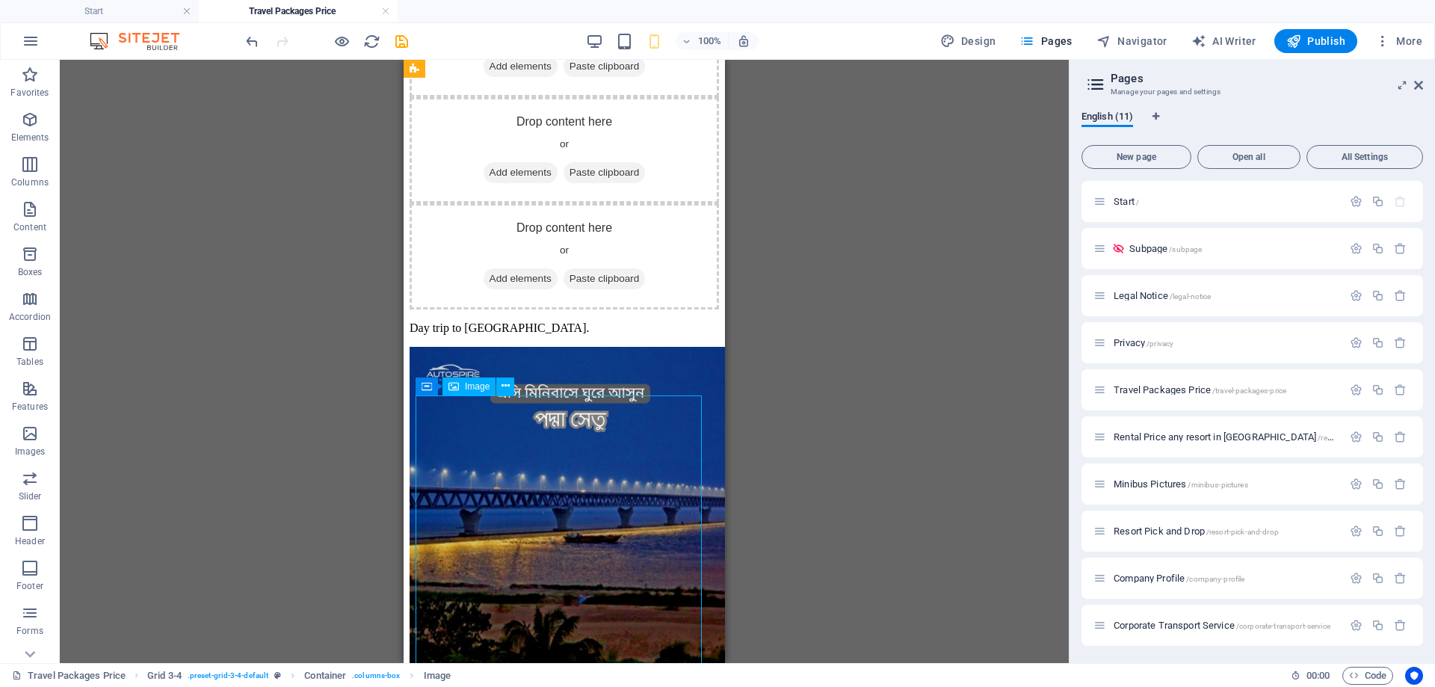
click at [697, 439] on figure at bounding box center [565, 509] width 310 height 324
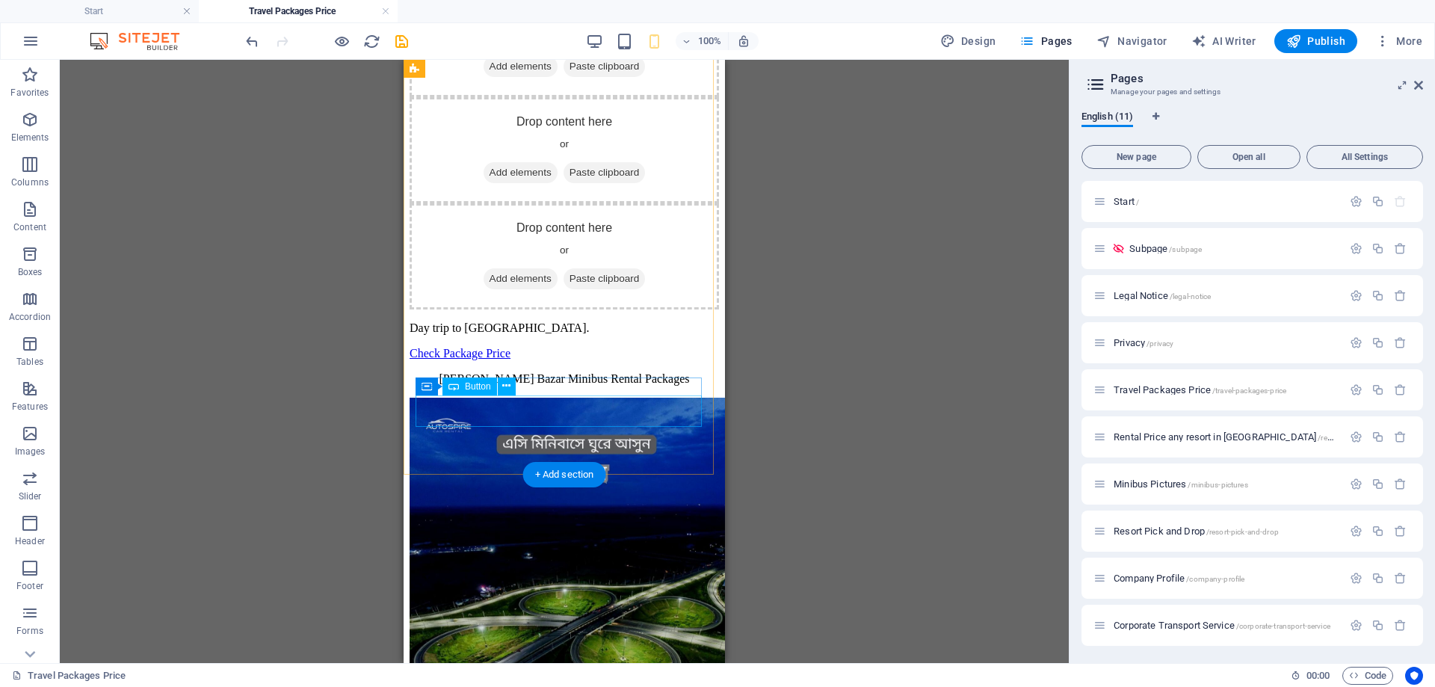
click at [535, 360] on div "Check Package Price" at bounding box center [565, 353] width 310 height 13
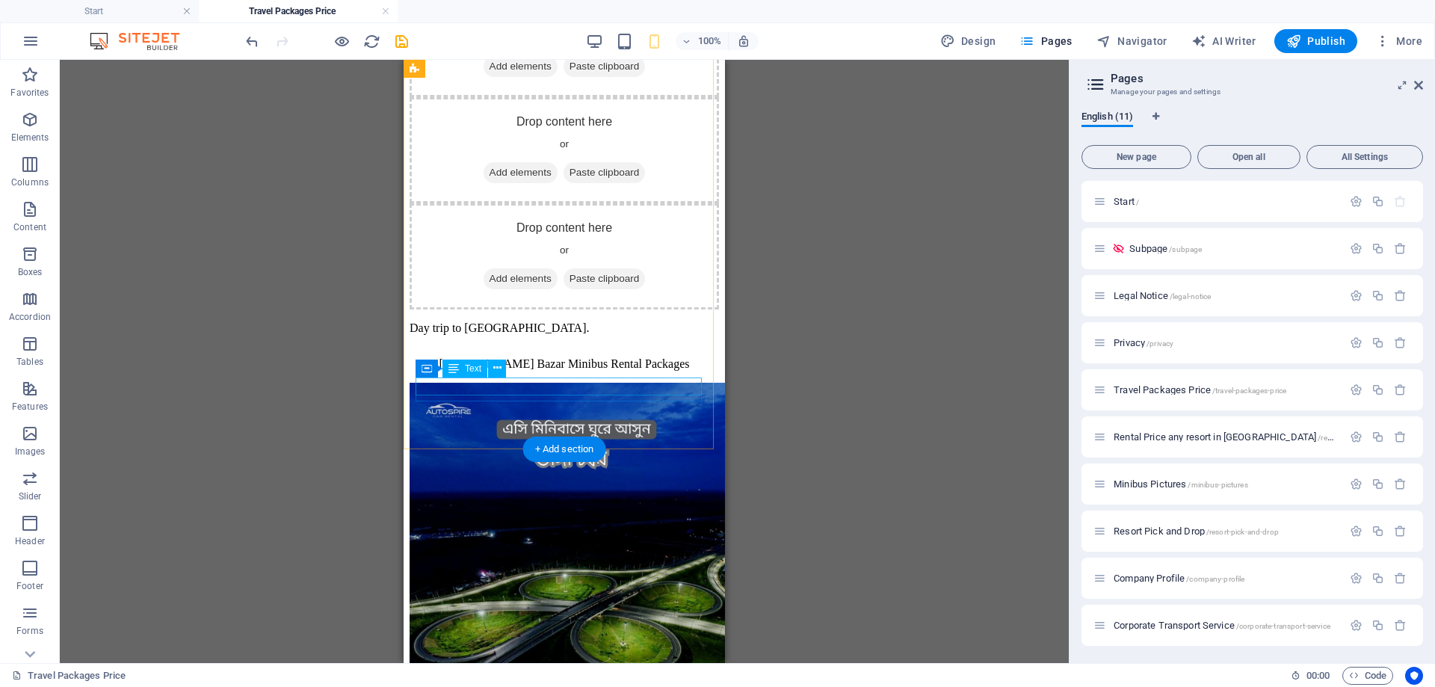
click at [568, 335] on div "Day trip to [GEOGRAPHIC_DATA]." at bounding box center [565, 327] width 310 height 13
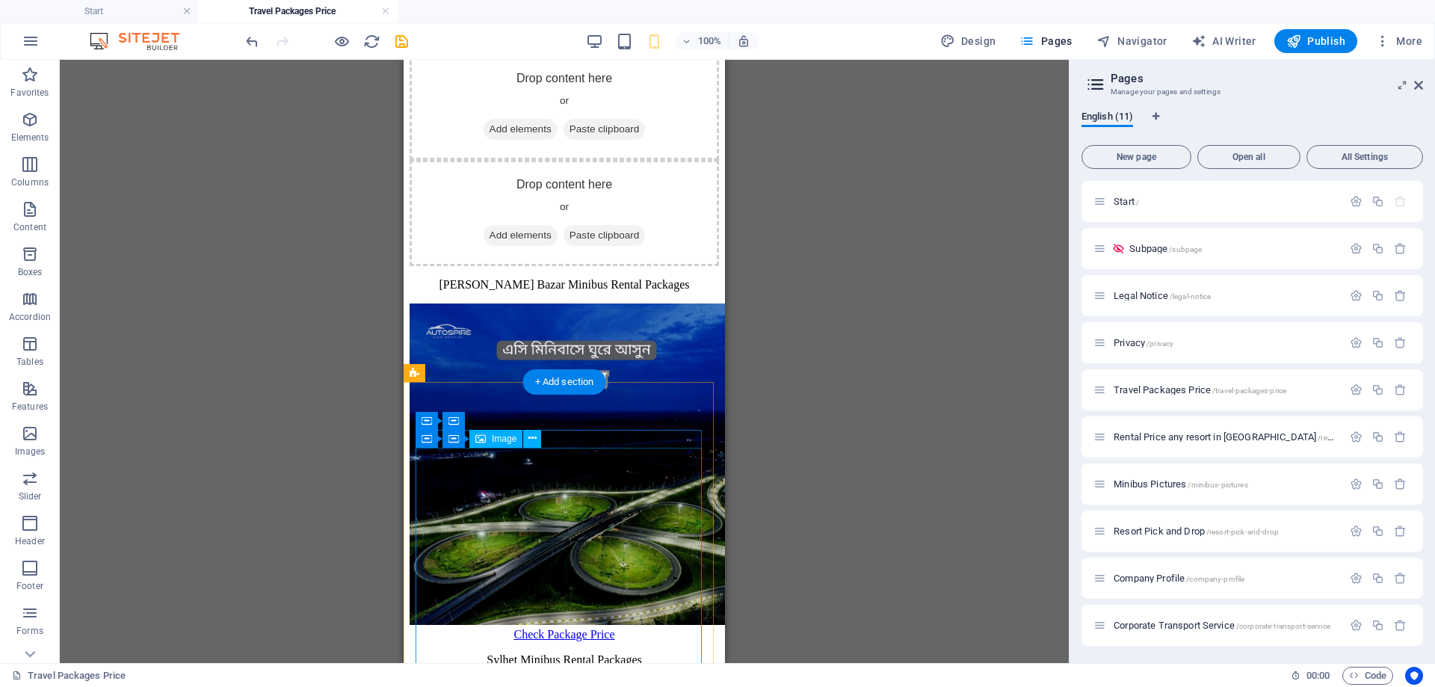
scroll to position [2617, 0]
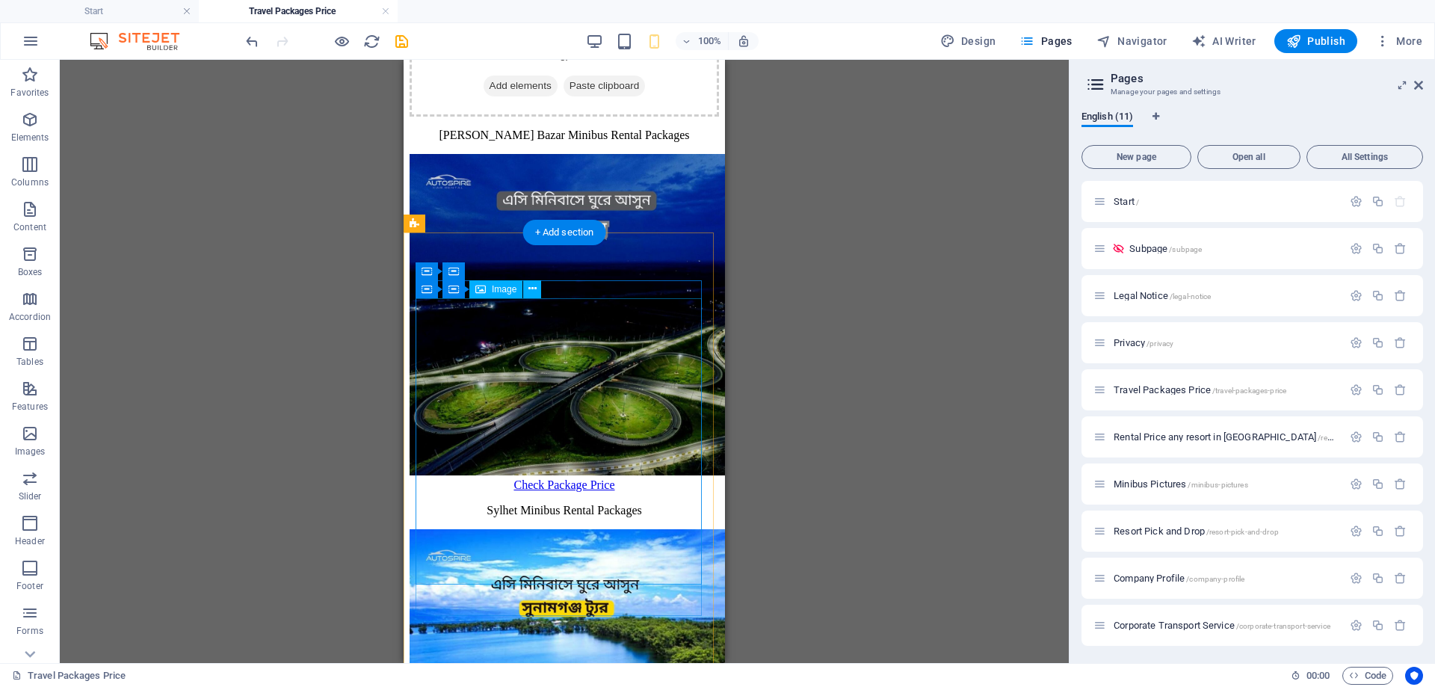
click at [622, 478] on figure at bounding box center [565, 316] width 310 height 324
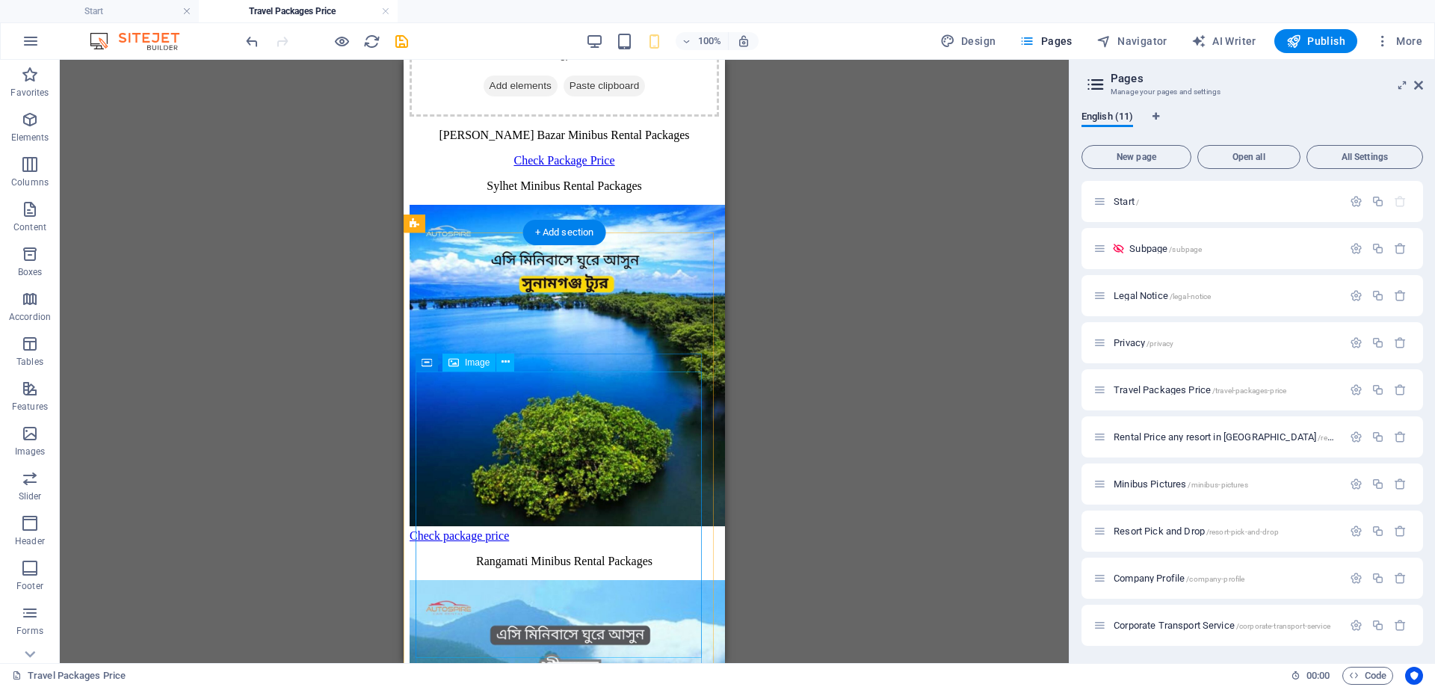
click at [587, 450] on figure at bounding box center [565, 367] width 310 height 324
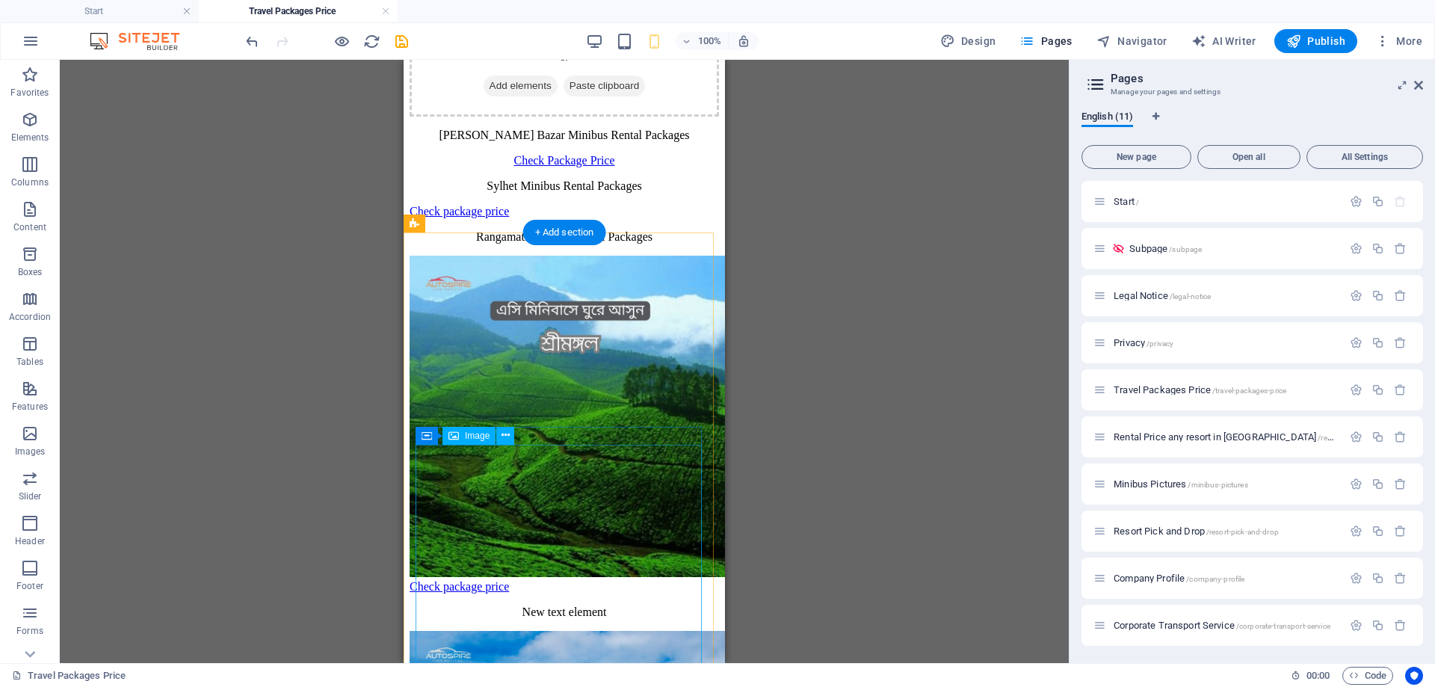
click at [588, 449] on figure at bounding box center [565, 418] width 310 height 324
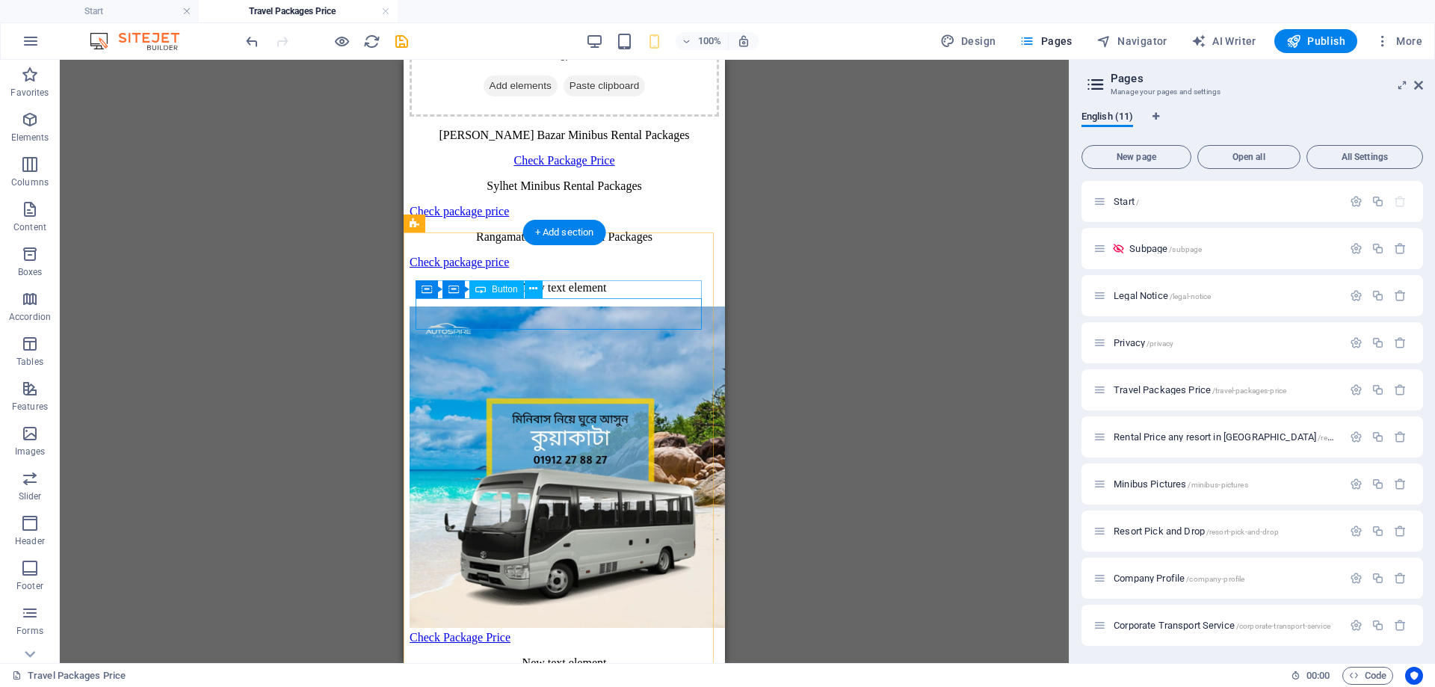
click at [598, 167] on div "Check Package Price" at bounding box center [565, 160] width 310 height 13
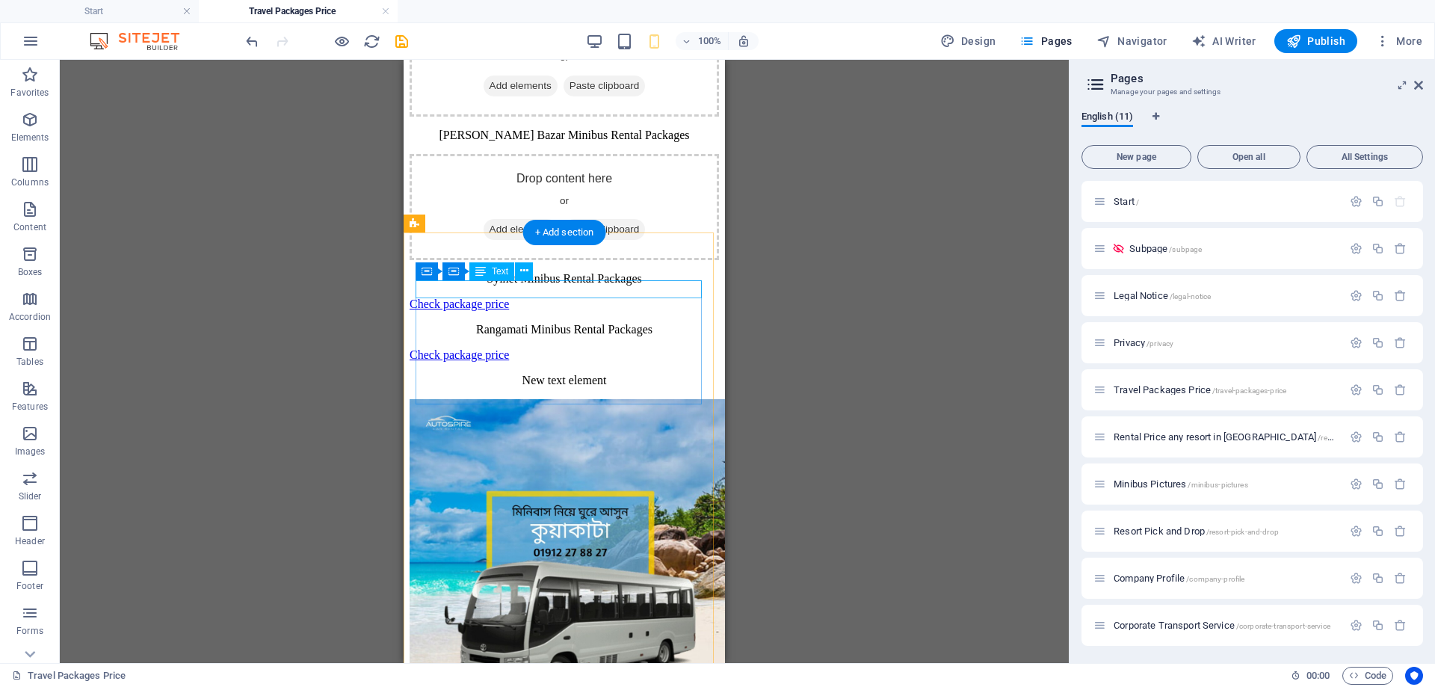
click at [618, 142] on div "[PERSON_NAME] Bazar Minibus Rental Packages" at bounding box center [565, 135] width 310 height 13
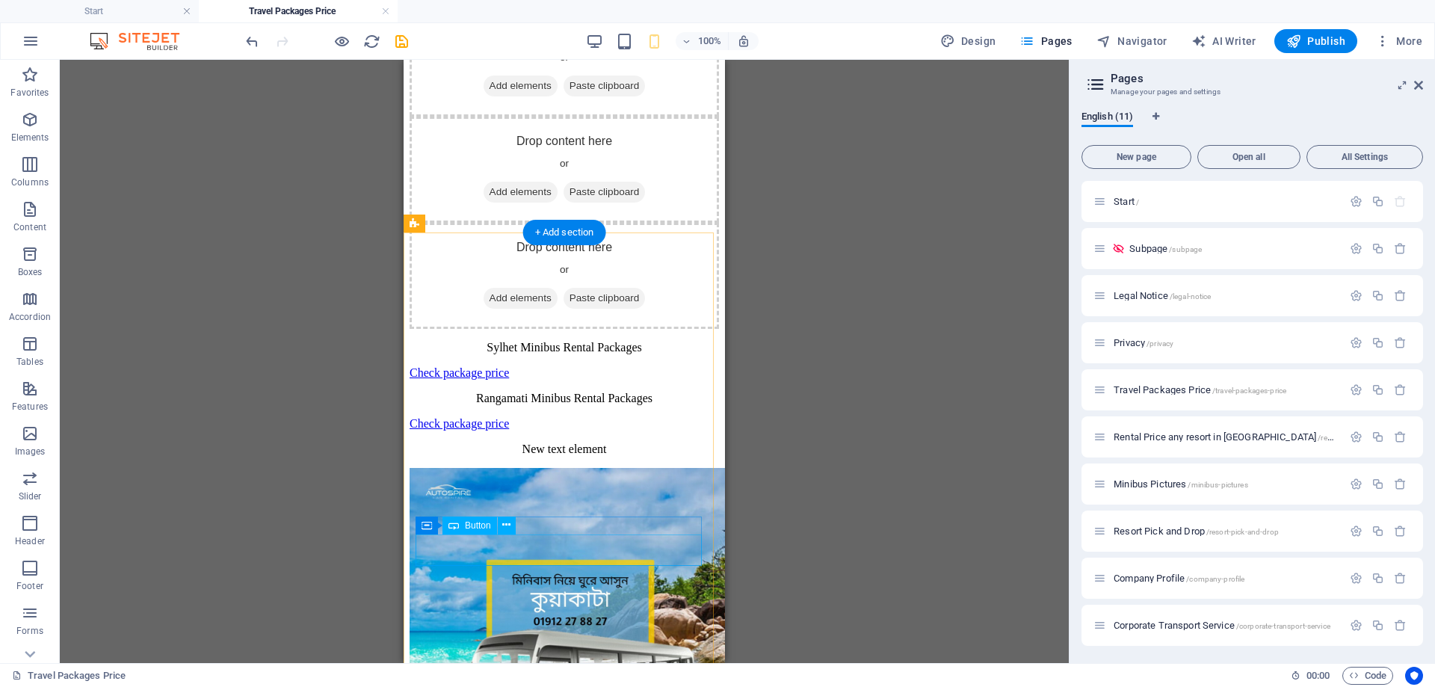
click at [644, 380] on div "Check package price" at bounding box center [565, 372] width 310 height 13
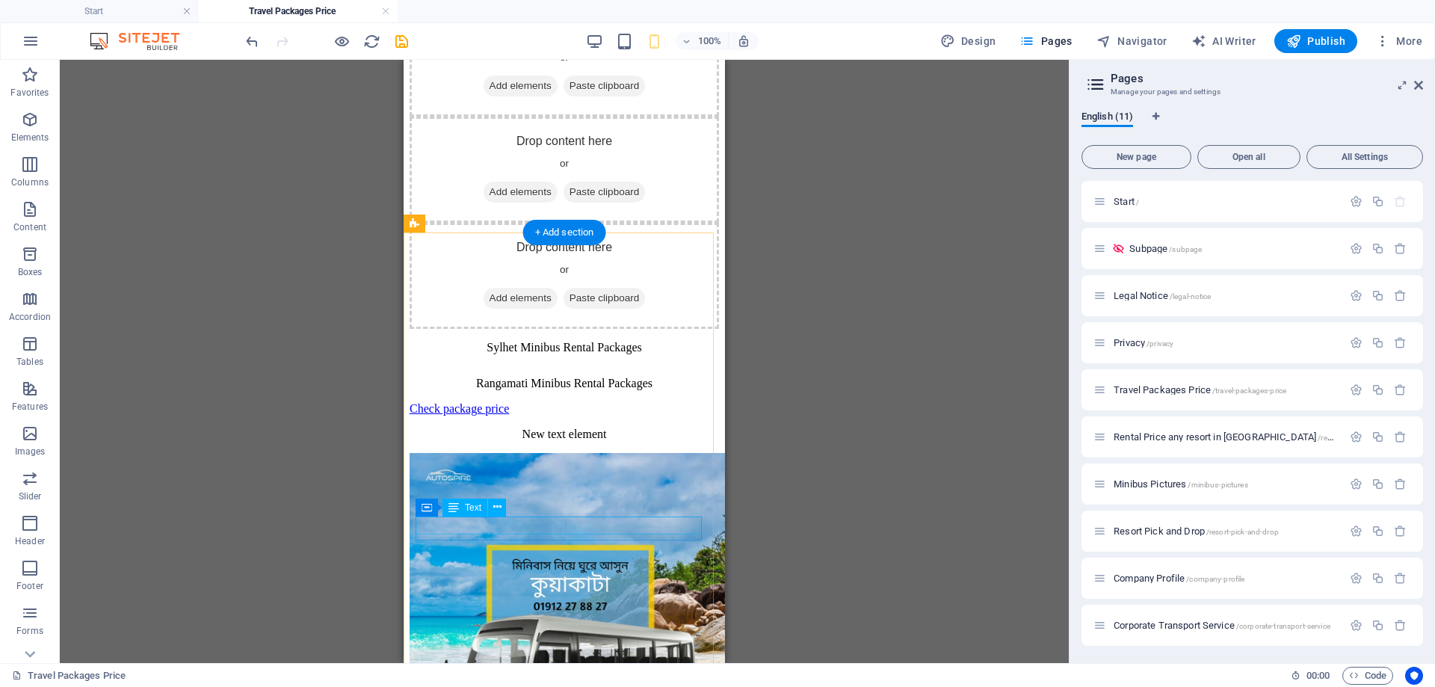
click at [645, 354] on div "Sylhet Minibus Rental Packages" at bounding box center [565, 347] width 310 height 13
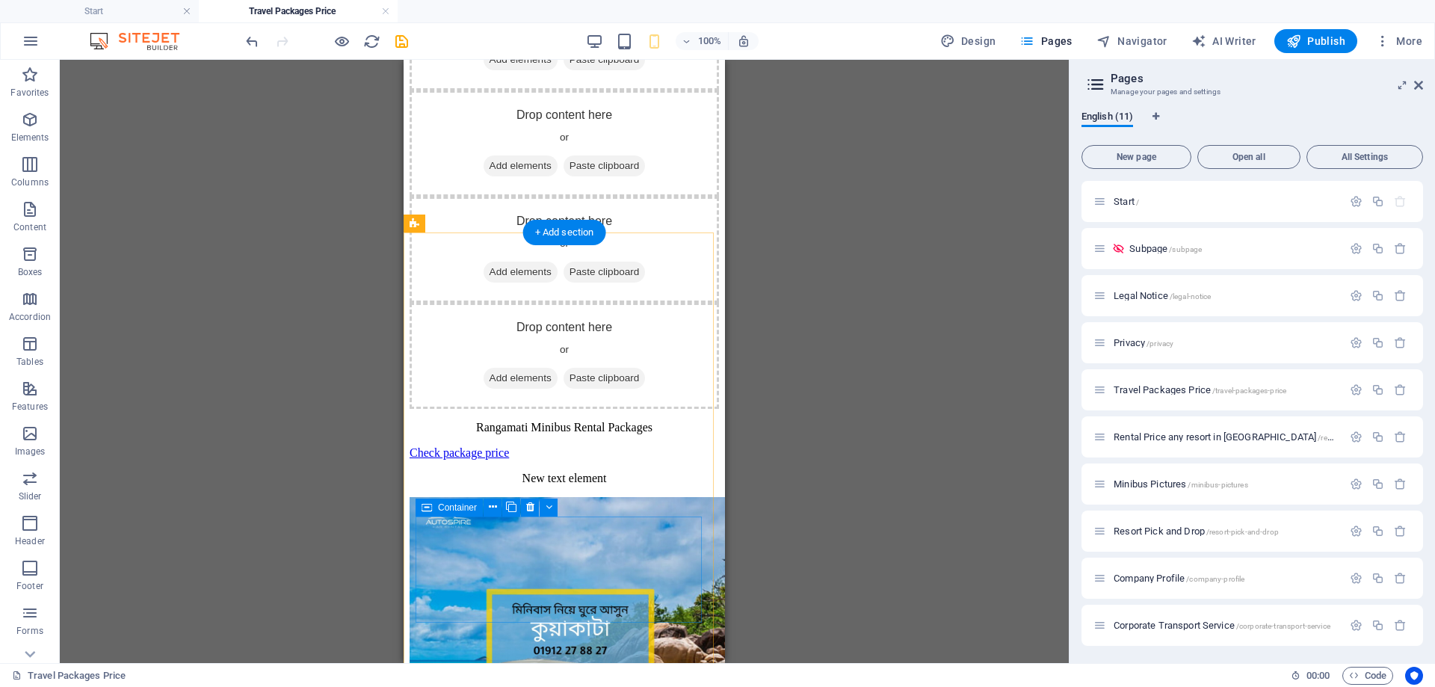
scroll to position [2841, 0]
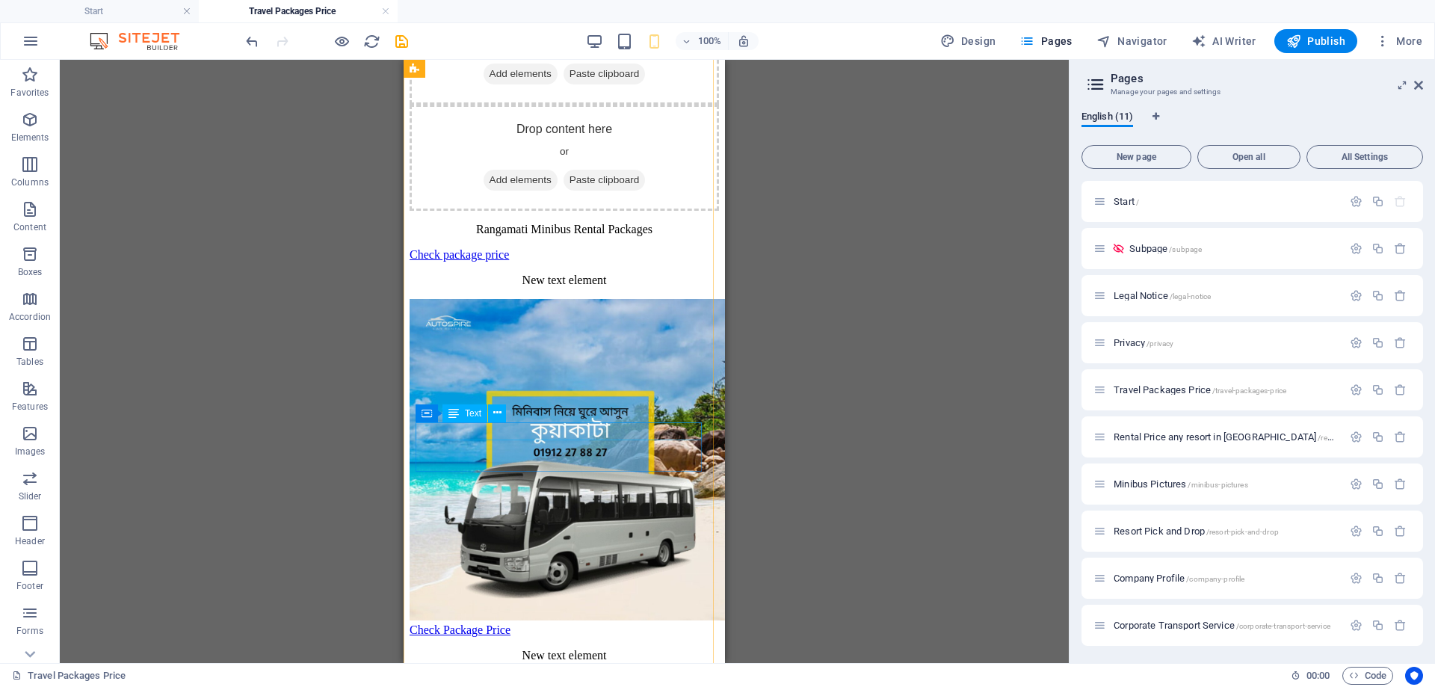
click at [633, 236] on div "Rangamati Minibus Rental Packages" at bounding box center [565, 229] width 310 height 13
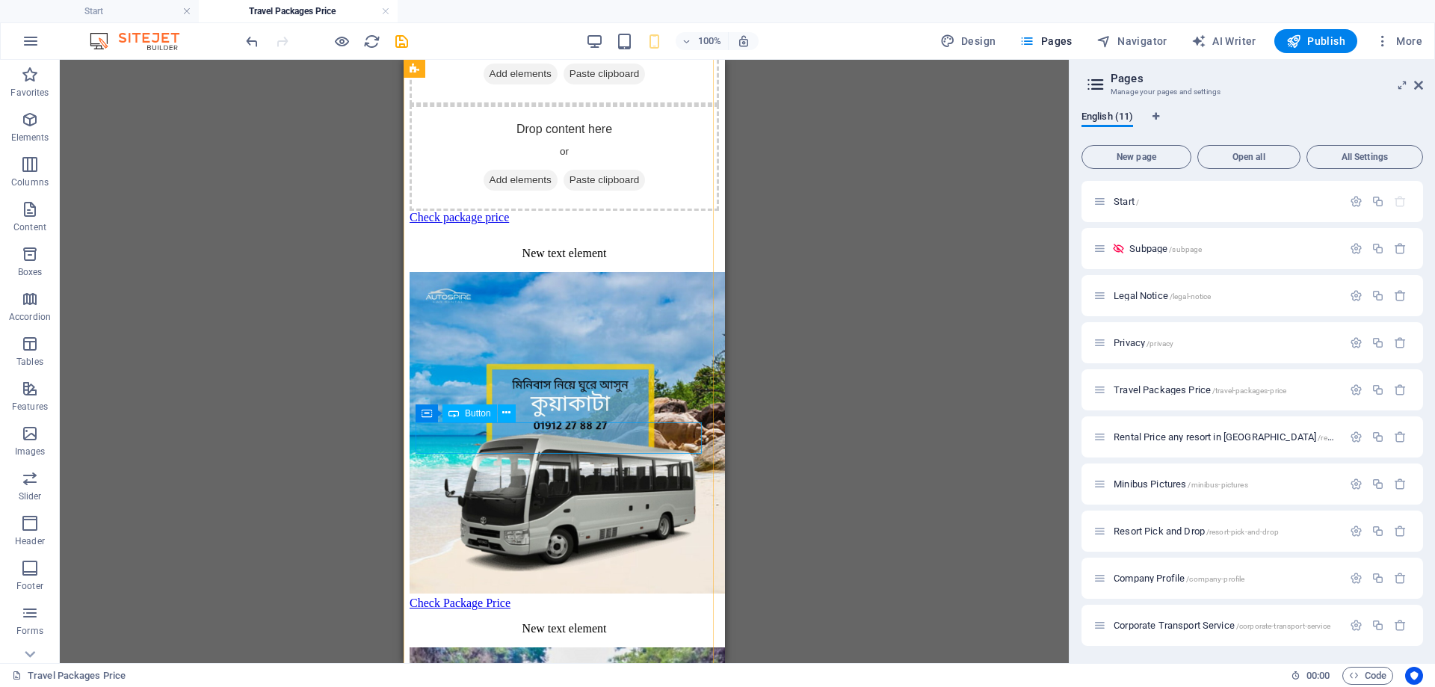
click at [633, 224] on div "Check package price" at bounding box center [565, 217] width 310 height 13
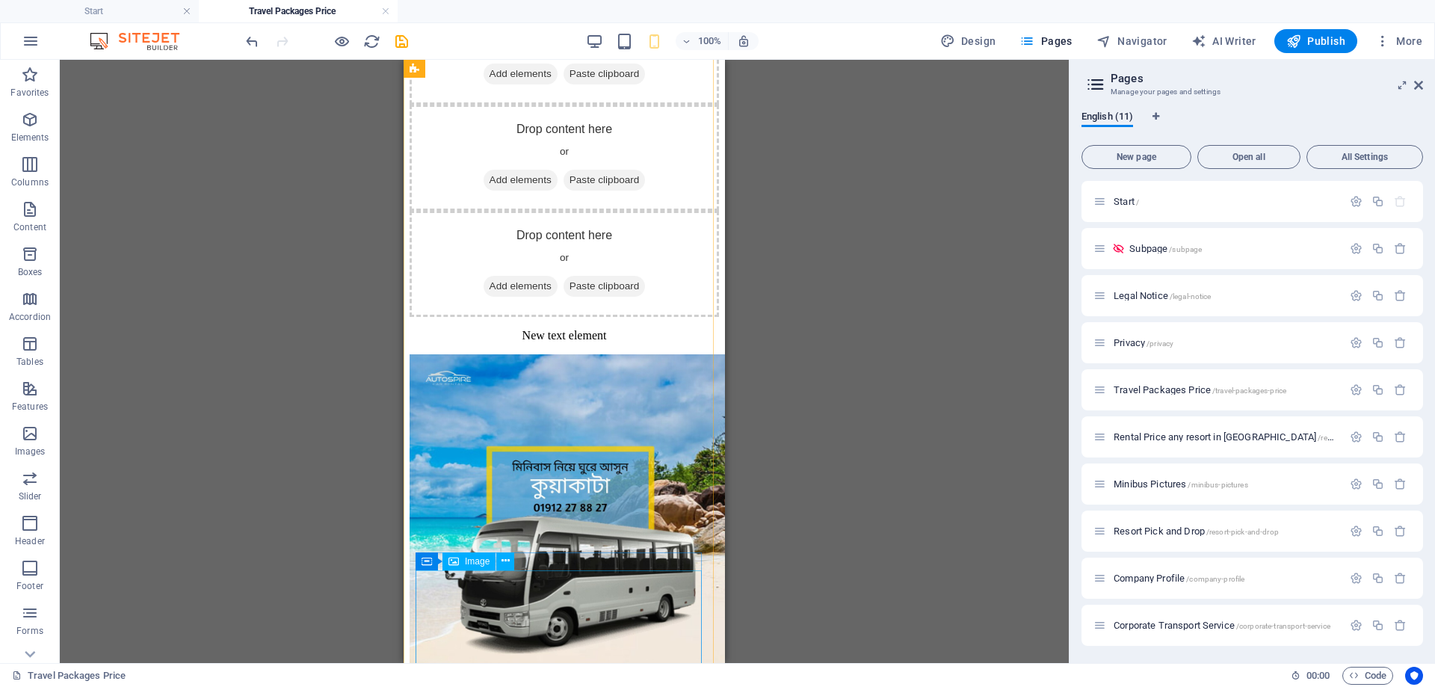
click at [665, 594] on figure at bounding box center [565, 516] width 310 height 324
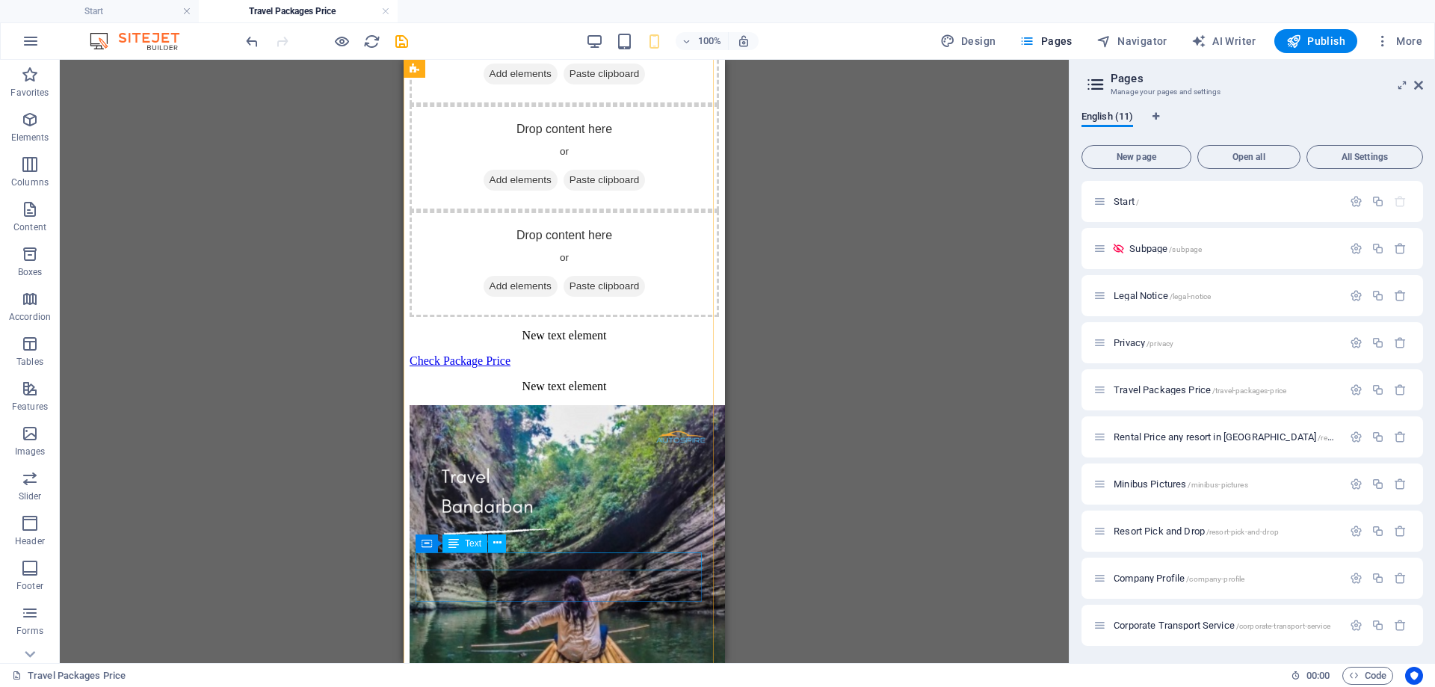
click at [666, 342] on div "New text element" at bounding box center [565, 335] width 310 height 13
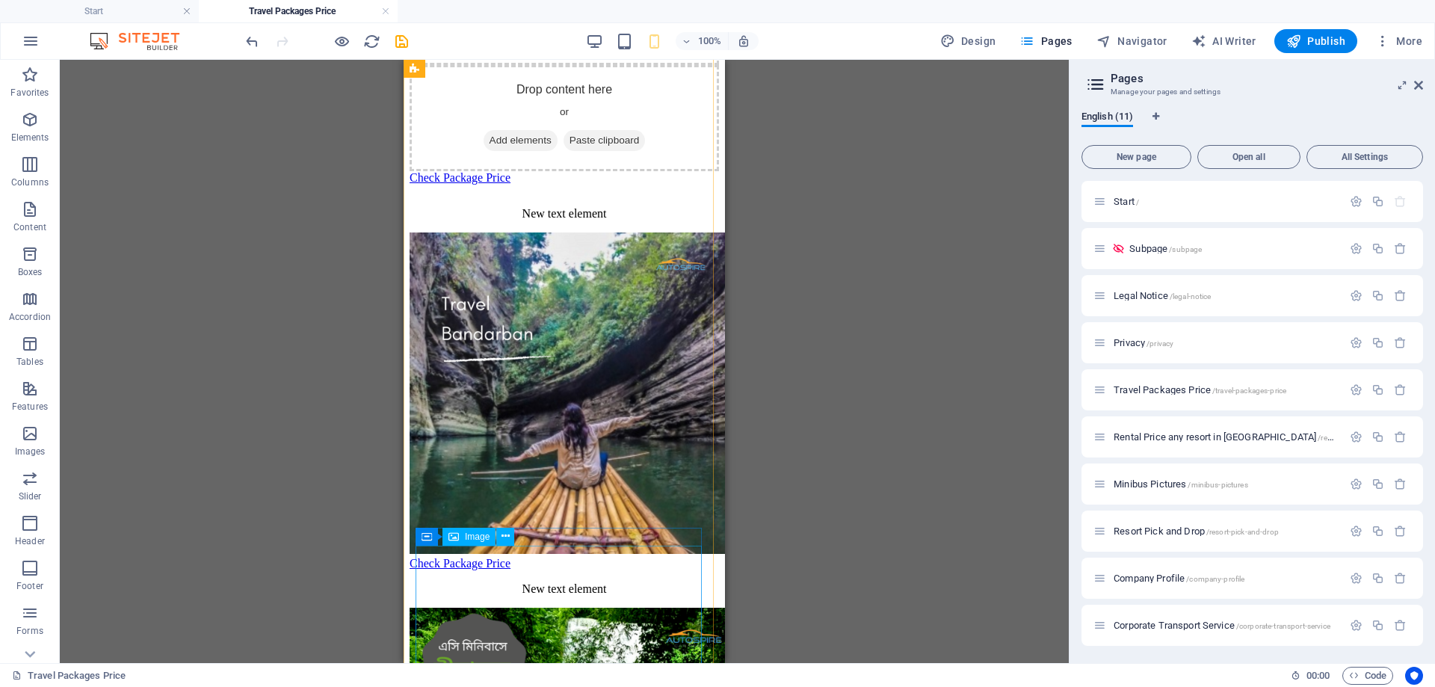
scroll to position [2991, 0]
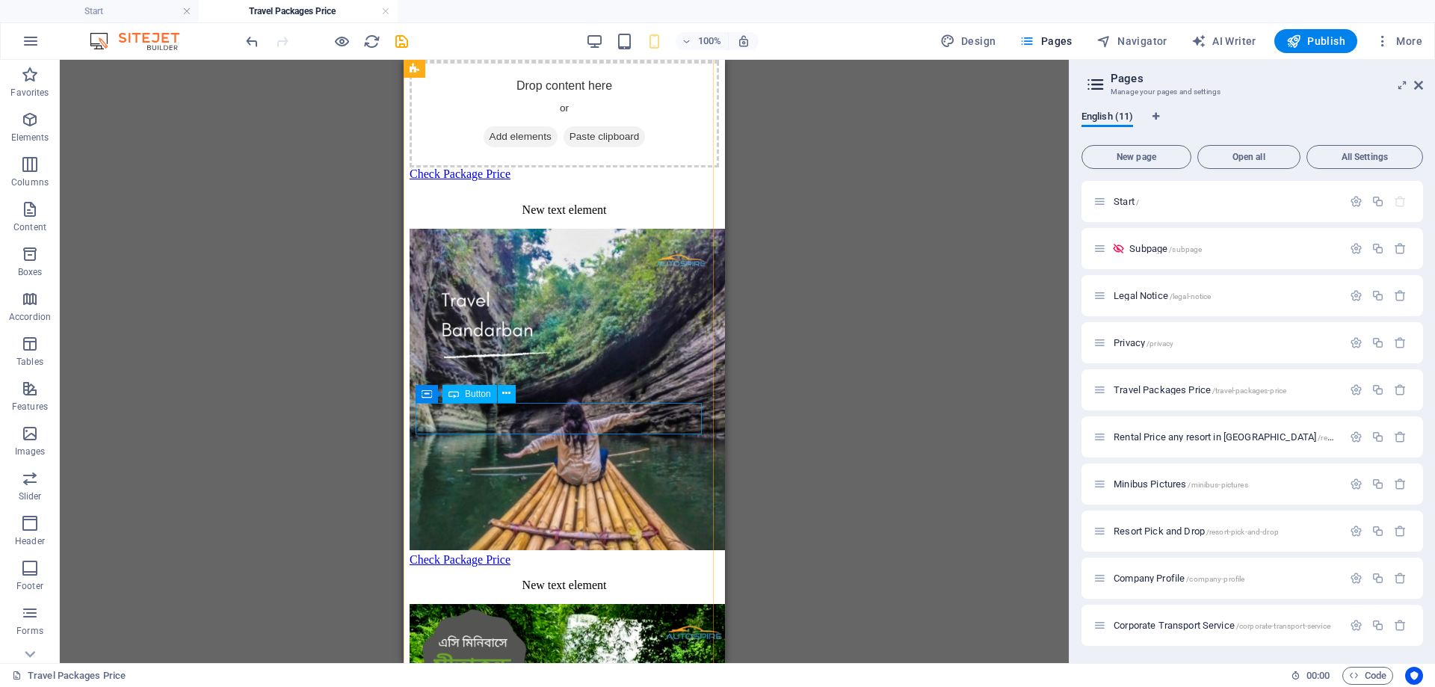
click at [567, 181] on div "Check Package Price" at bounding box center [565, 173] width 310 height 13
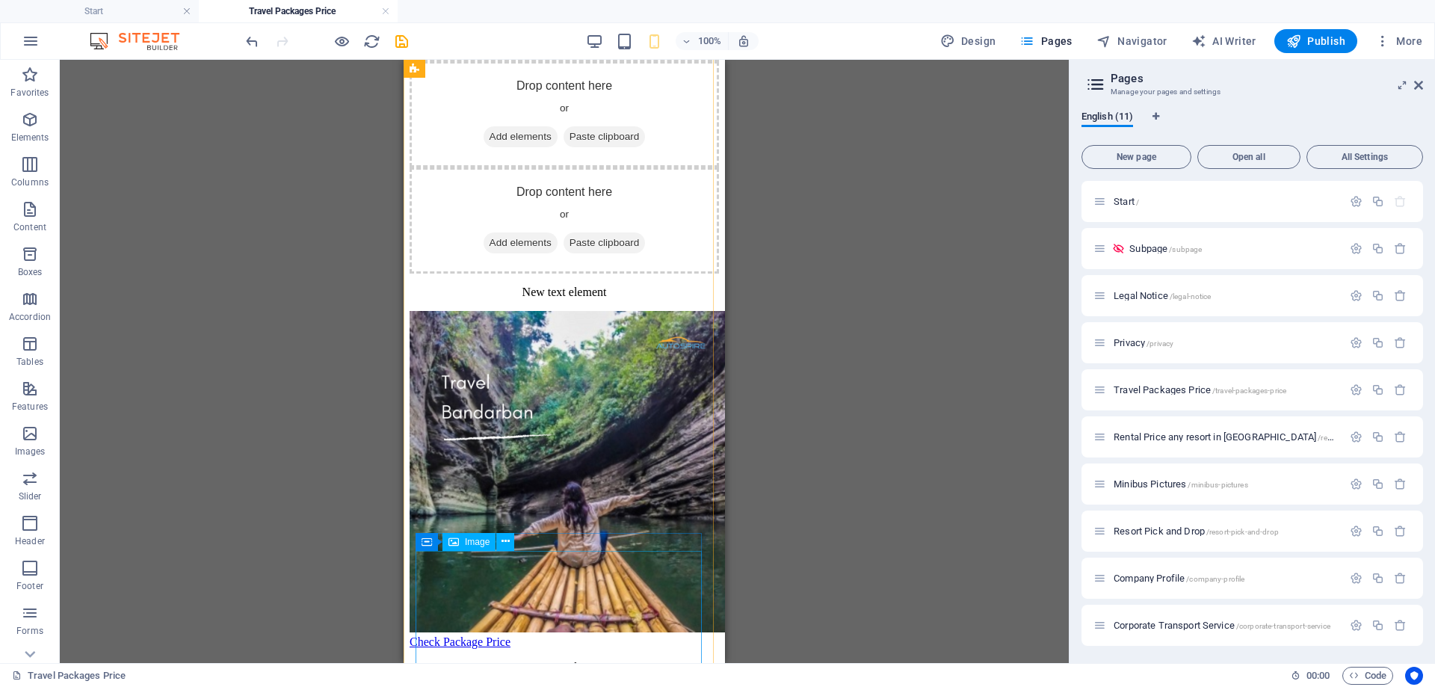
click at [632, 566] on figure at bounding box center [565, 473] width 310 height 324
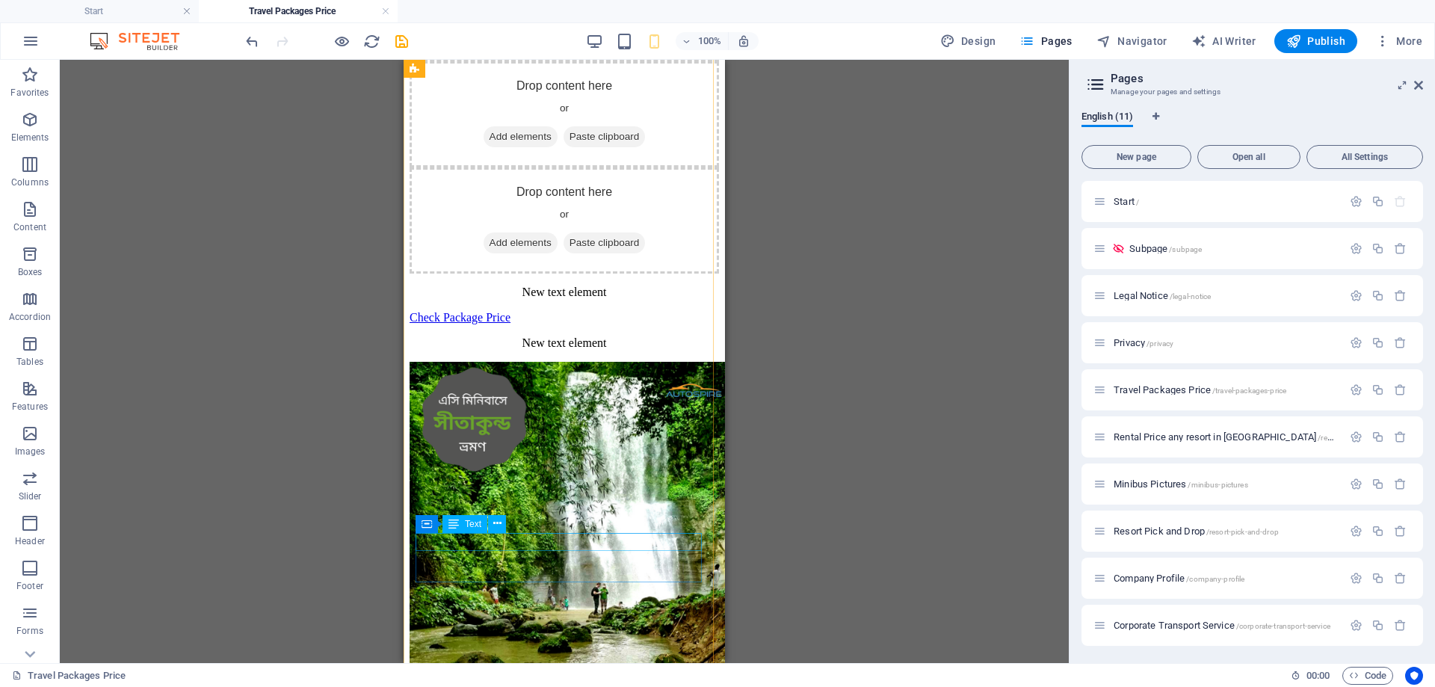
click at [630, 299] on div "New text element" at bounding box center [565, 292] width 310 height 13
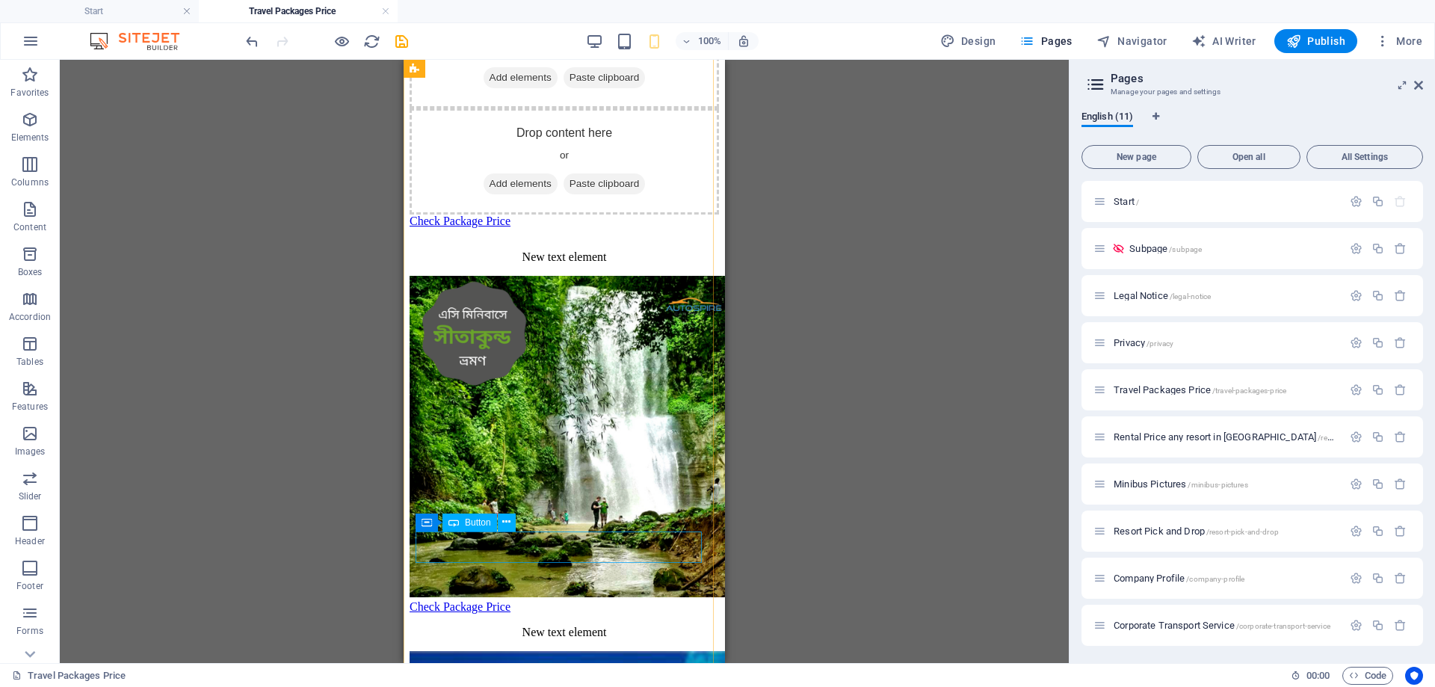
scroll to position [3140, 0]
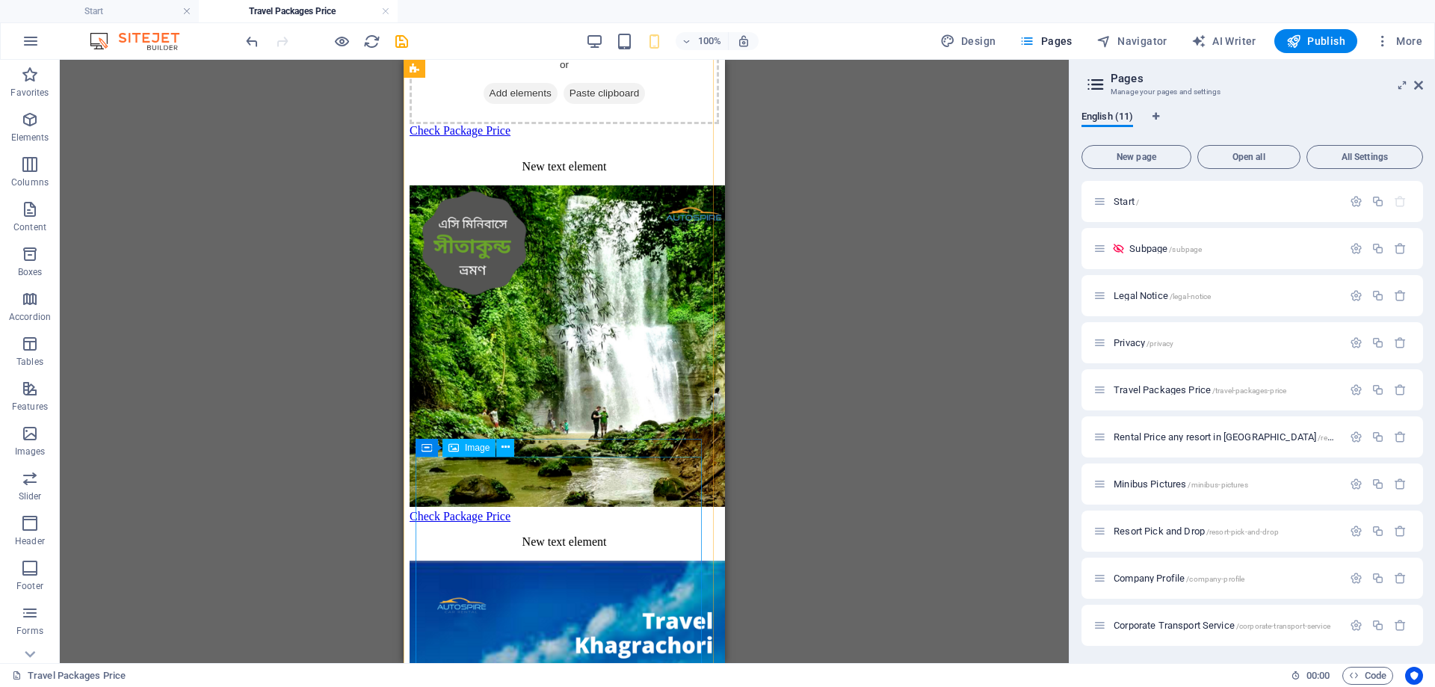
click at [636, 473] on figure at bounding box center [565, 347] width 310 height 324
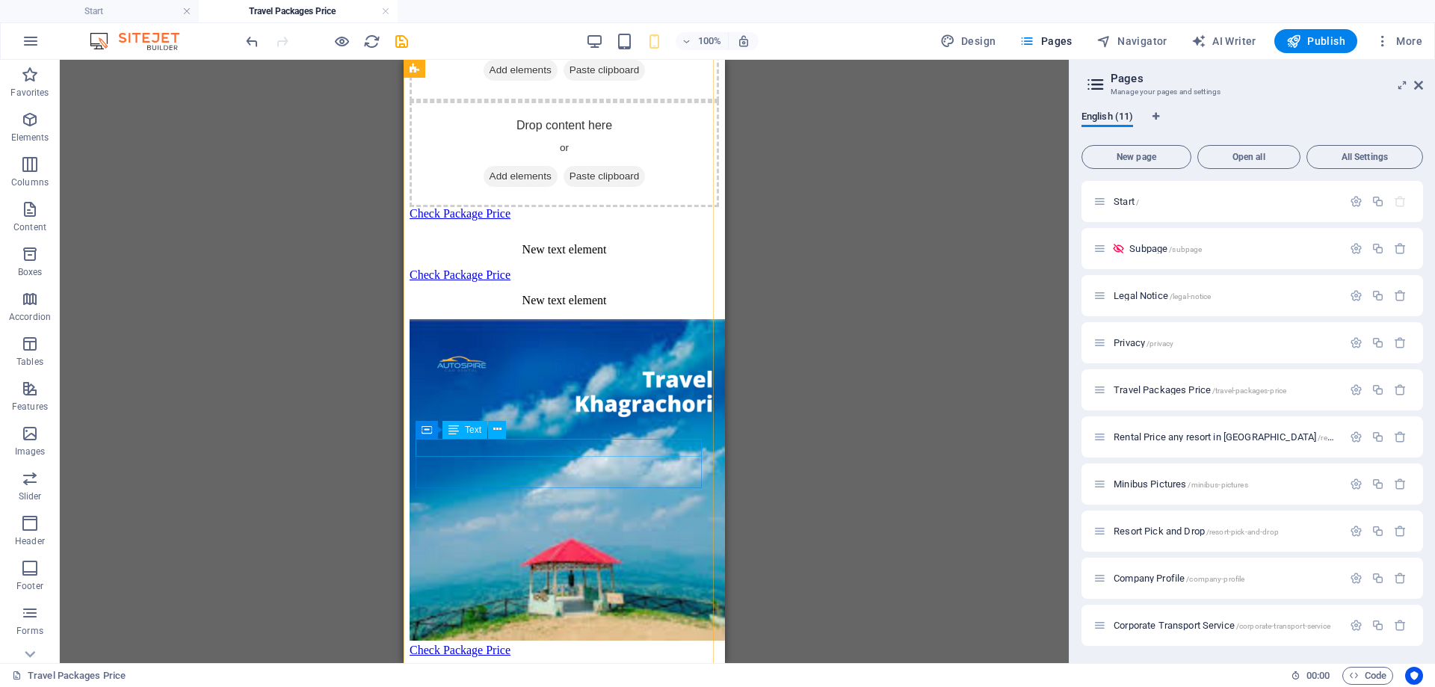
click at [635, 256] on div "New text element" at bounding box center [565, 249] width 310 height 13
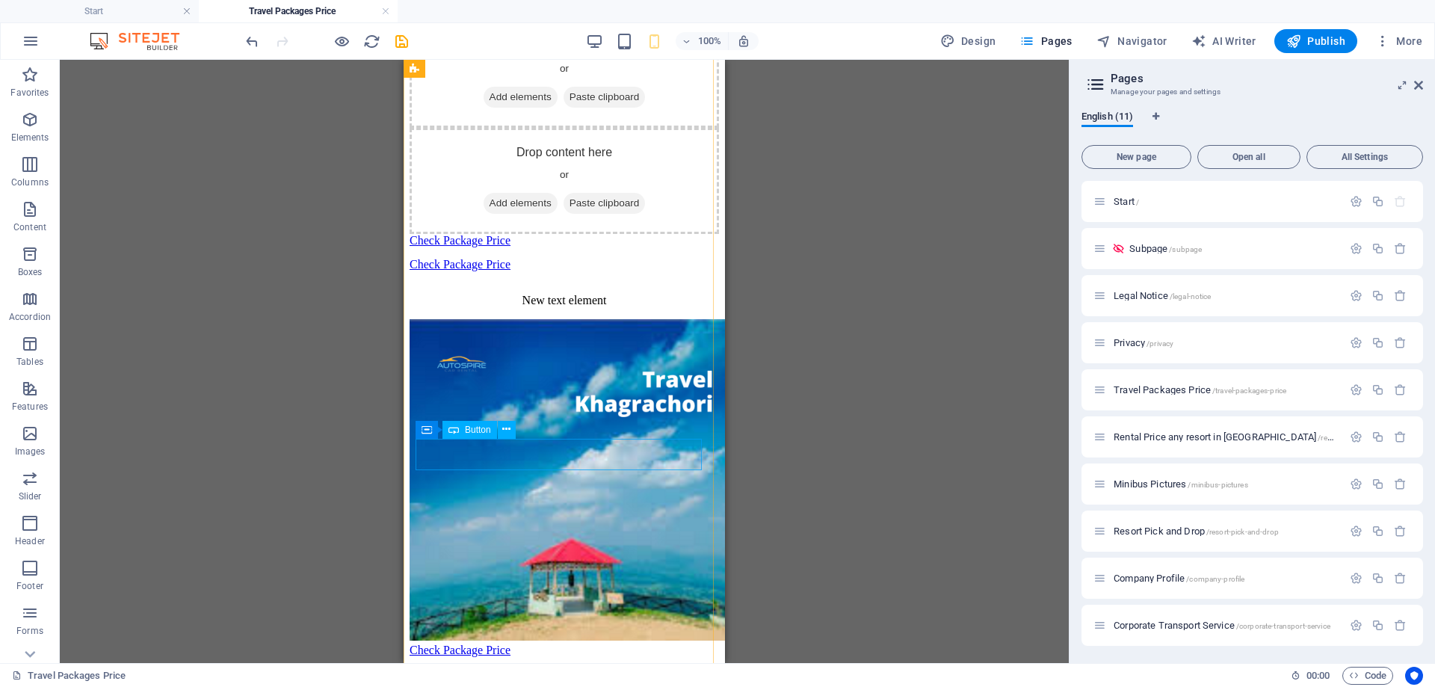
click at [624, 271] on div "Check Package Price" at bounding box center [565, 264] width 310 height 13
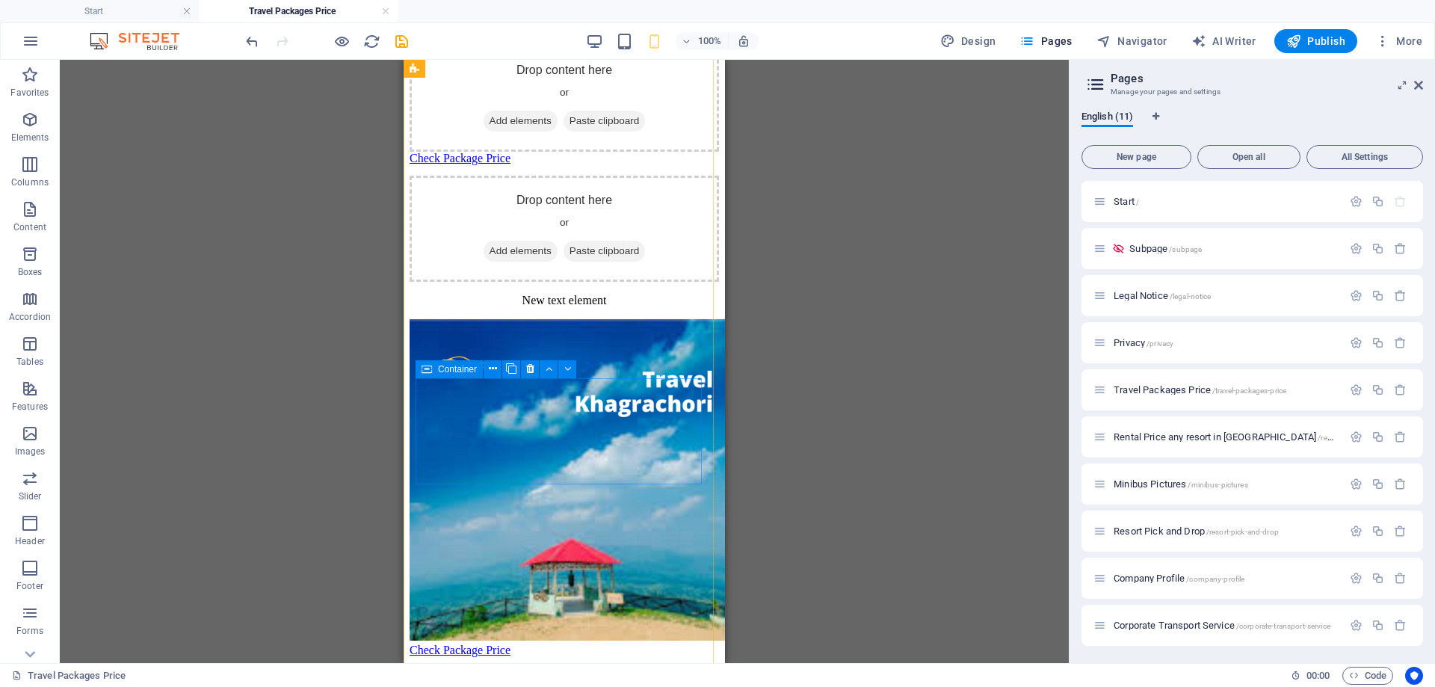
scroll to position [3290, 0]
click at [638, 470] on figure at bounding box center [565, 481] width 310 height 324
click at [638, 469] on figure at bounding box center [565, 481] width 310 height 324
click at [668, 447] on figure at bounding box center [565, 481] width 310 height 324
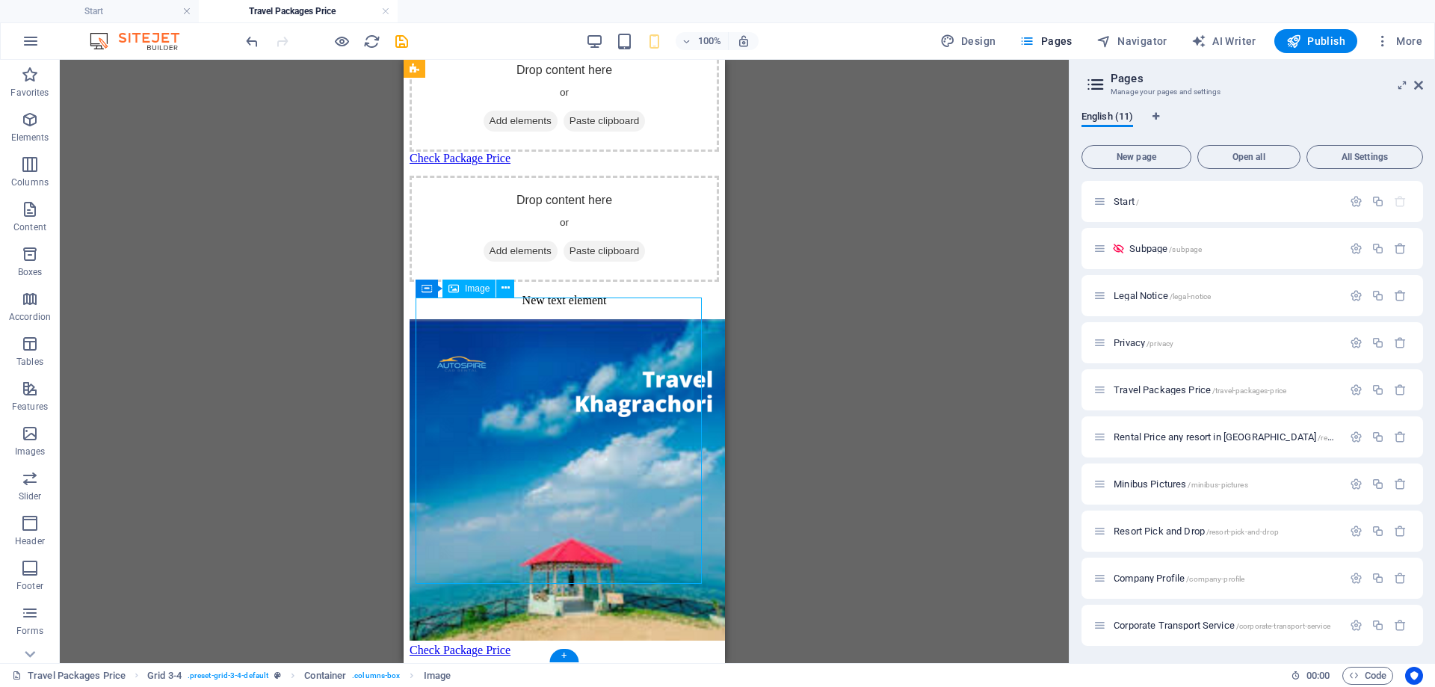
click at [550, 518] on figure at bounding box center [565, 481] width 310 height 324
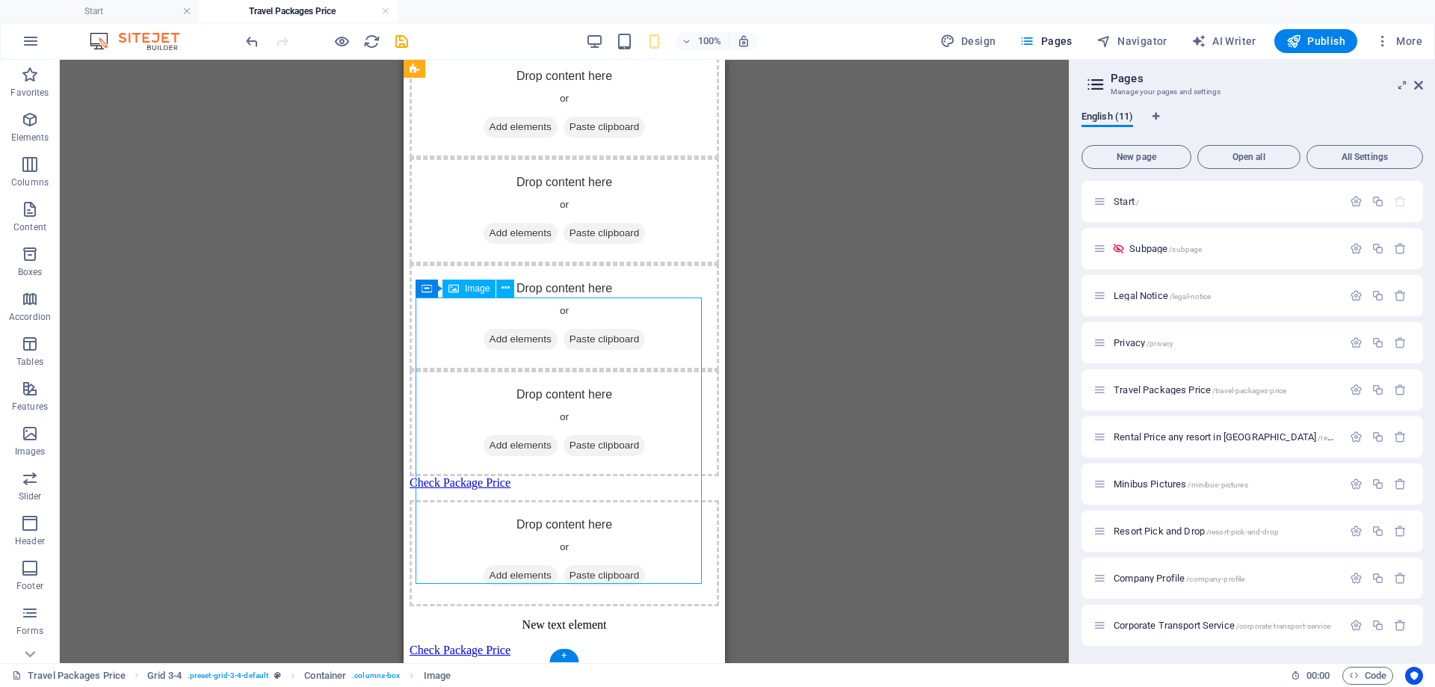
scroll to position [3143, 0]
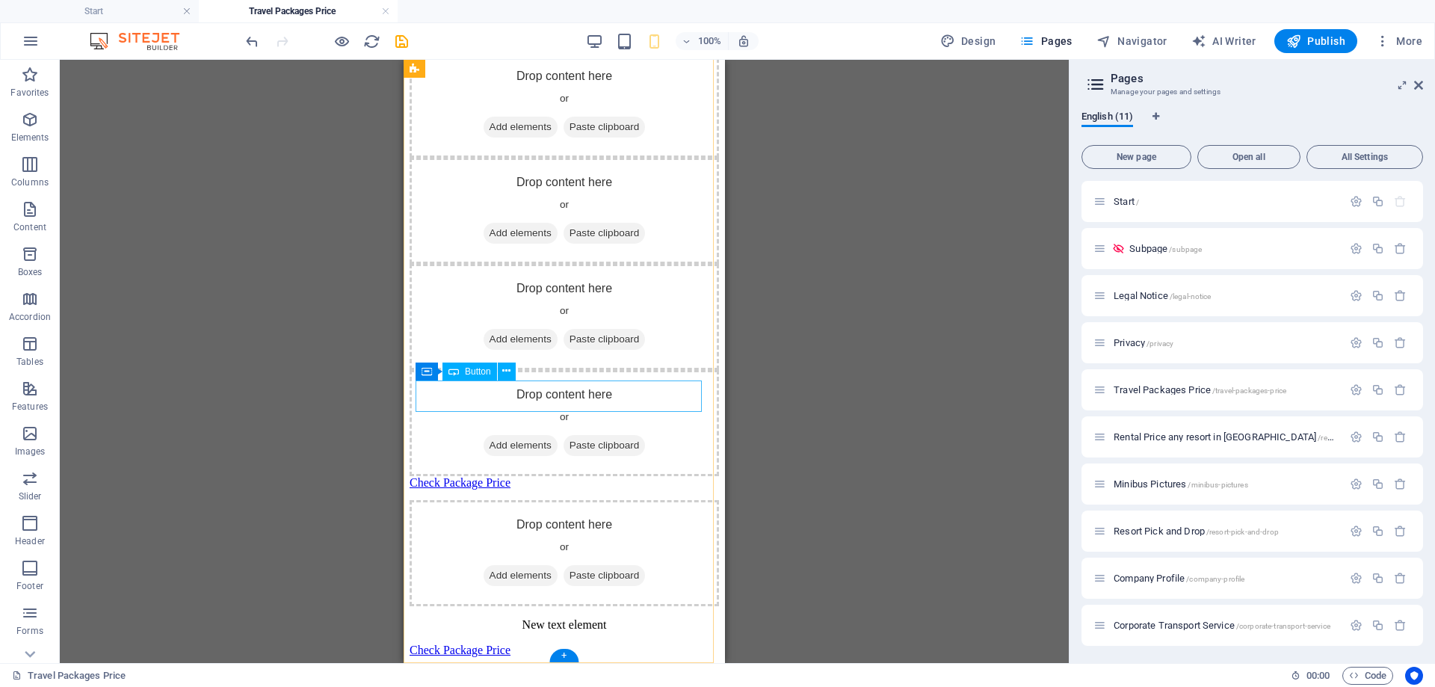
click at [577, 476] on div "Check Package Price" at bounding box center [565, 482] width 310 height 13
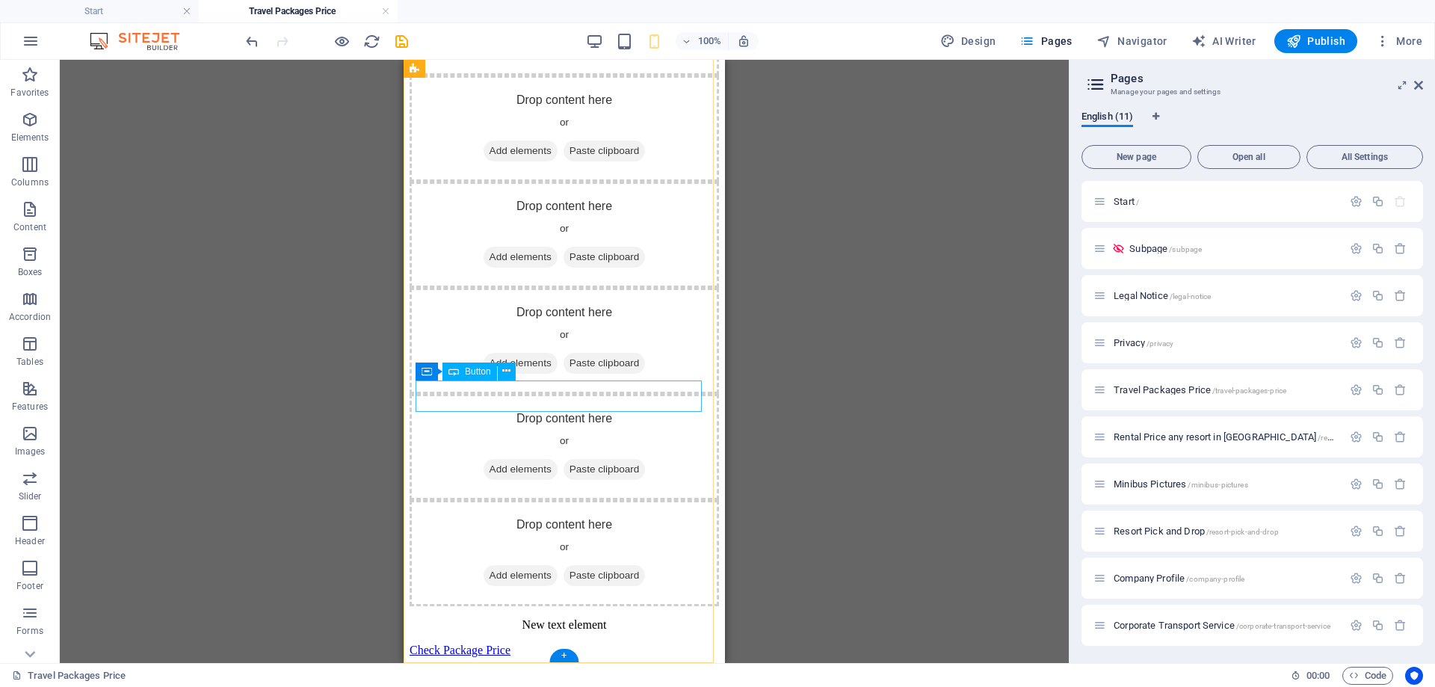
scroll to position [3218, 0]
click at [544, 618] on div "New text element" at bounding box center [565, 624] width 310 height 13
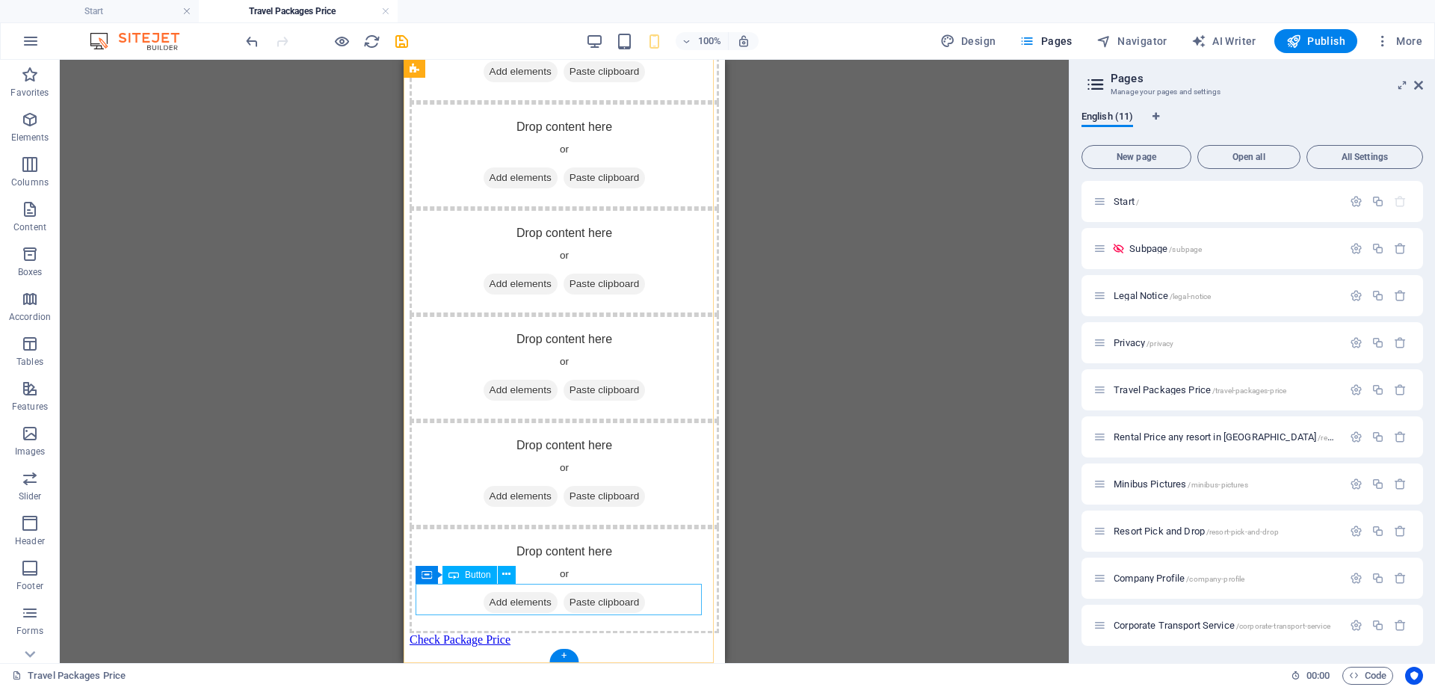
click at [550, 633] on div "Check Package Price" at bounding box center [565, 639] width 310 height 13
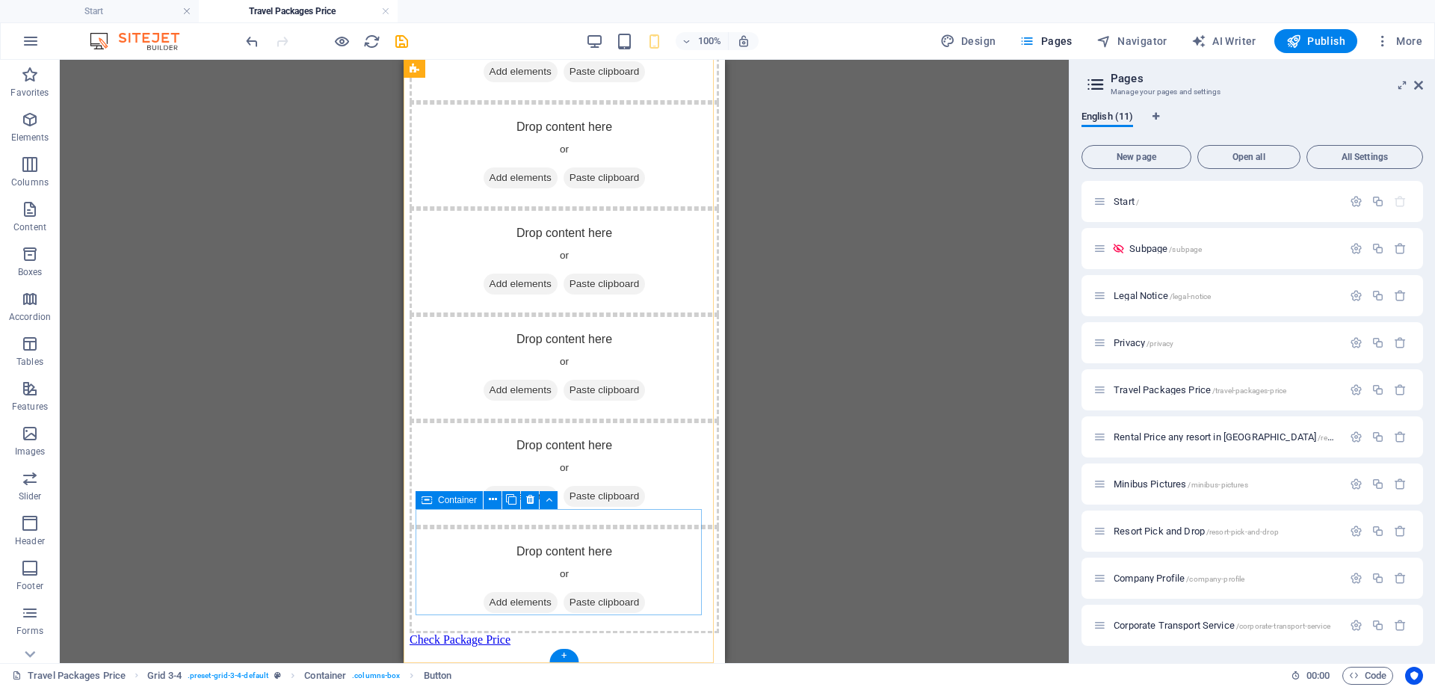
scroll to position [3275, 0]
